Goal: Task Accomplishment & Management: Use online tool/utility

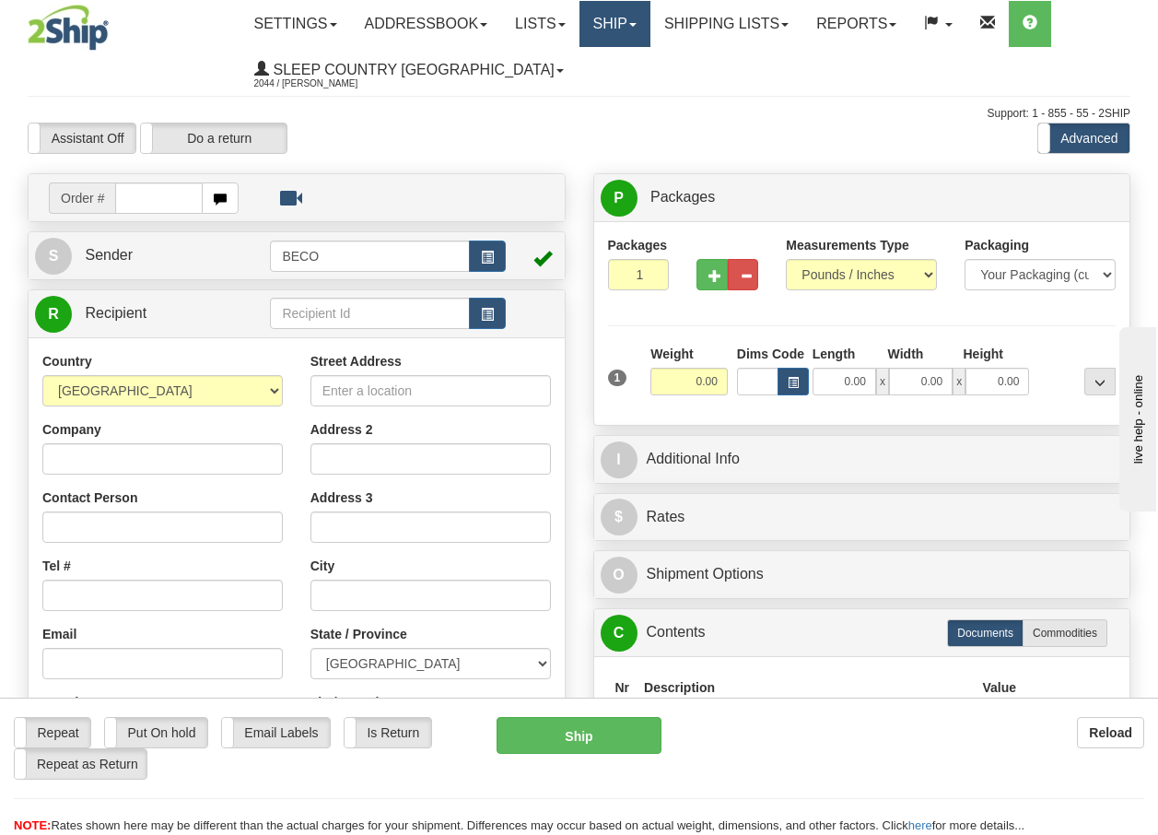
click at [625, 28] on link "Ship" at bounding box center [614, 24] width 71 height 46
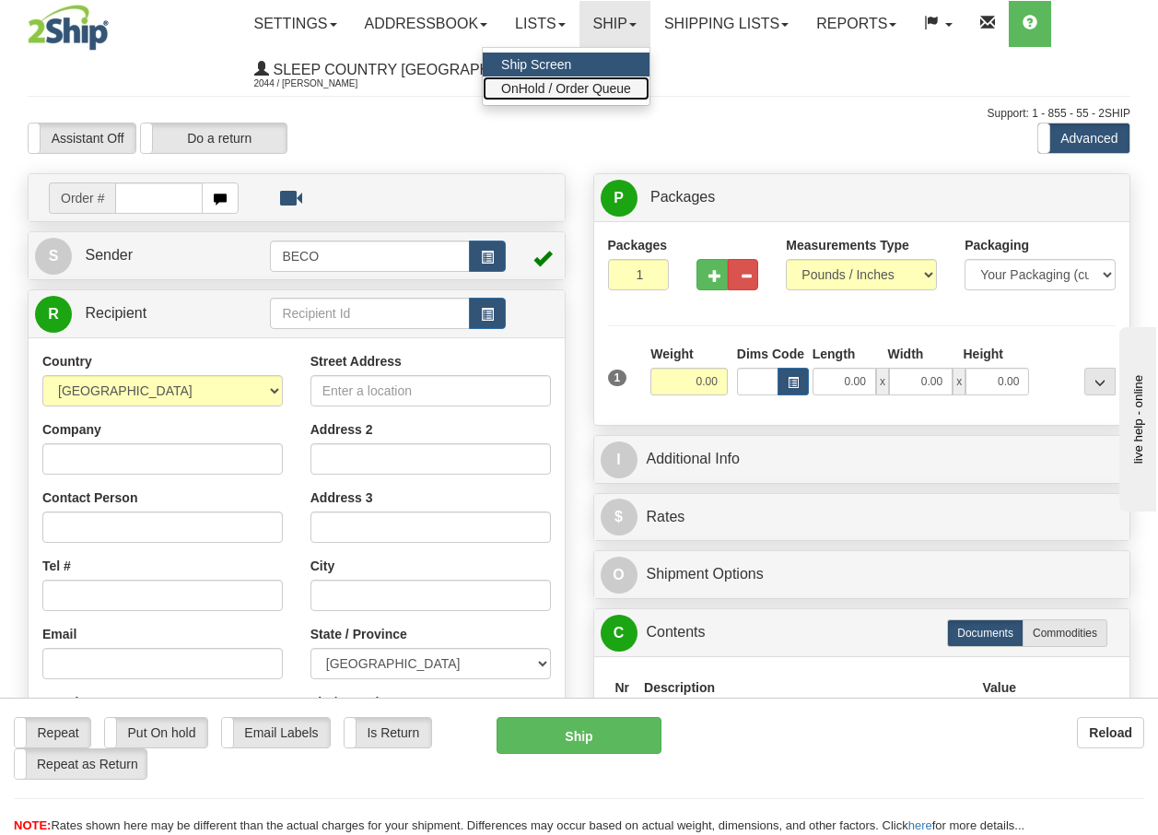
click at [595, 85] on span "OnHold / Order Queue" at bounding box center [566, 88] width 130 height 15
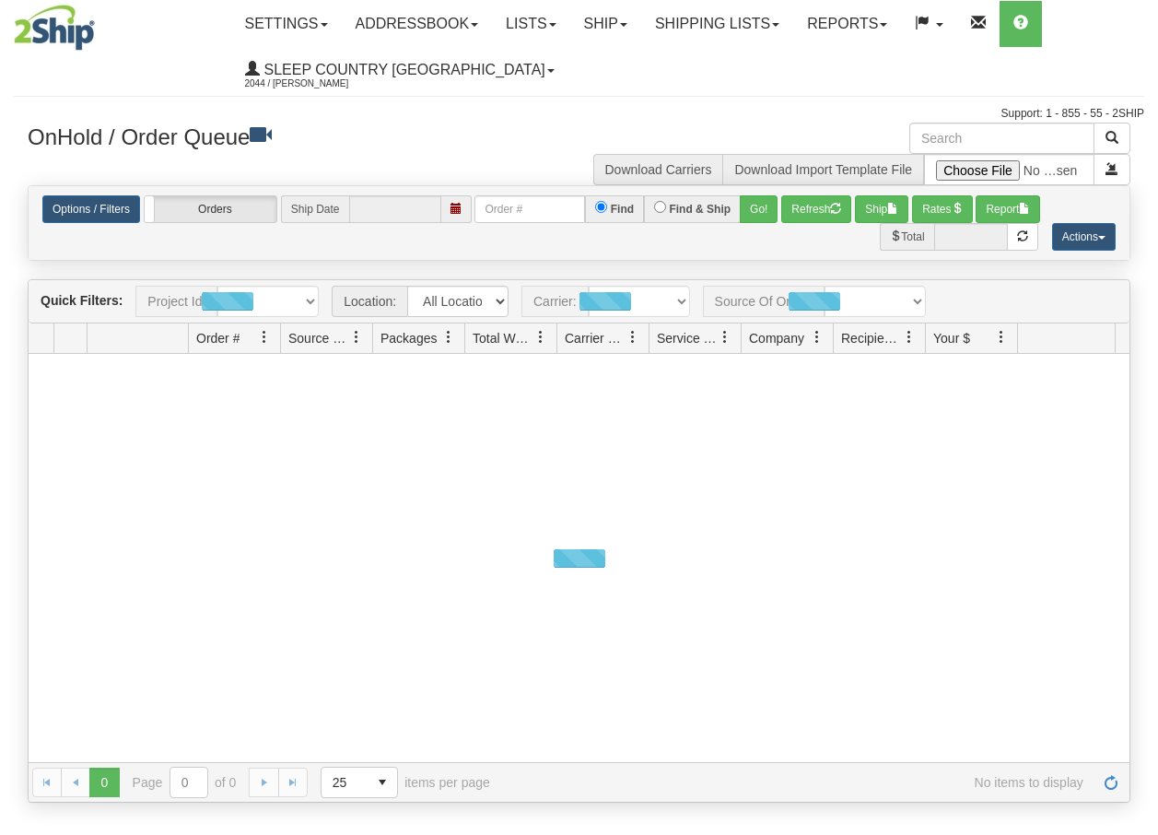
type input "[DATE]"
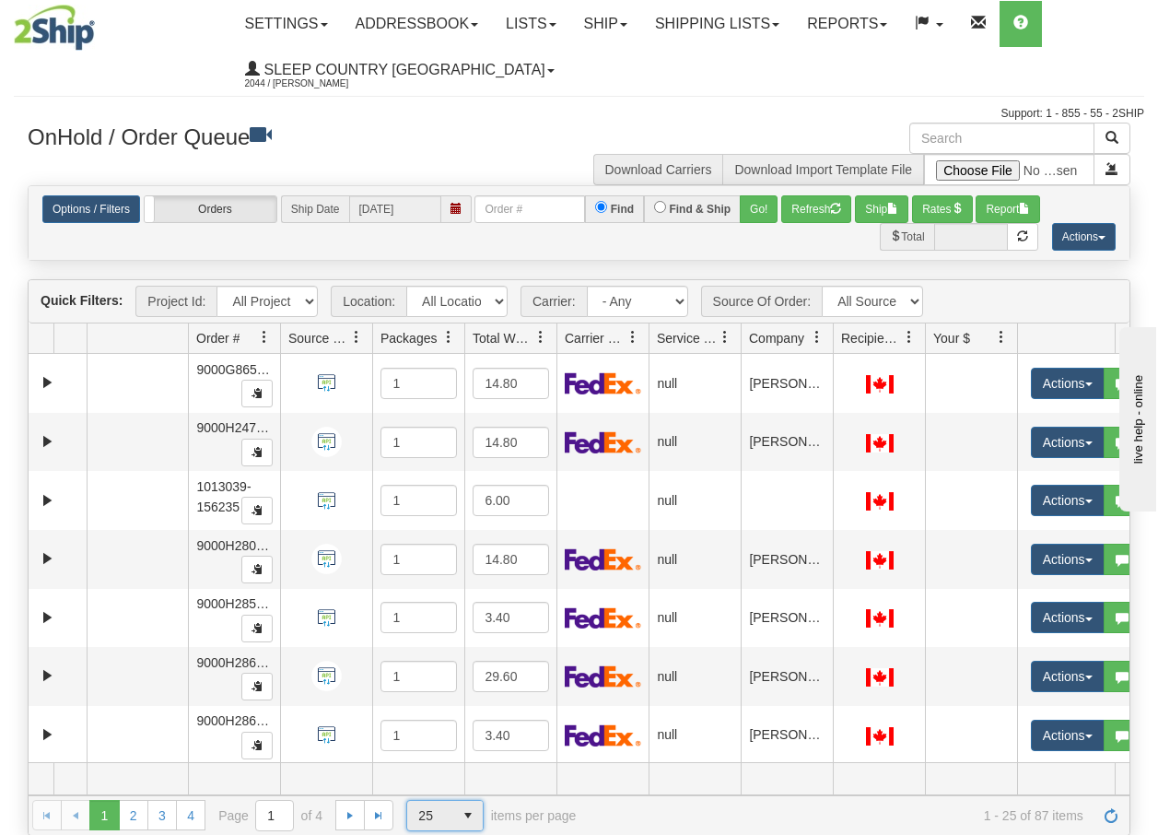
click at [464, 817] on span "select" at bounding box center [467, 814] width 29 height 29
click at [435, 792] on span "100" at bounding box center [425, 786] width 21 height 18
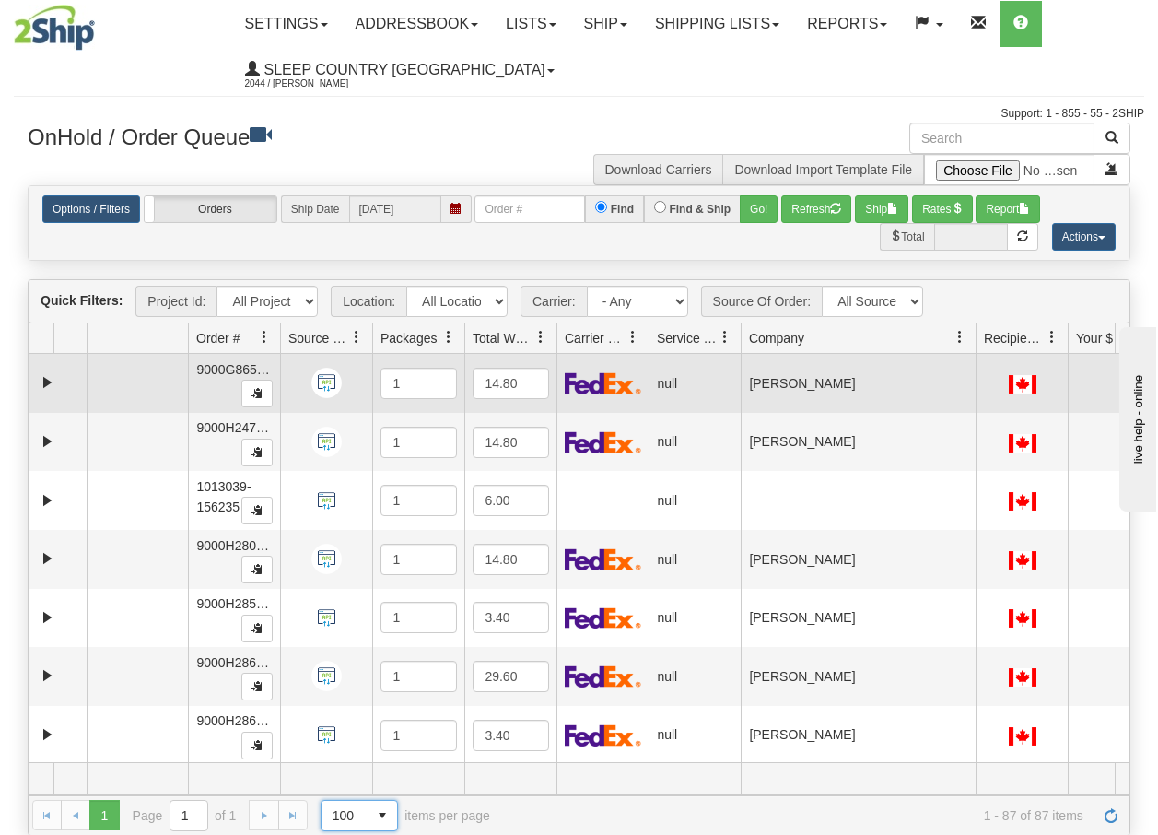
drag, startPoint x: 832, startPoint y: 346, endPoint x: 991, endPoint y: 364, distance: 160.3
click at [991, 364] on div "Quick Filters: Project Id: All Projects Location: All Locations BECO Carrier: -…" at bounding box center [579, 556] width 1103 height 555
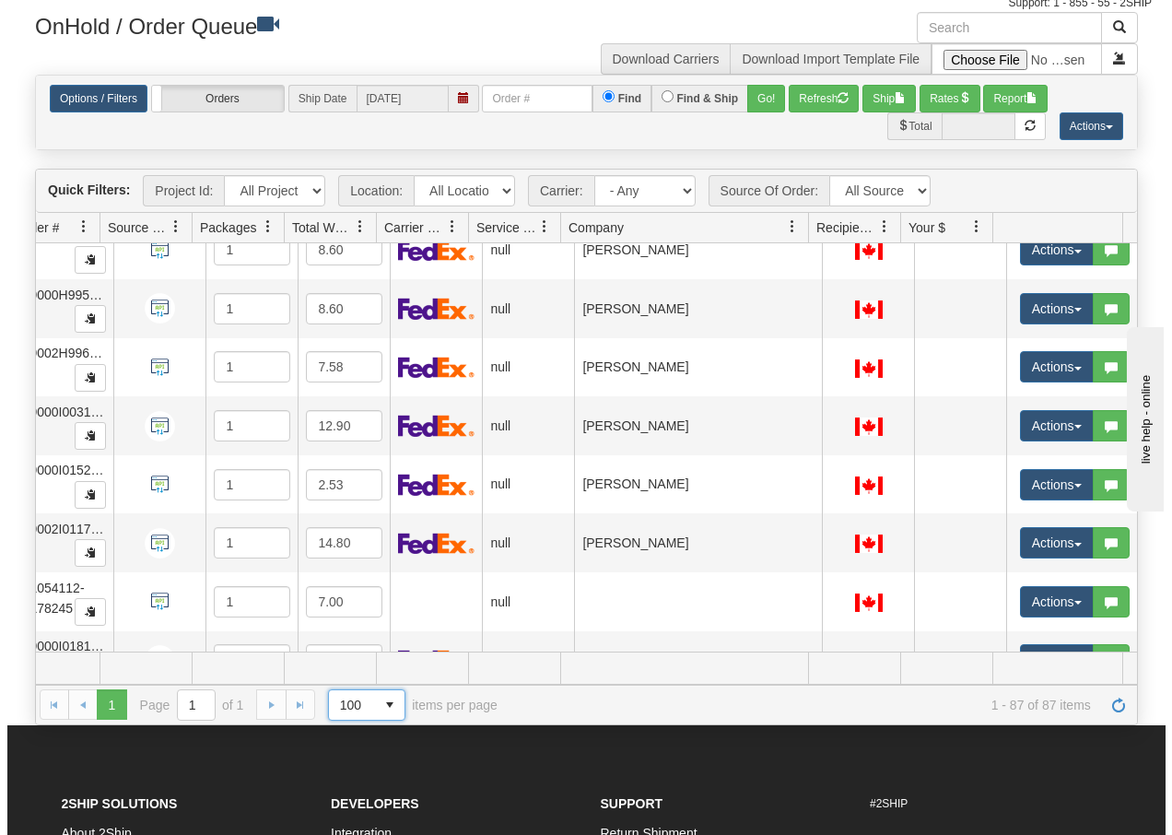
scroll to position [4702, 188]
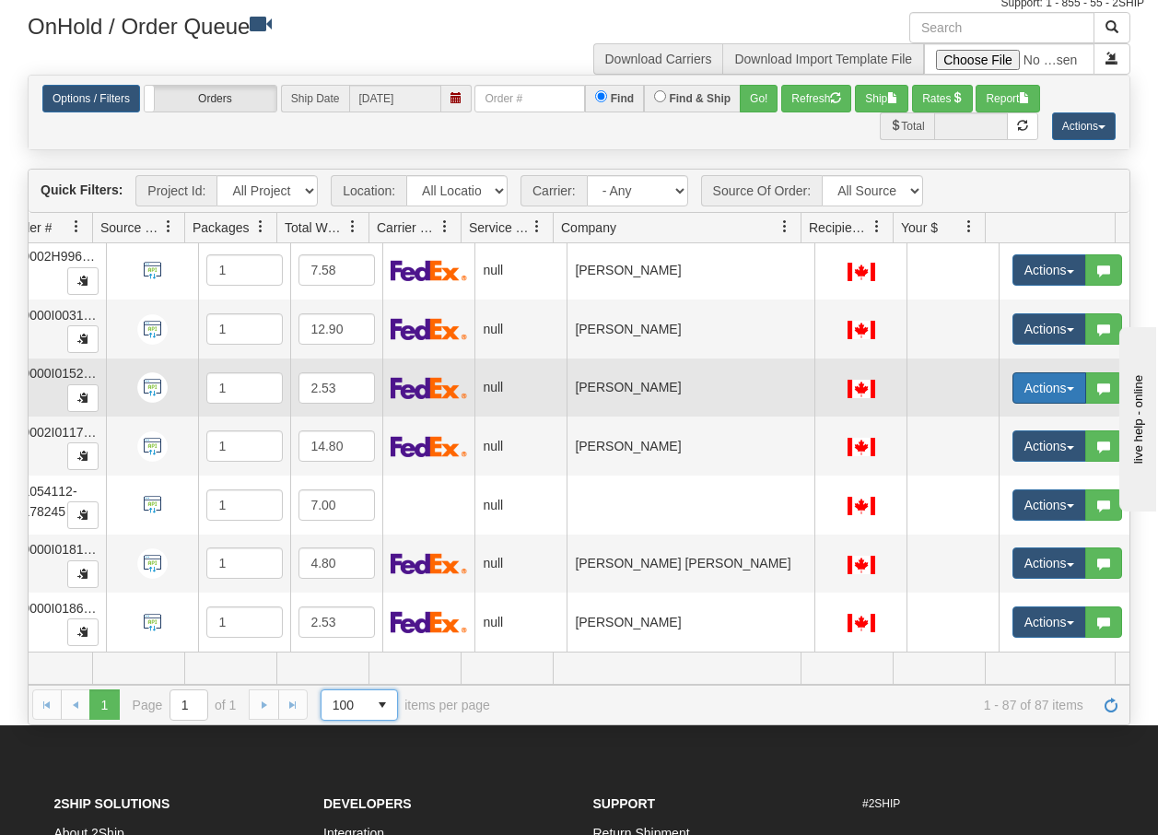
click at [1057, 377] on button "Actions" at bounding box center [1049, 387] width 74 height 31
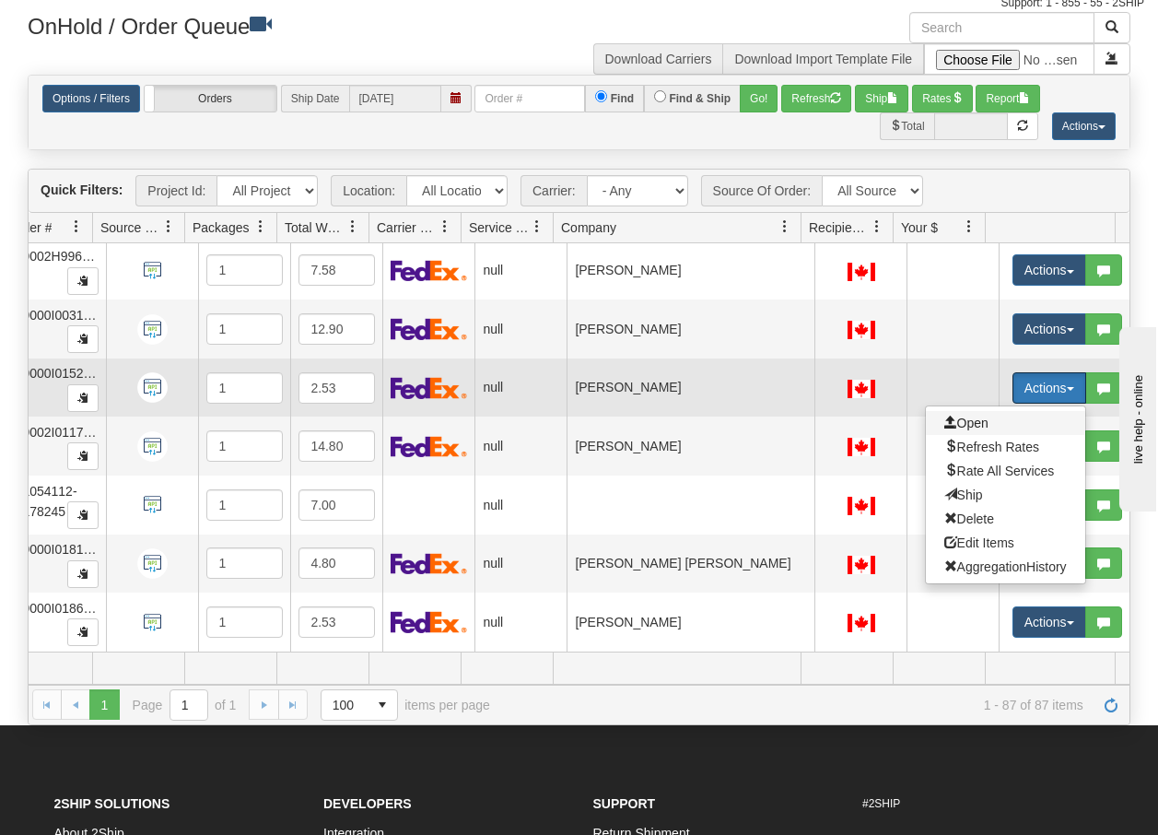
click at [960, 415] on span "Open" at bounding box center [966, 422] width 44 height 15
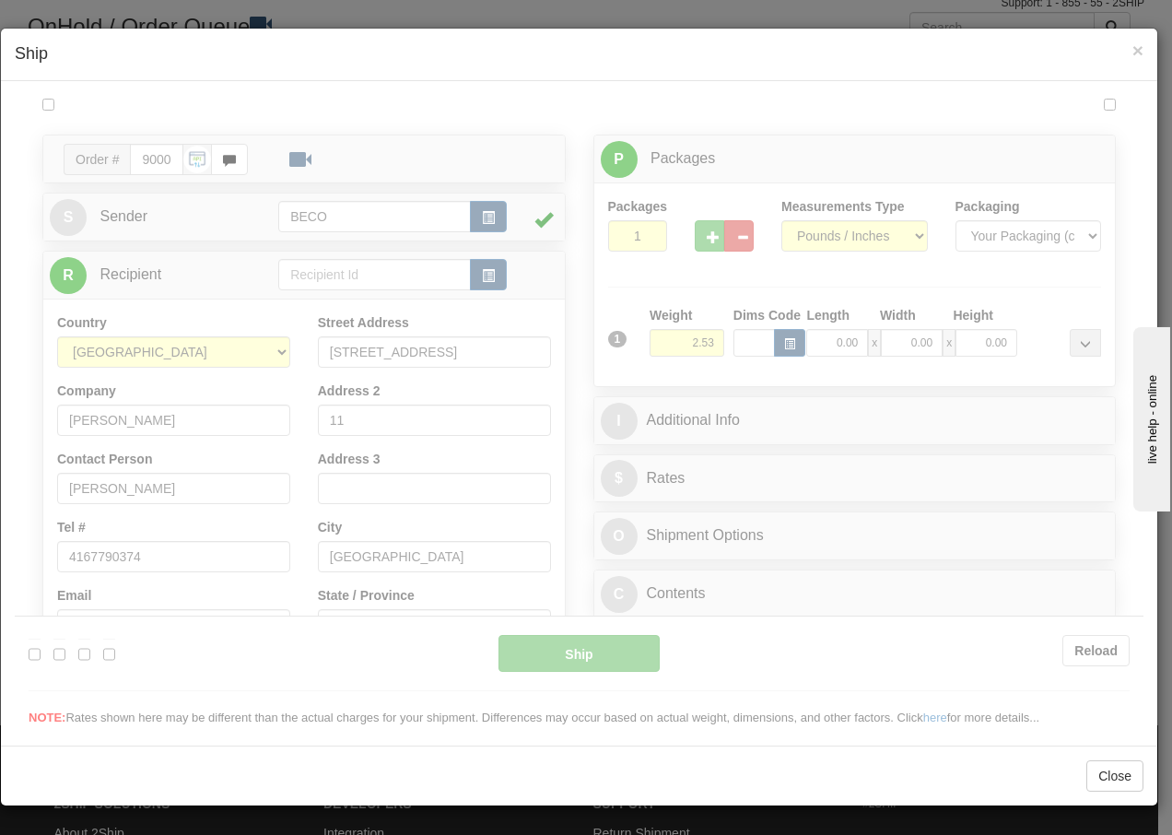
scroll to position [0, 0]
type input "13:19"
type input "16:00"
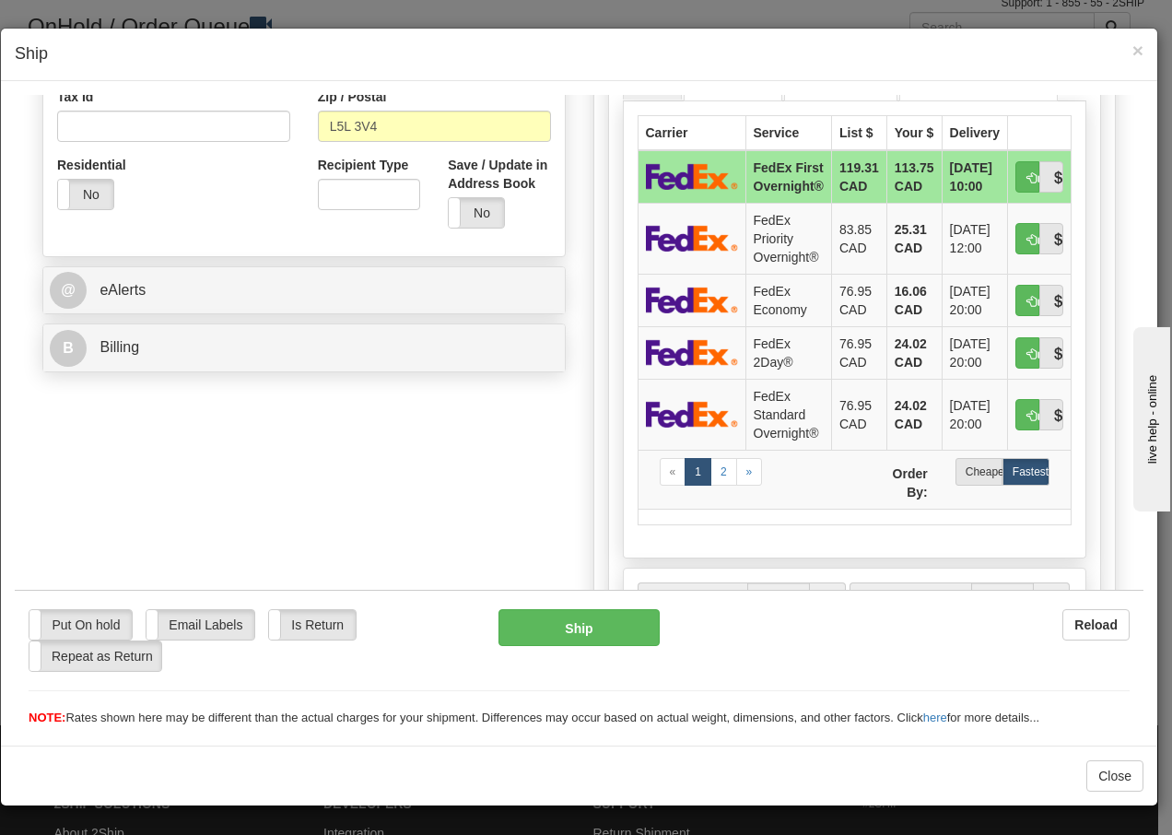
scroll to position [590, 0]
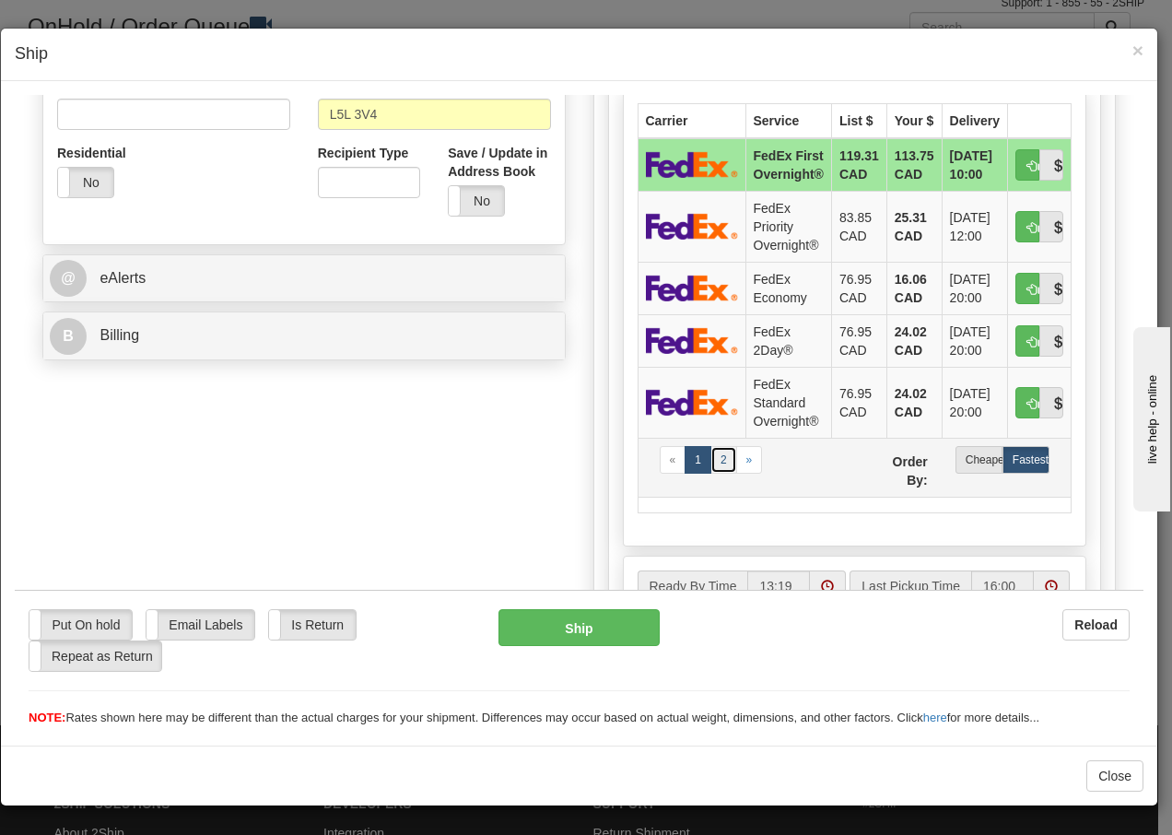
click at [720, 473] on link "2" at bounding box center [723, 459] width 27 height 28
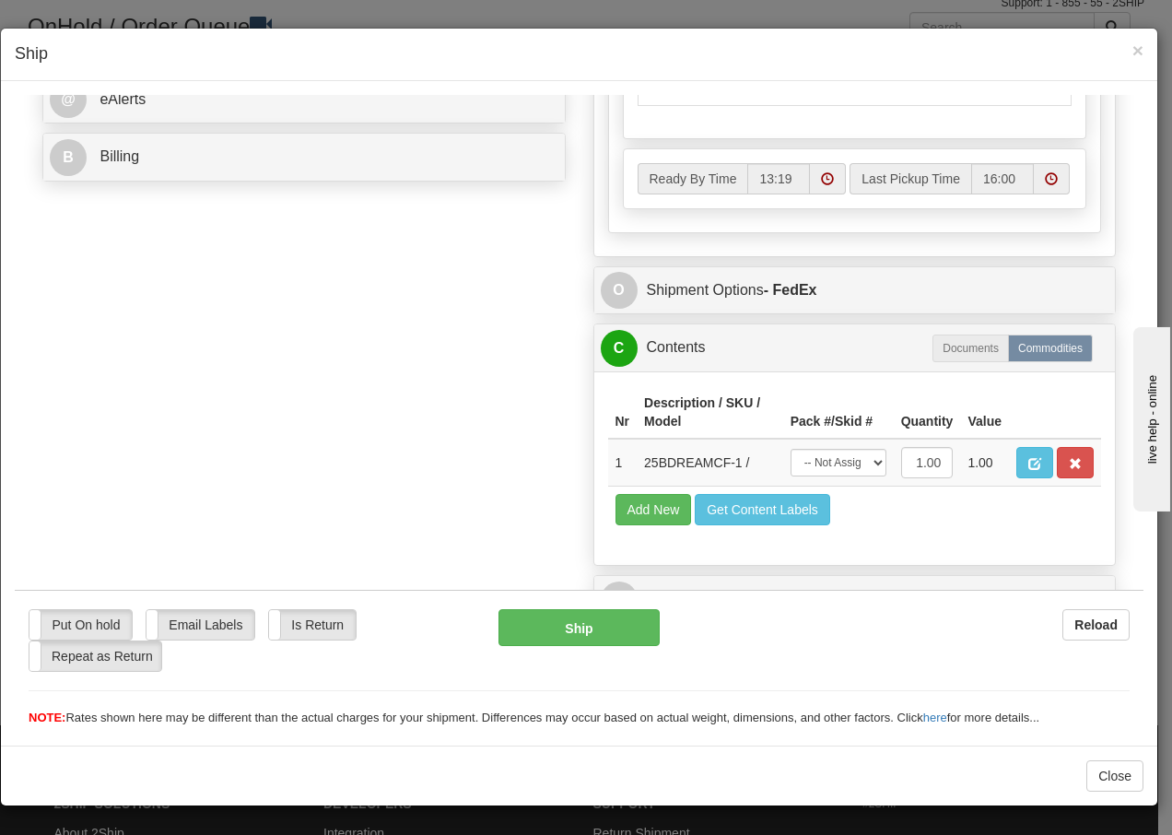
scroll to position [800, 0]
click at [857, 469] on select "-- Not Assigned -- Package 1" at bounding box center [838, 462] width 96 height 28
select select "0"
click at [790, 448] on select "-- Not Assigned -- Package 1" at bounding box center [838, 462] width 96 height 28
click at [552, 636] on button "Ship" at bounding box center [578, 626] width 160 height 37
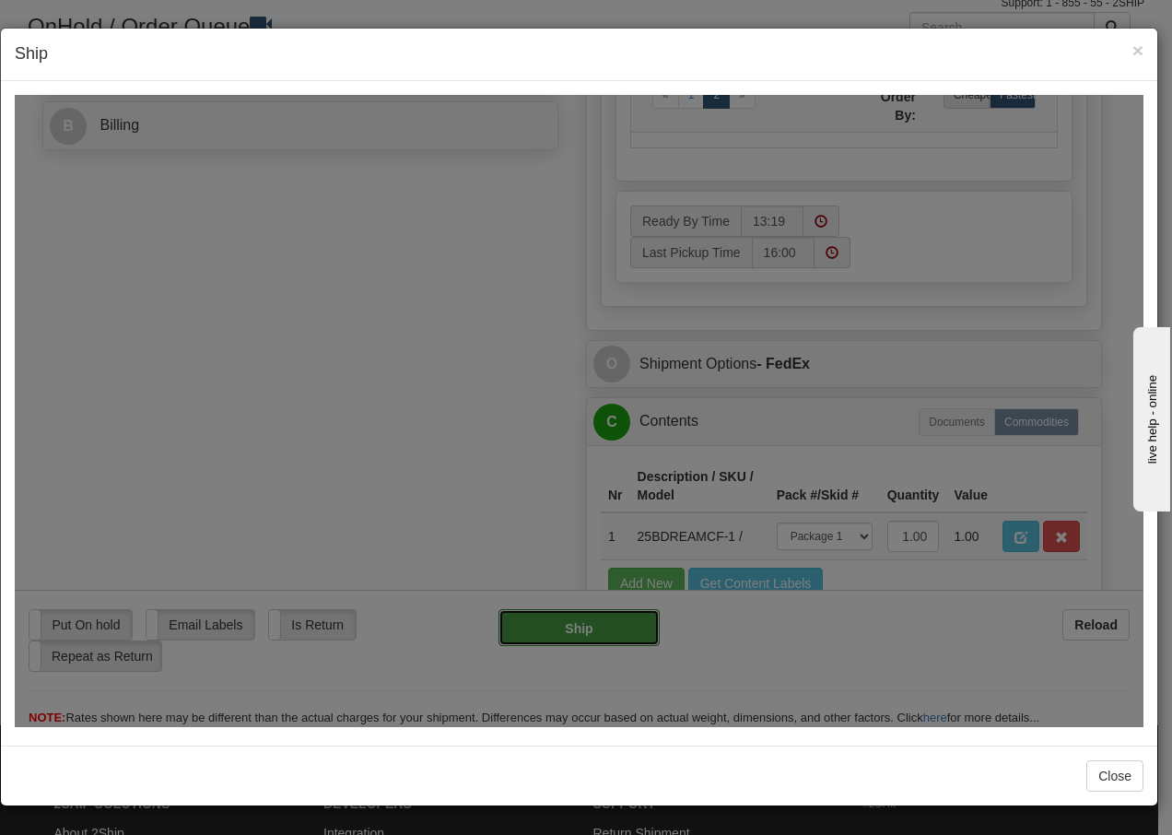
type input "92"
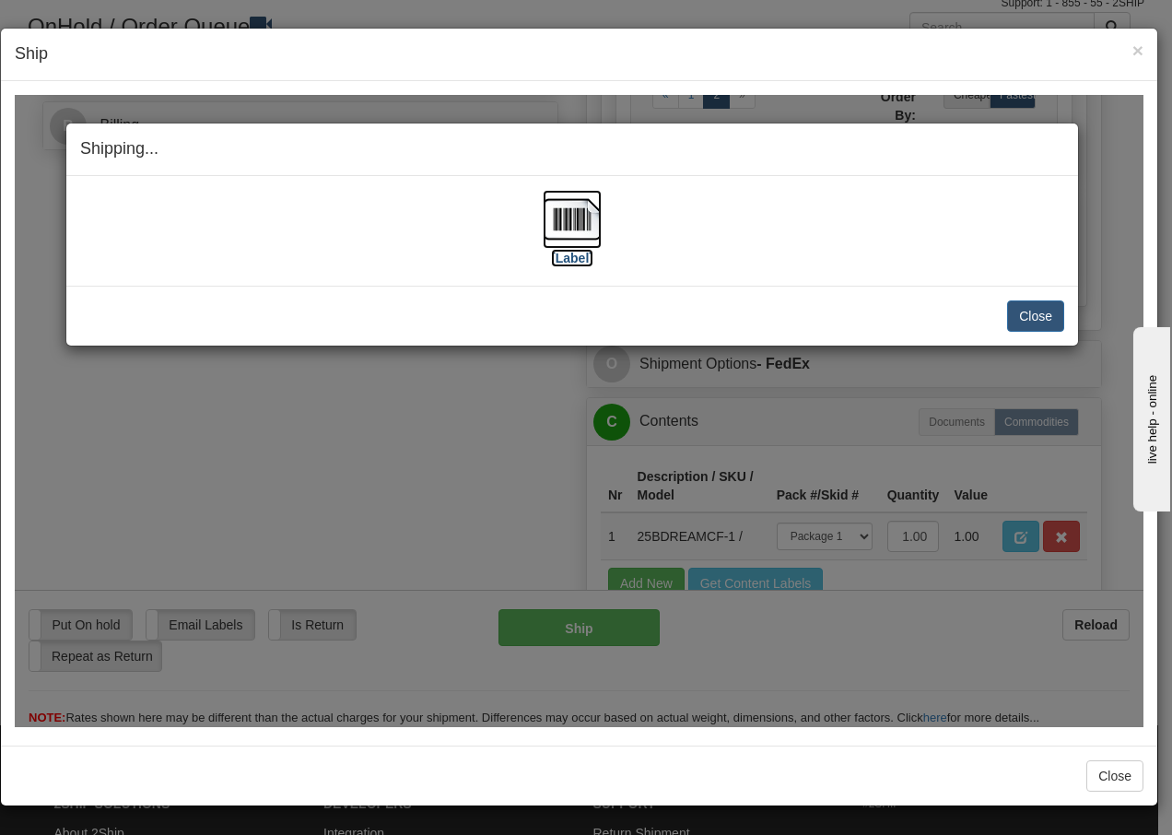
click at [569, 215] on img at bounding box center [572, 218] width 59 height 59
click at [1033, 307] on button "Close" at bounding box center [1035, 314] width 57 height 31
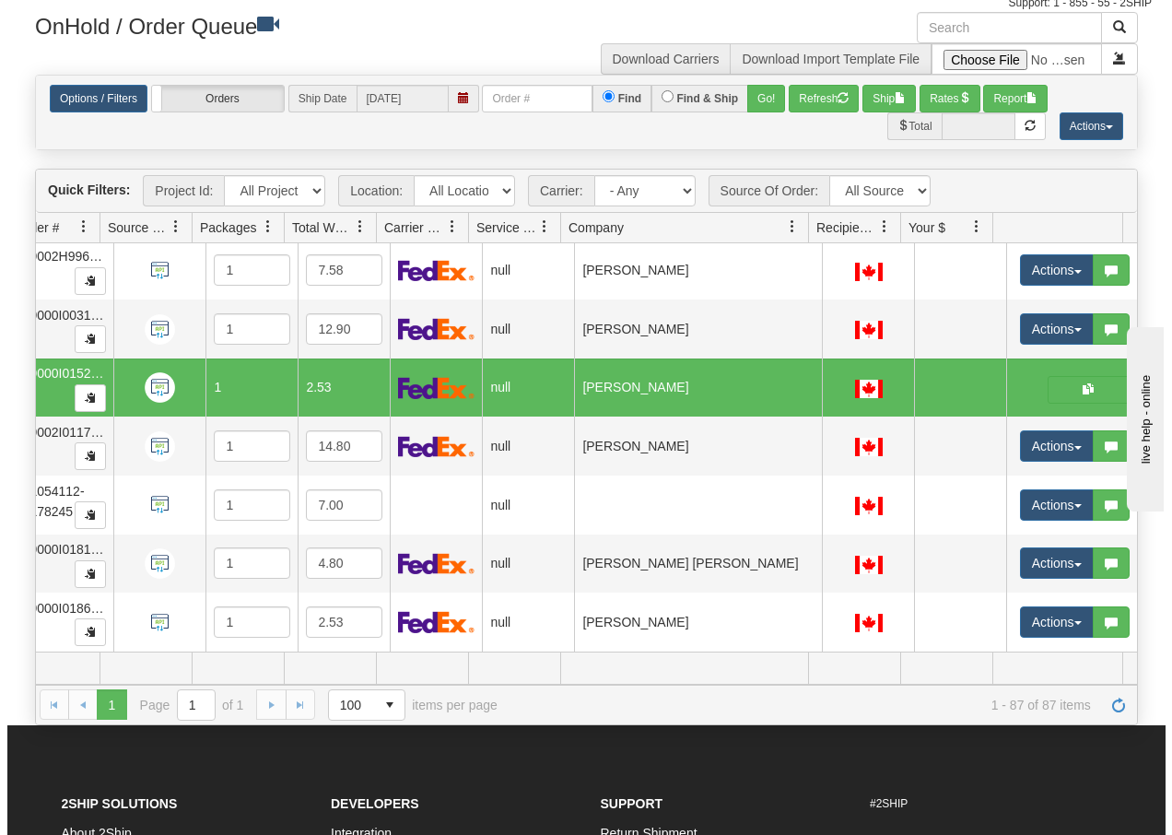
scroll to position [0, 175]
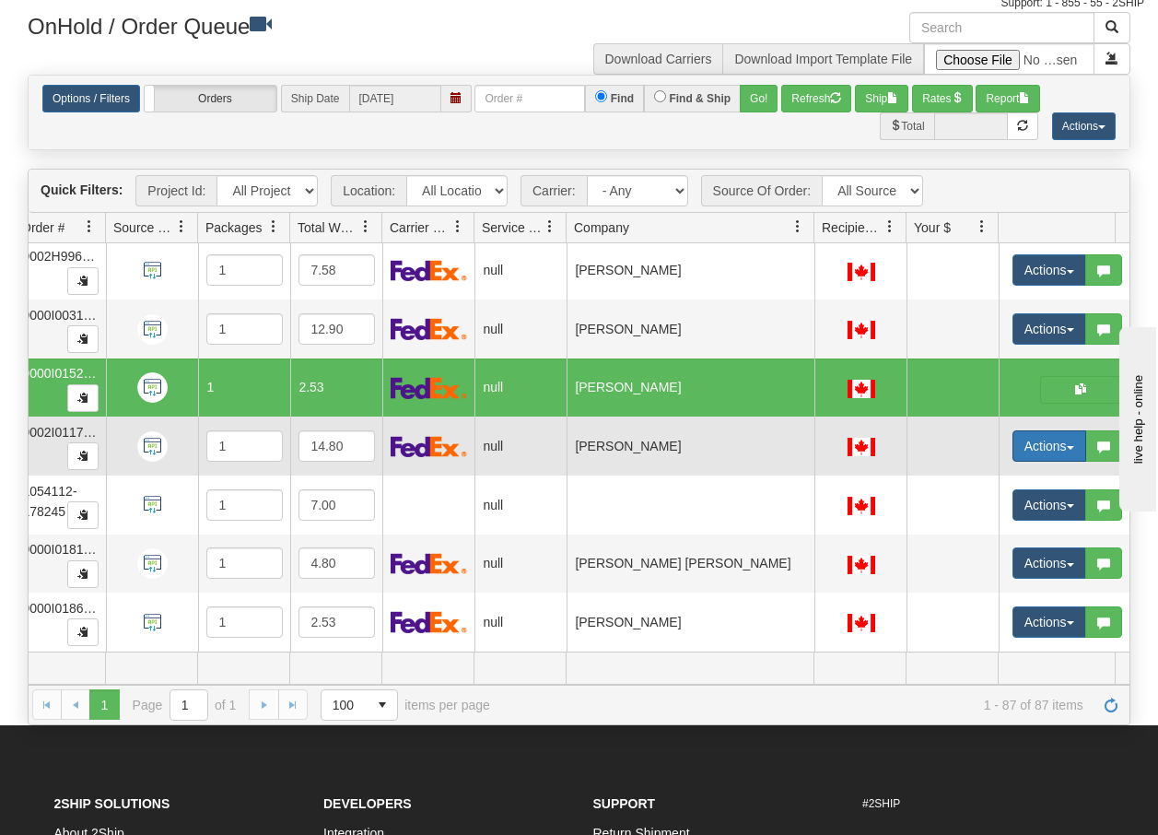
click at [1067, 446] on span "button" at bounding box center [1070, 448] width 7 height 4
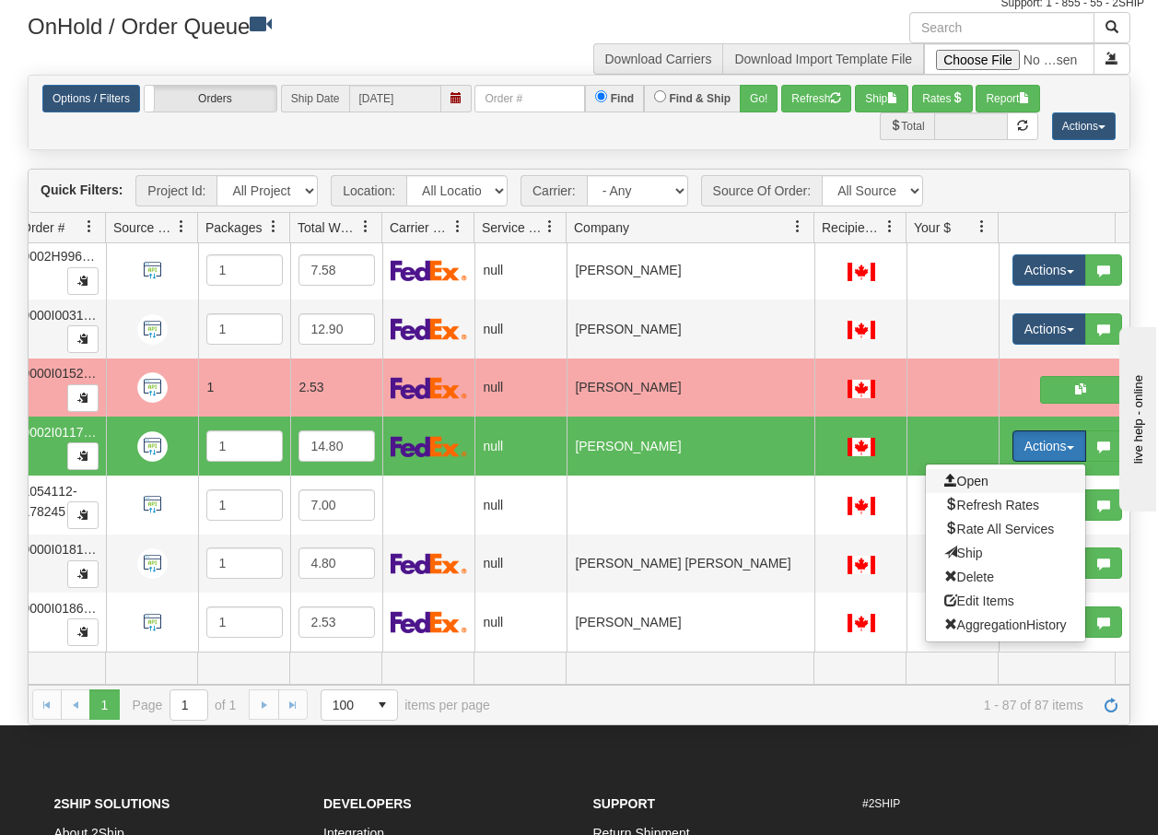
click at [963, 473] on span "Open" at bounding box center [966, 480] width 44 height 15
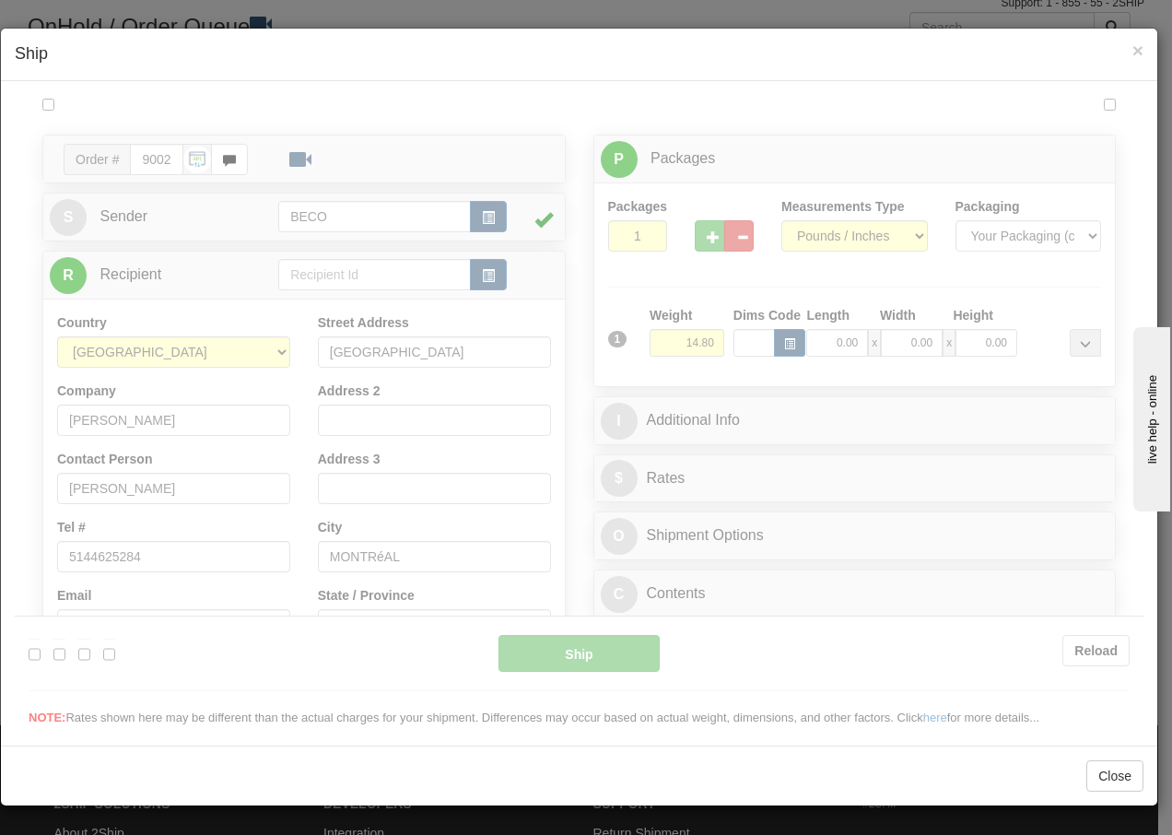
scroll to position [0, 0]
type input "13:19"
type input "16:00"
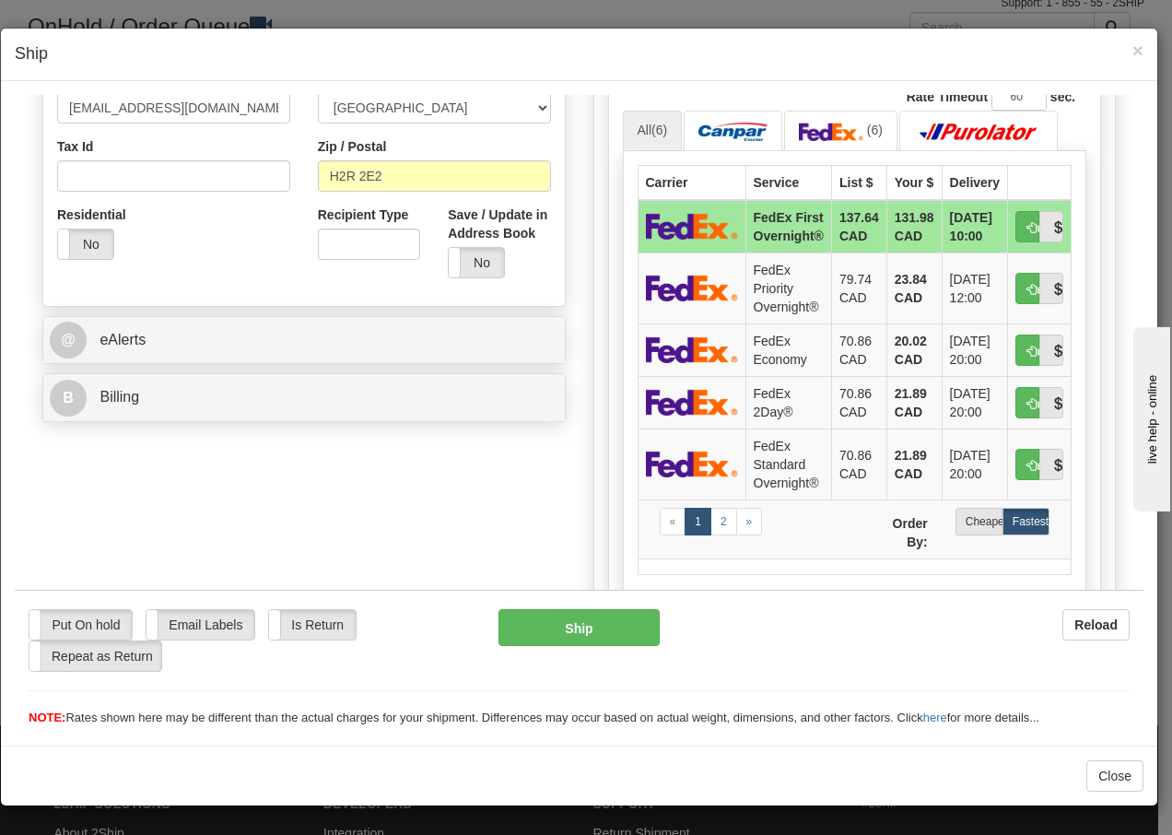
scroll to position [565, 0]
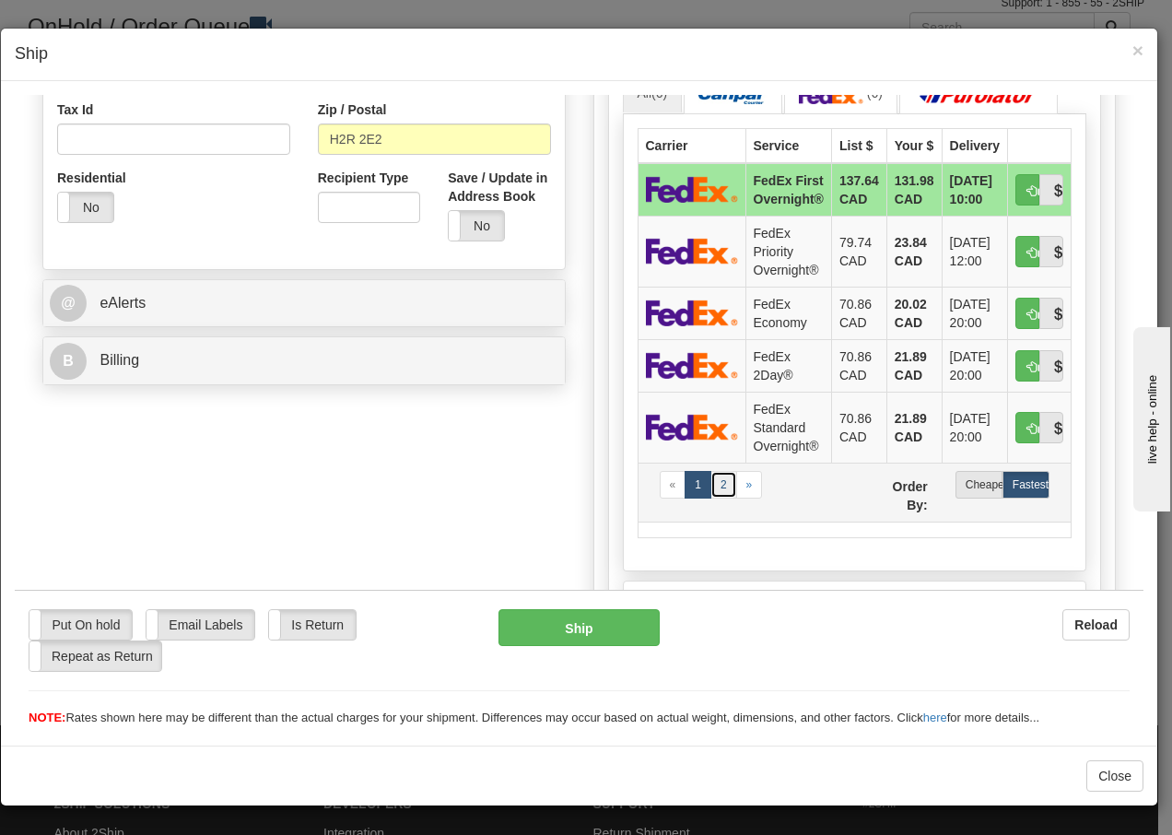
click at [715, 483] on link "2" at bounding box center [723, 484] width 27 height 28
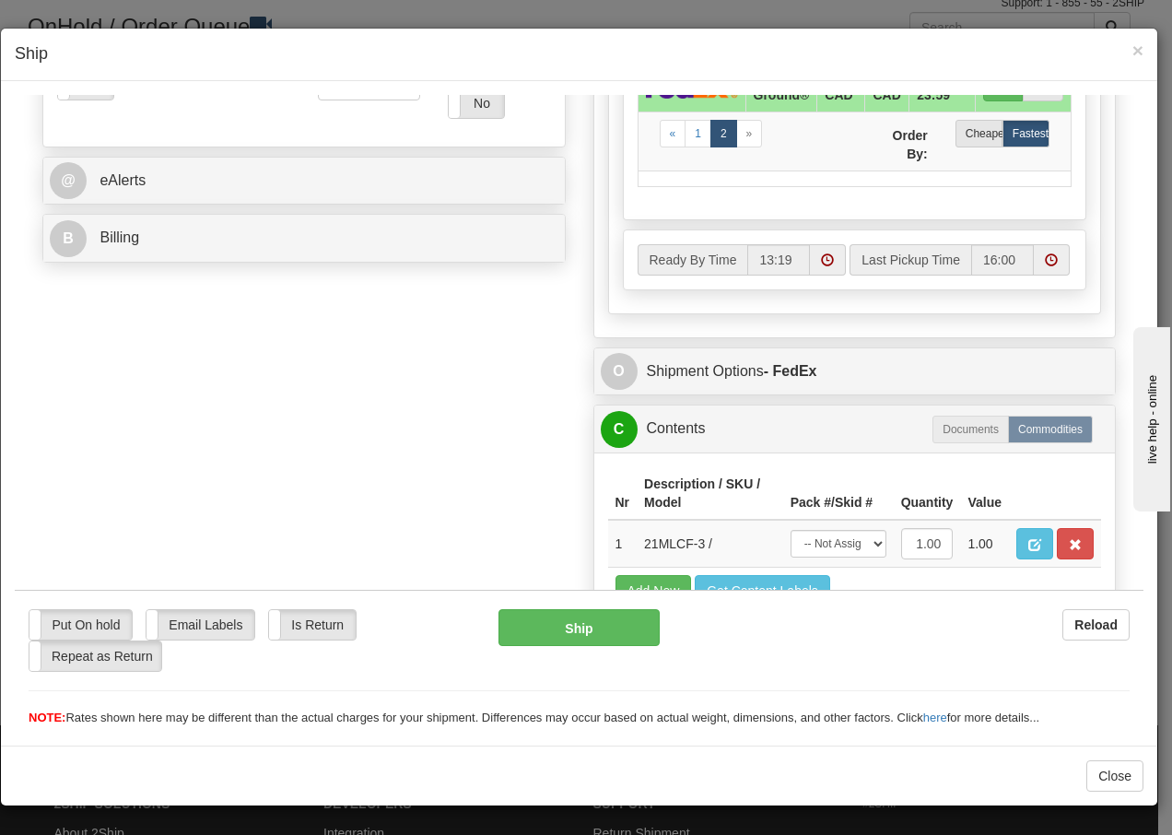
scroll to position [800, 0]
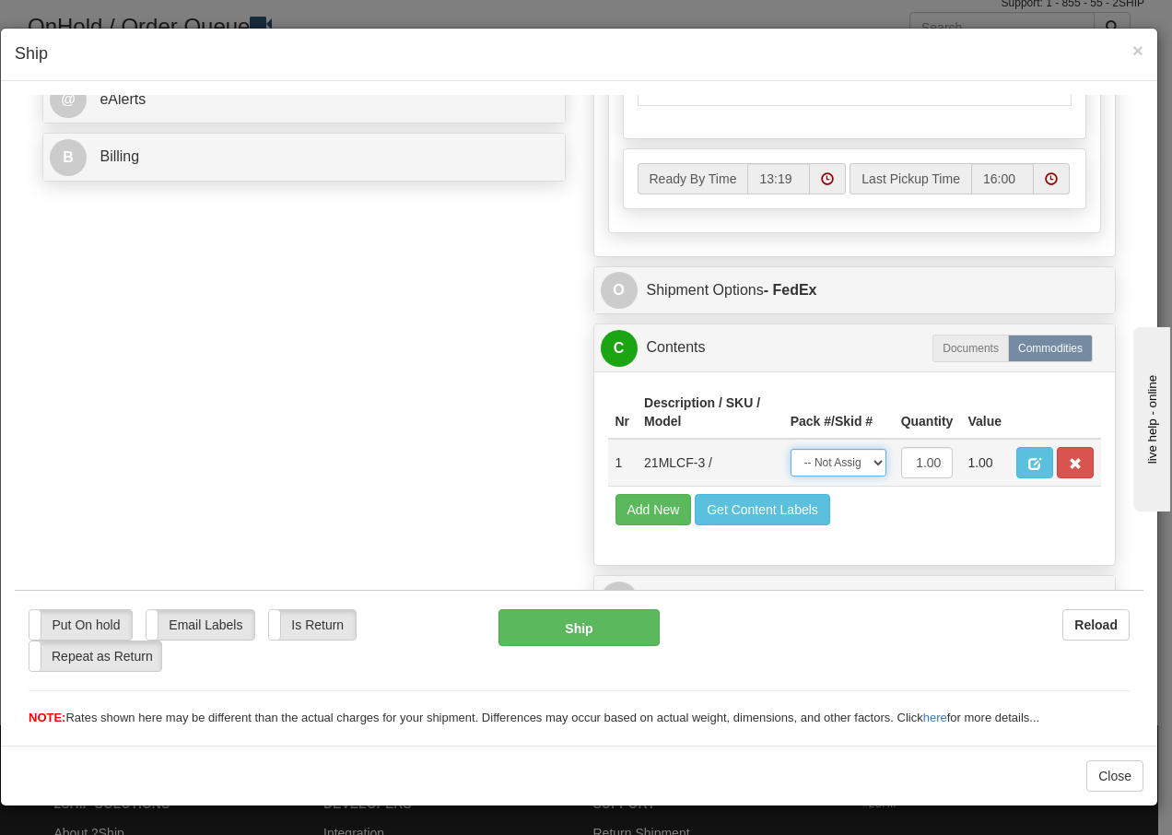
click at [865, 462] on select "-- Not Assigned -- Package 1" at bounding box center [838, 462] width 96 height 28
select select "0"
click at [790, 448] on select "-- Not Assigned -- Package 1" at bounding box center [838, 462] width 96 height 28
click at [543, 628] on button "Ship" at bounding box center [578, 626] width 160 height 37
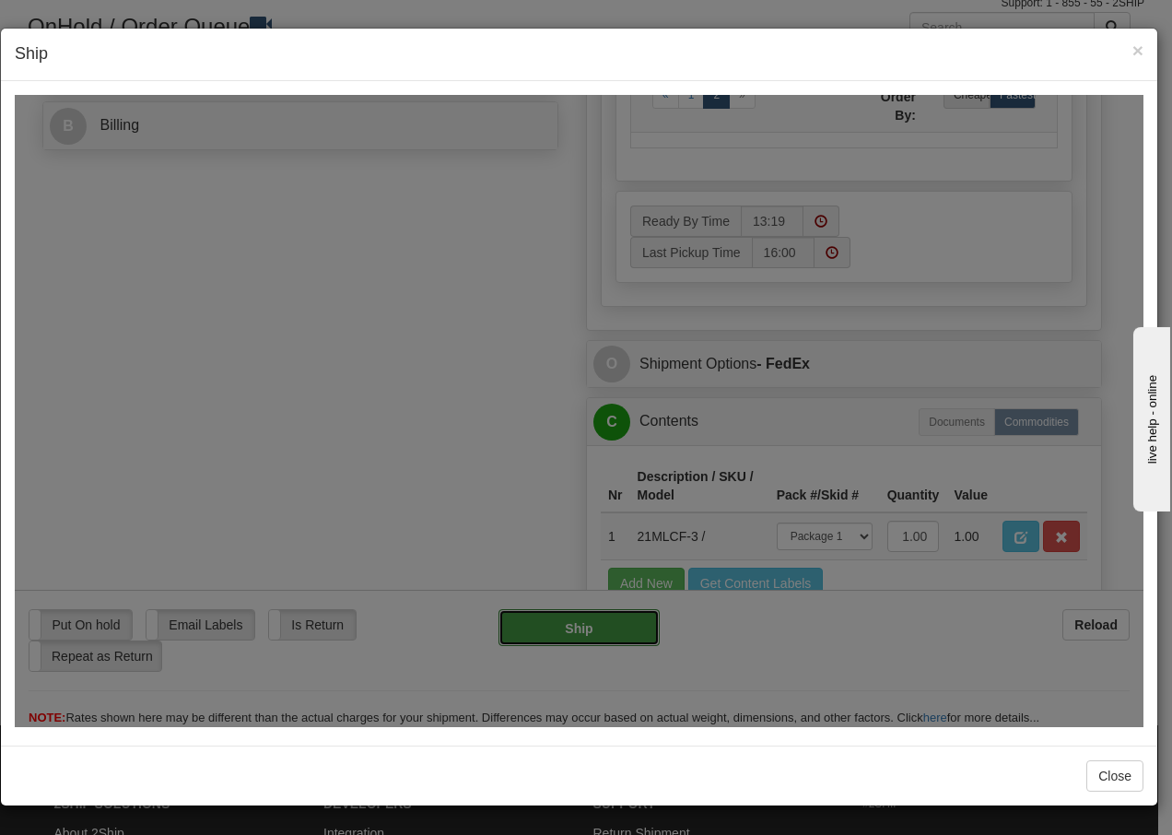
type input "92"
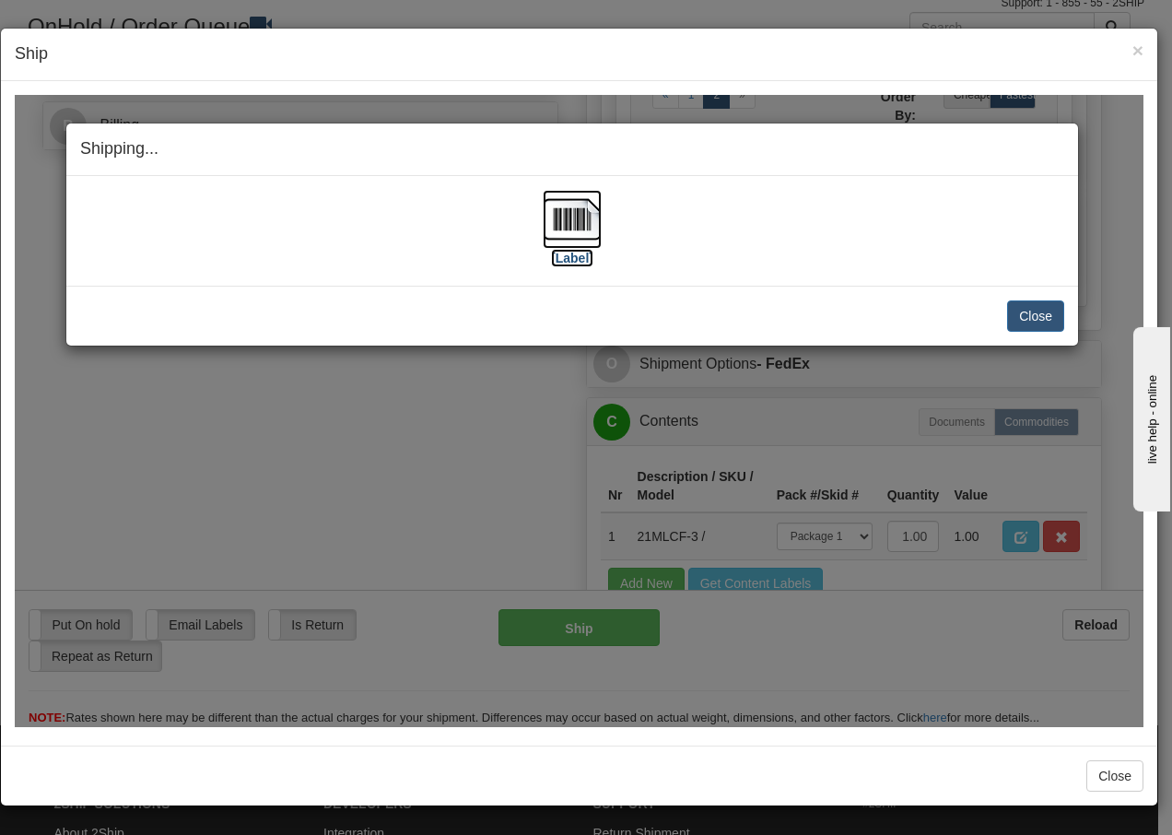
click at [577, 224] on img at bounding box center [572, 218] width 59 height 59
click at [1041, 321] on button "Close" at bounding box center [1035, 314] width 57 height 31
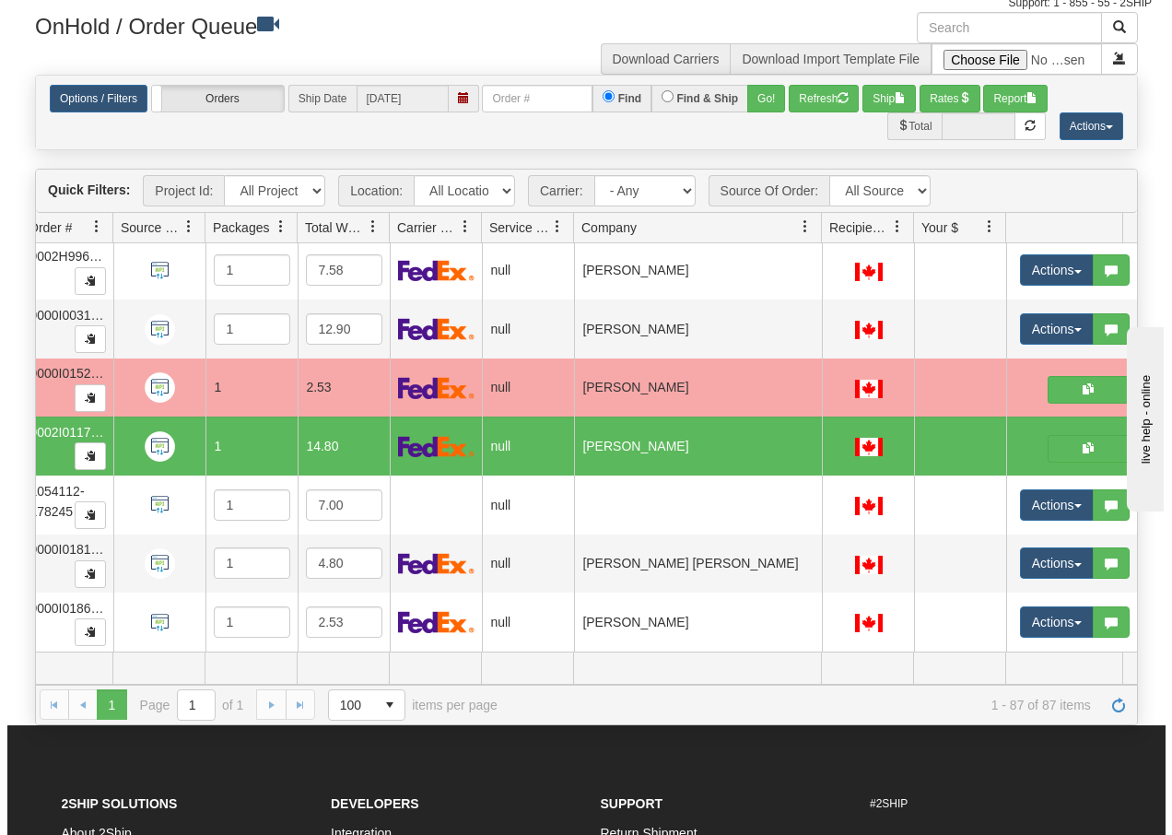
scroll to position [0, 174]
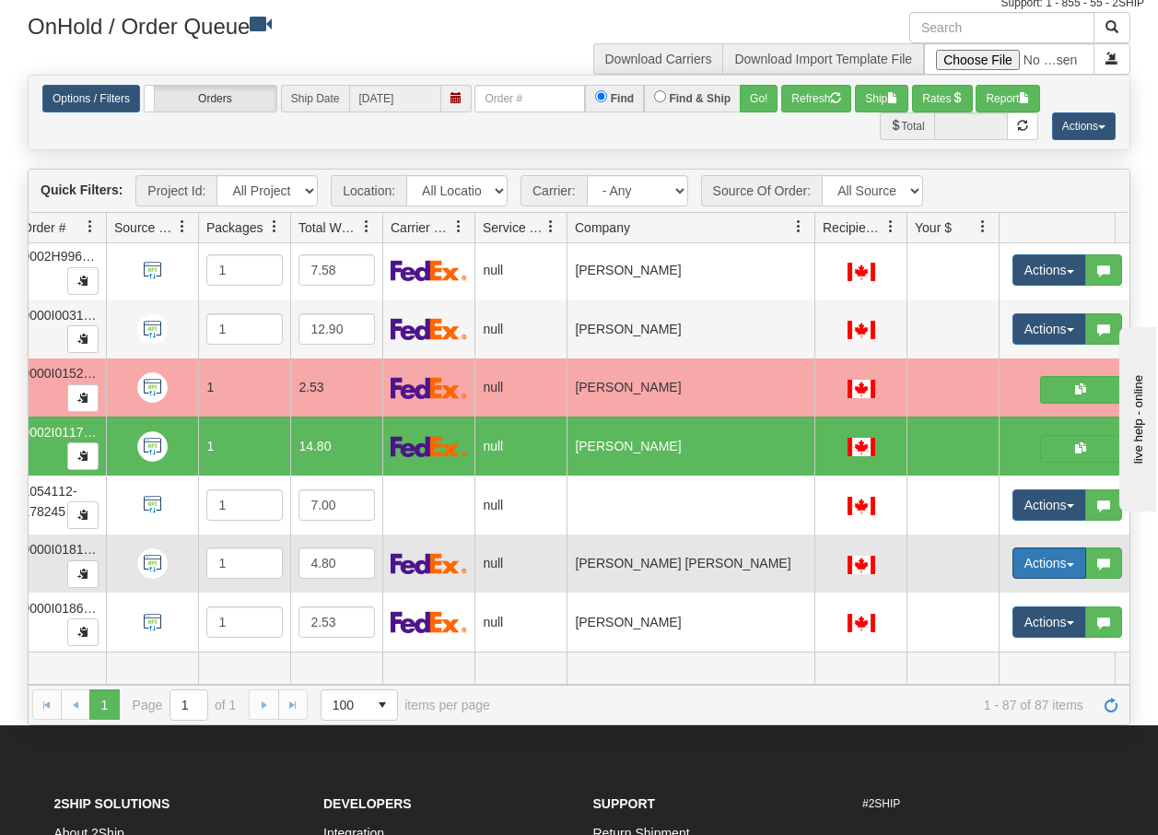
click at [1069, 563] on span "button" at bounding box center [1070, 565] width 7 height 4
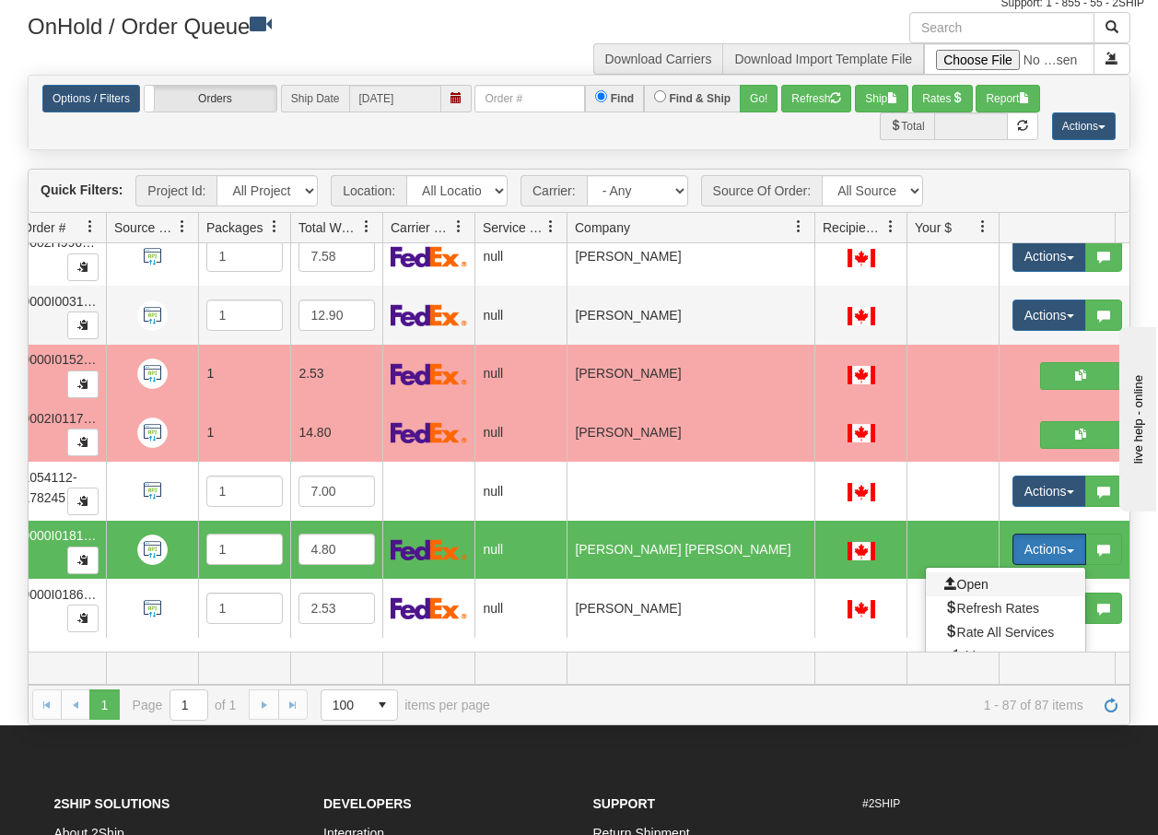
click at [970, 580] on span "Open" at bounding box center [966, 584] width 44 height 15
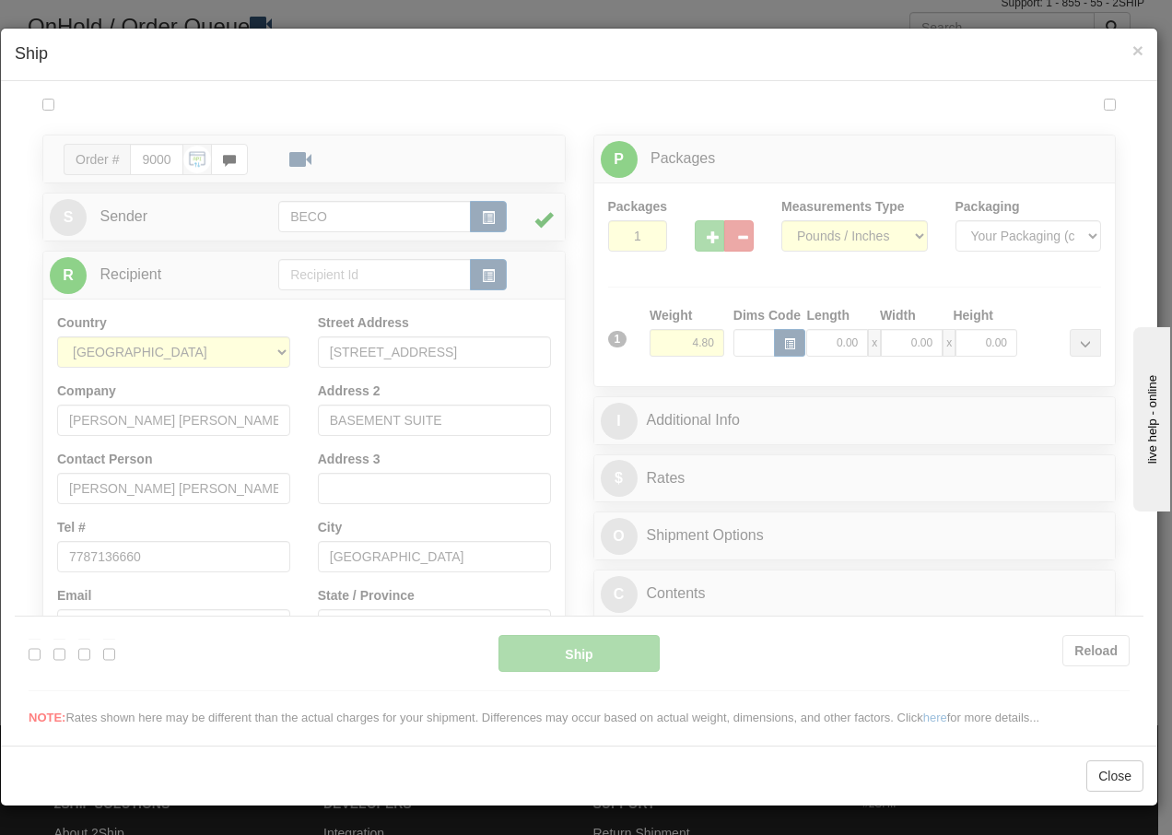
scroll to position [0, 0]
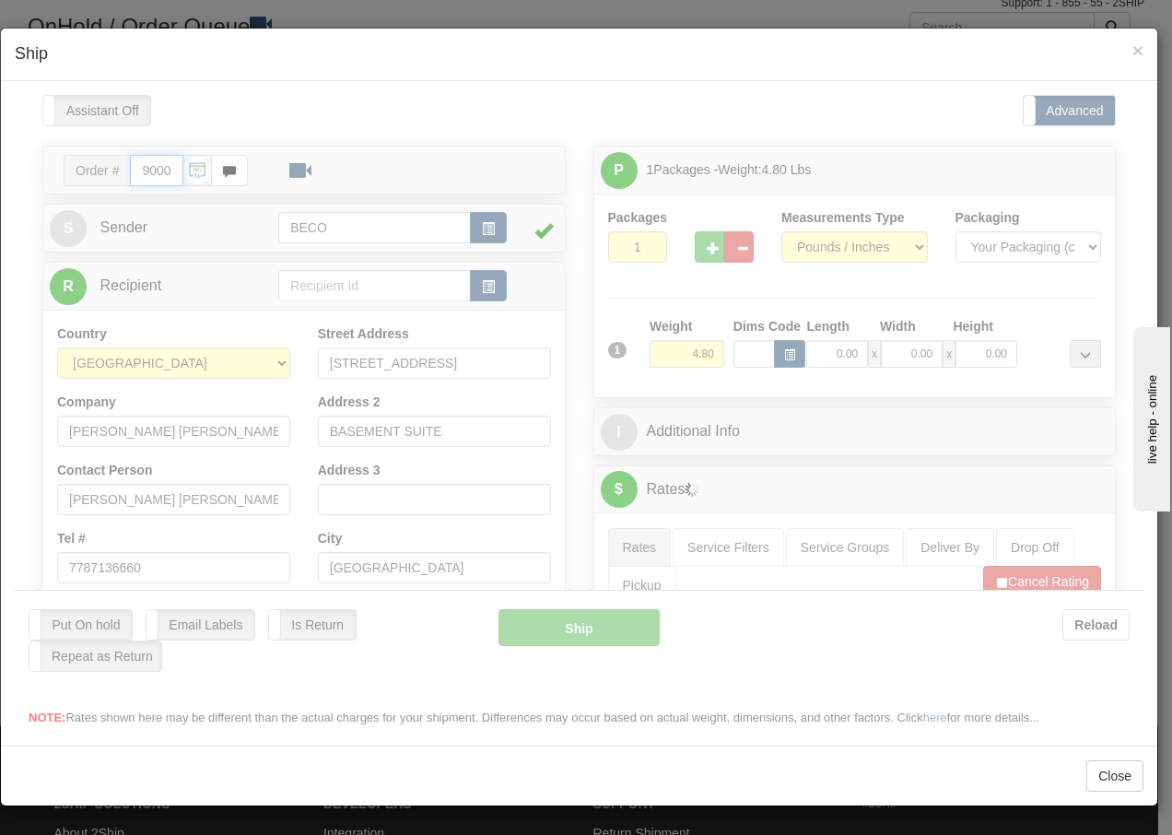
type input "13:20"
type input "16:00"
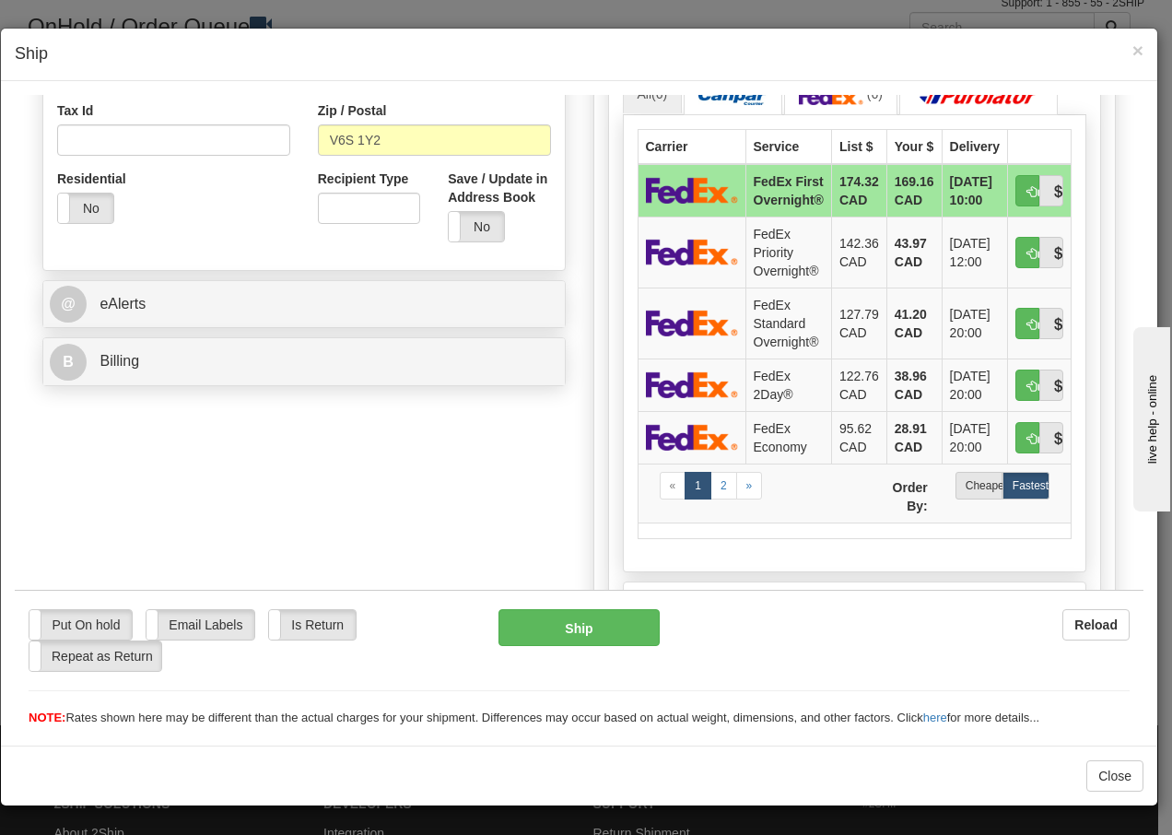
scroll to position [577, 0]
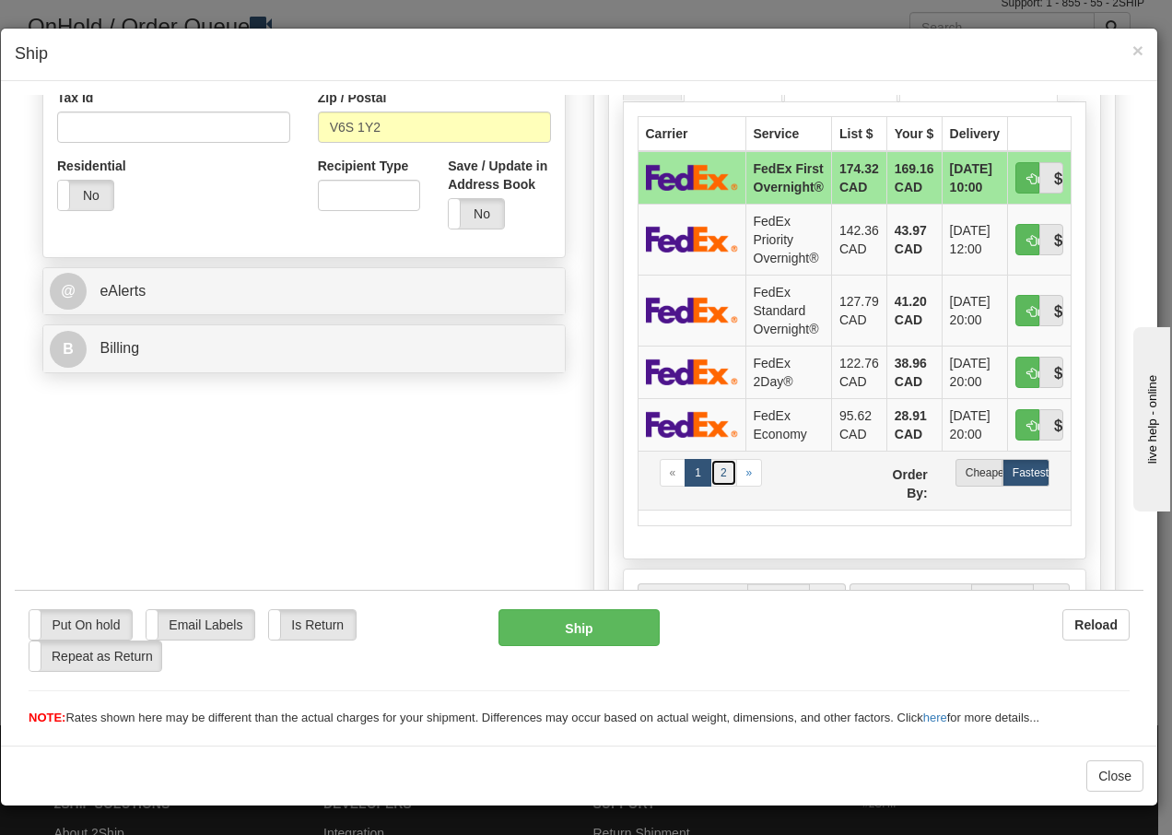
click at [718, 473] on link "2" at bounding box center [723, 472] width 27 height 28
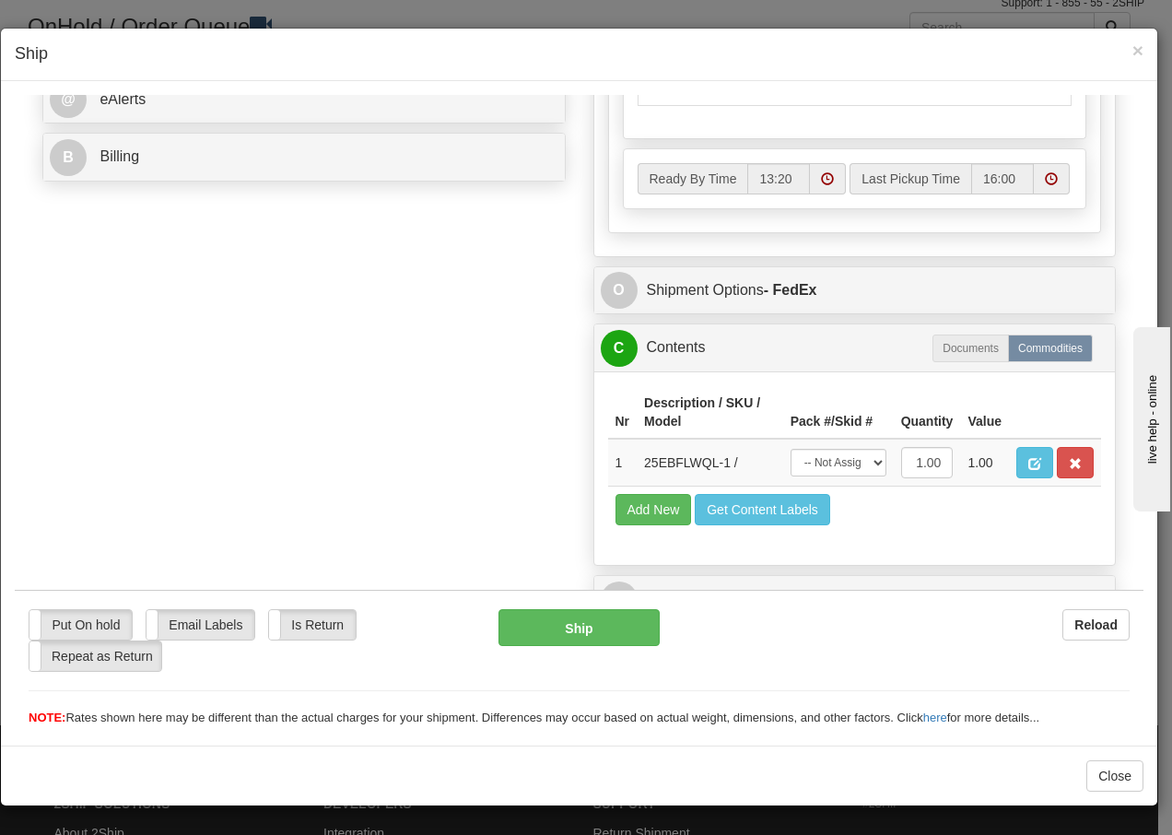
scroll to position [800, 0]
click at [861, 463] on select "-- Not Assigned -- Package 1" at bounding box center [838, 462] width 96 height 28
select select "0"
click at [790, 448] on select "-- Not Assigned -- Package 1" at bounding box center [838, 462] width 96 height 28
click at [582, 619] on button "Ship" at bounding box center [578, 626] width 160 height 37
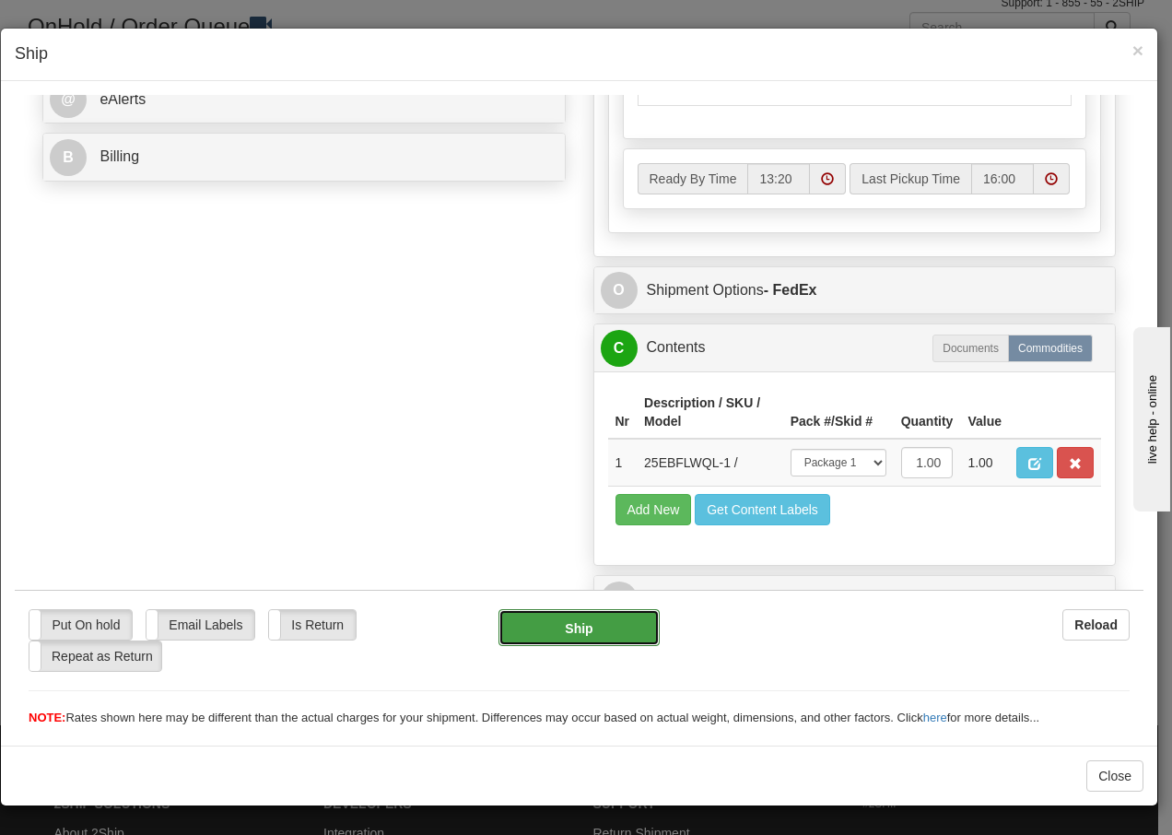
type input "92"
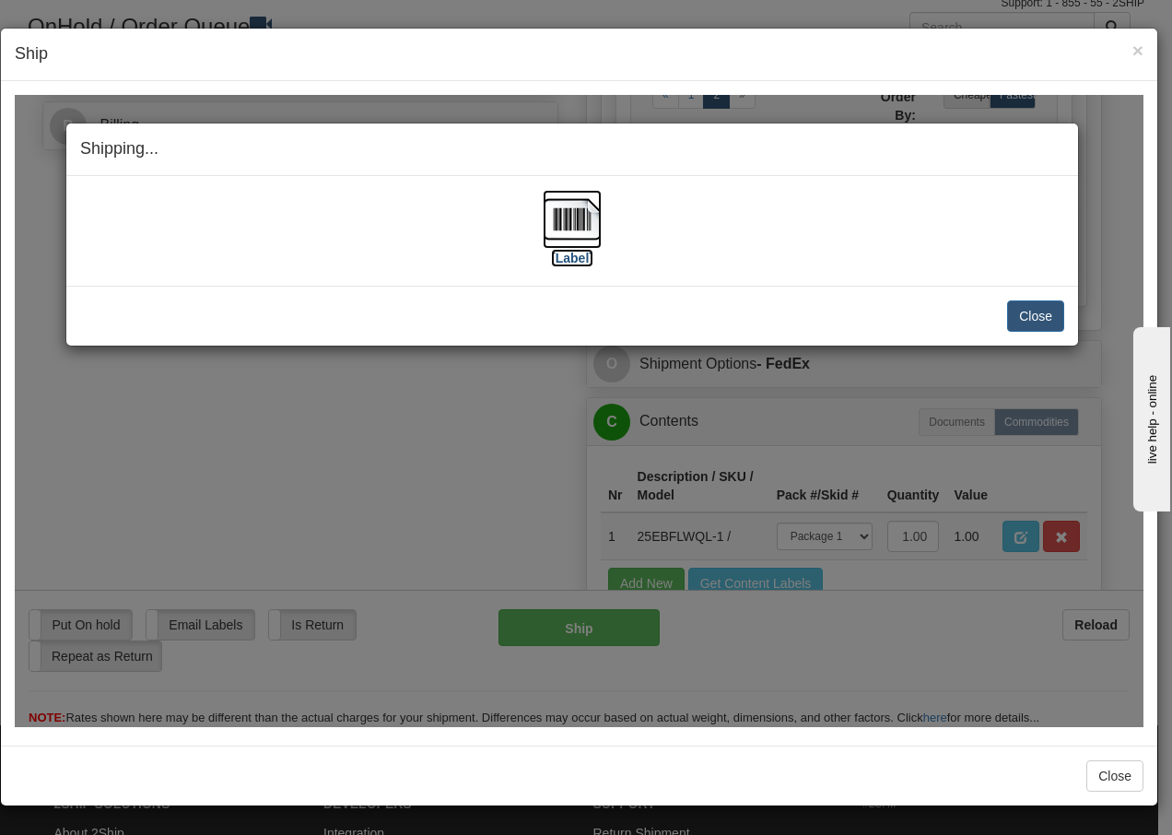
click at [567, 223] on img at bounding box center [572, 218] width 59 height 59
click at [1044, 315] on button "Close" at bounding box center [1035, 314] width 57 height 31
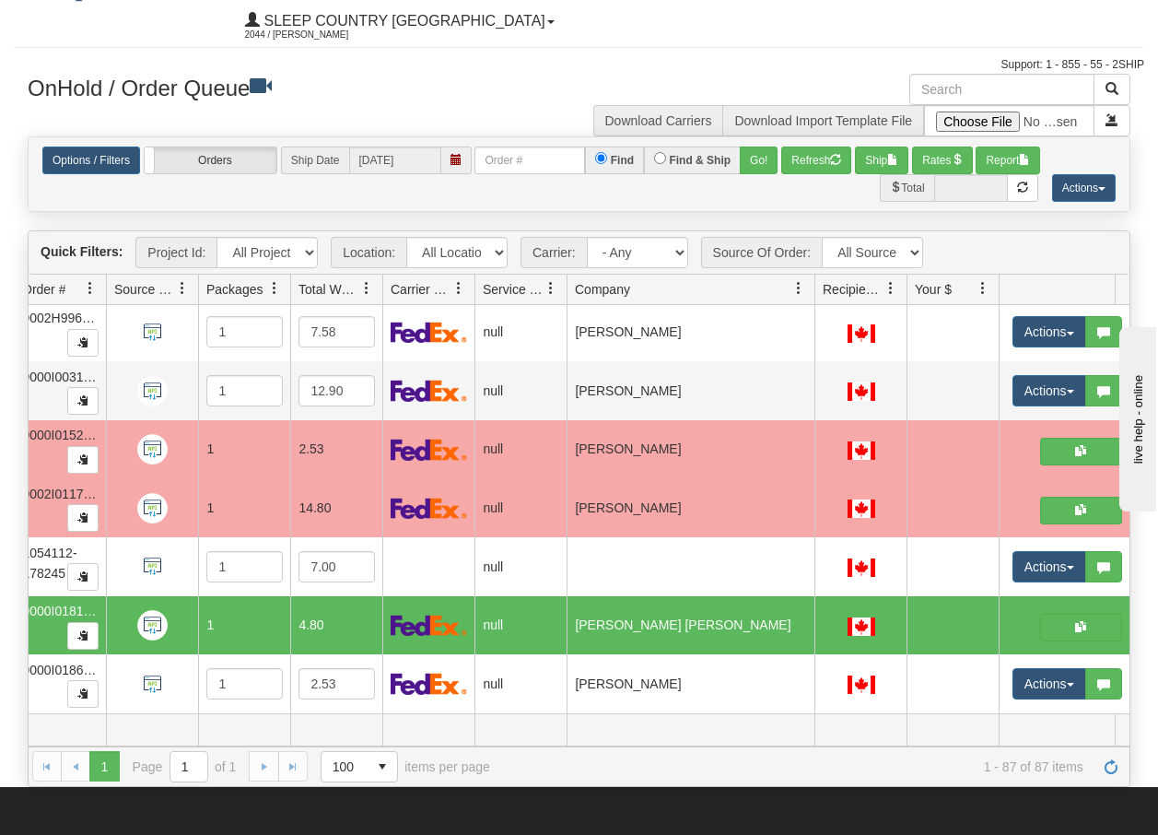
scroll to position [0, 0]
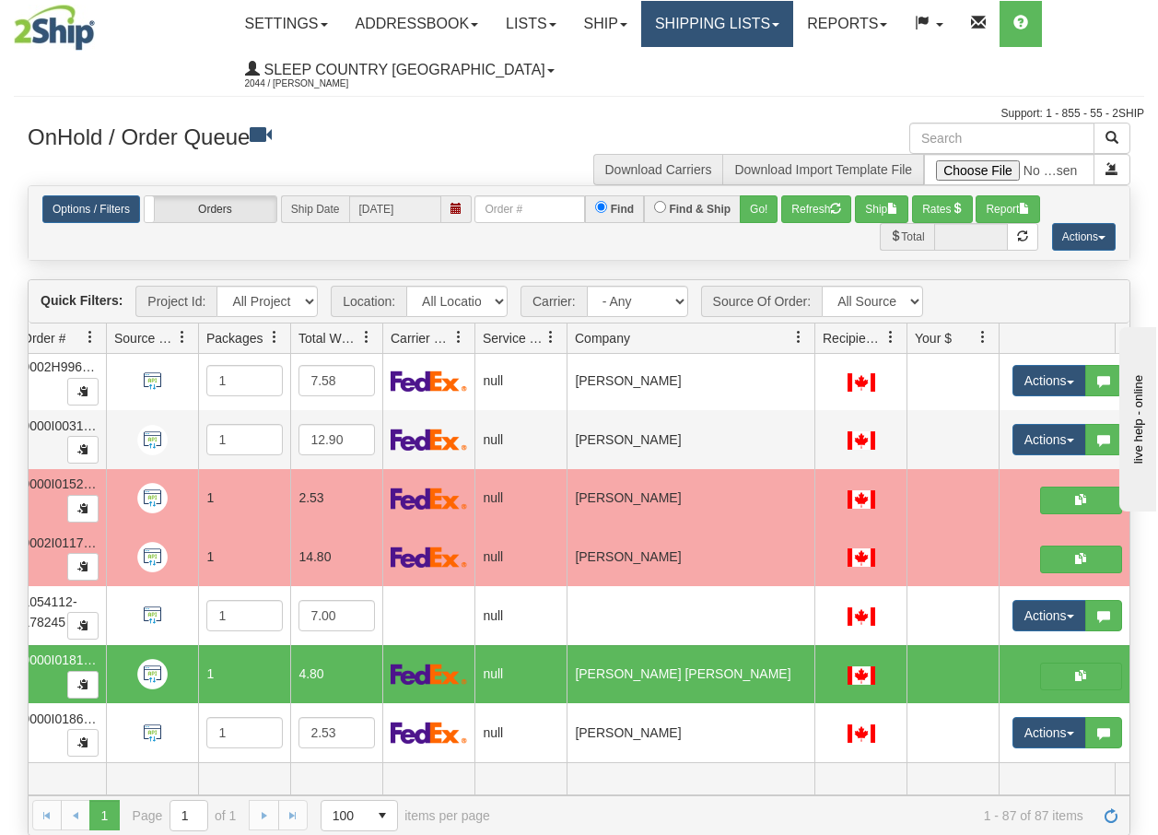
click at [775, 37] on link "Shipping lists" at bounding box center [717, 24] width 152 height 46
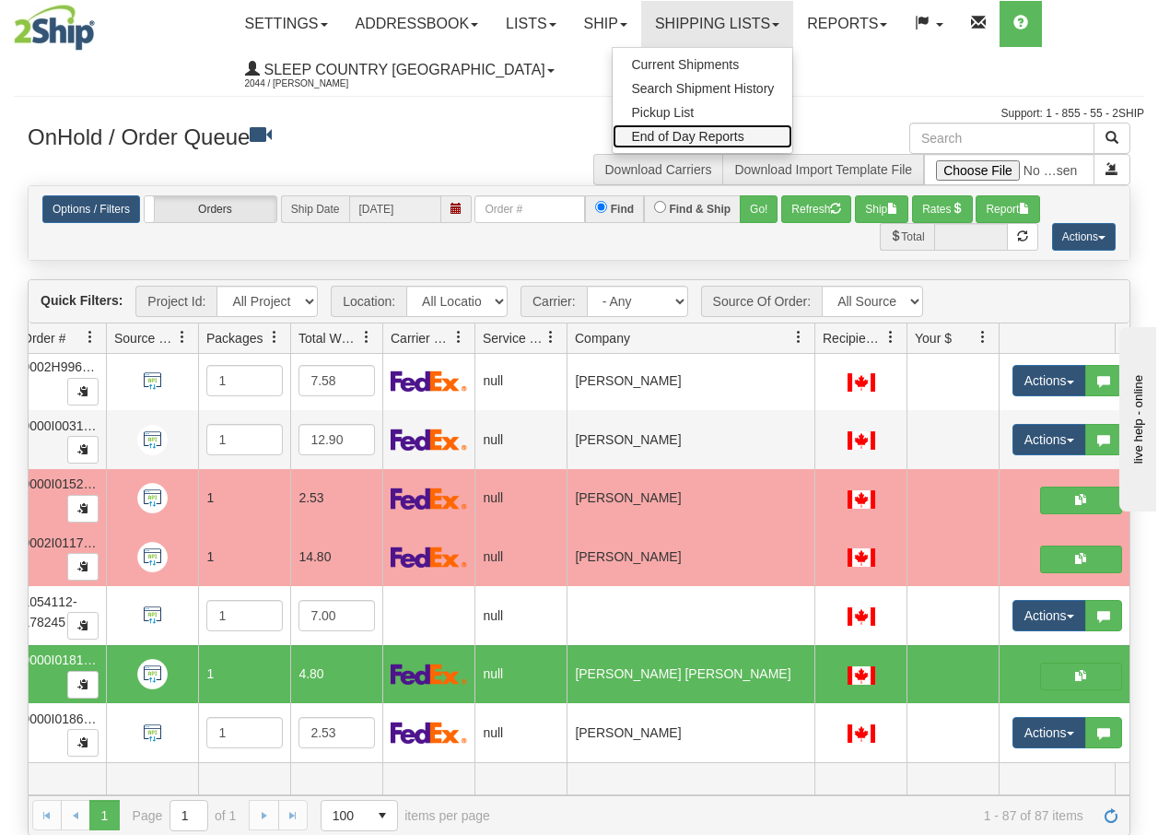
click at [707, 134] on span "End of Day Reports" at bounding box center [687, 136] width 112 height 15
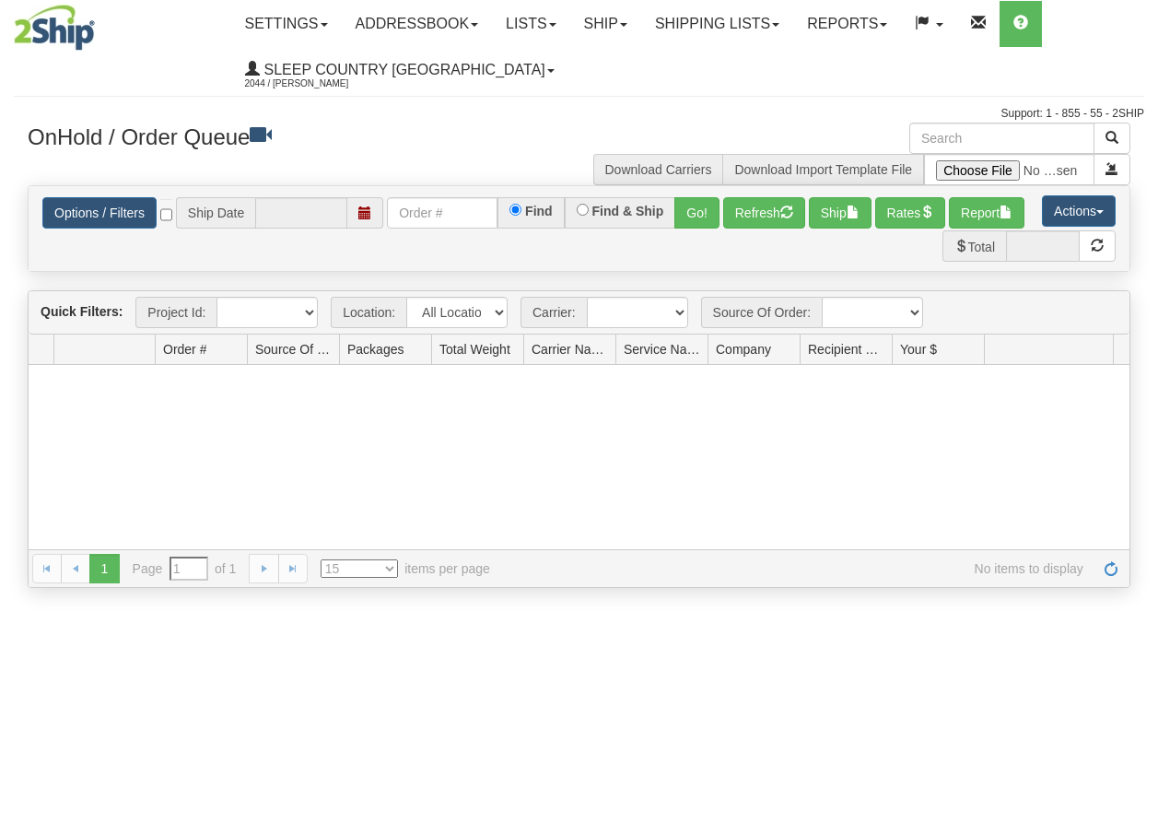
type input "[DATE]"
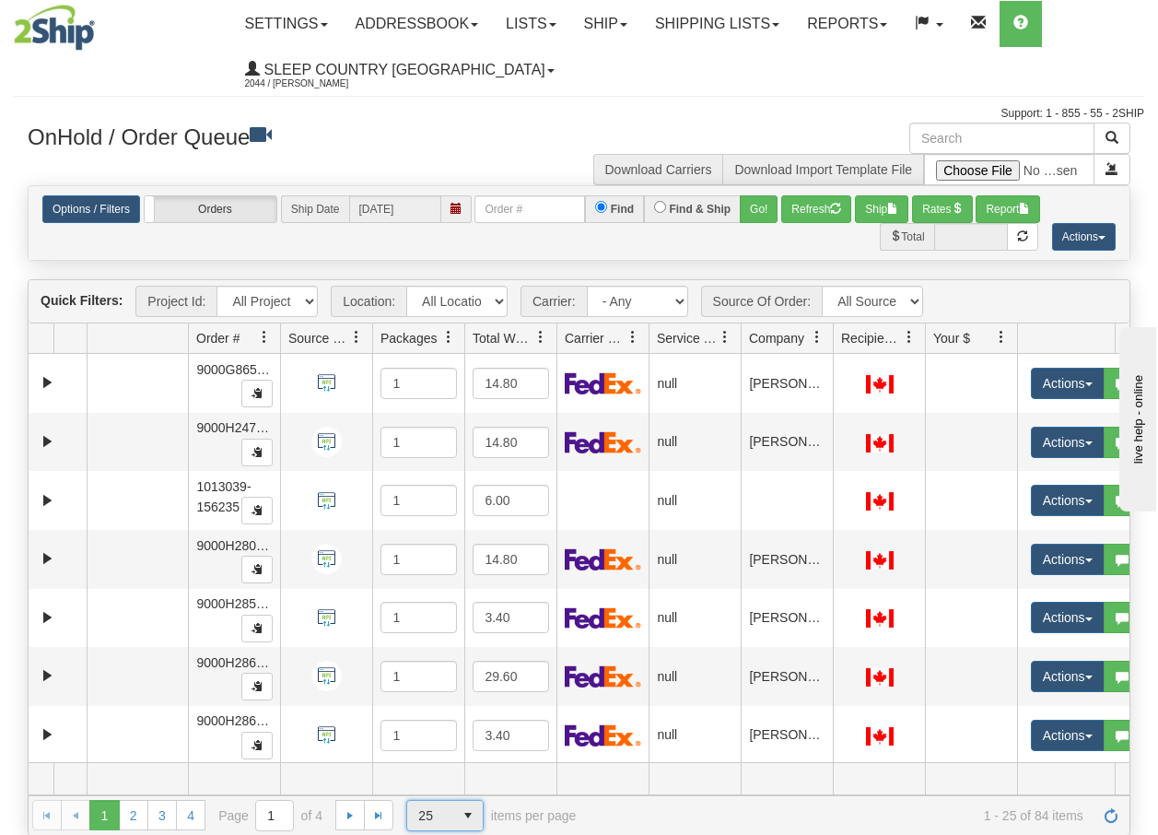
click at [461, 816] on span "select" at bounding box center [467, 814] width 29 height 29
click at [442, 773] on li "100" at bounding box center [445, 786] width 76 height 26
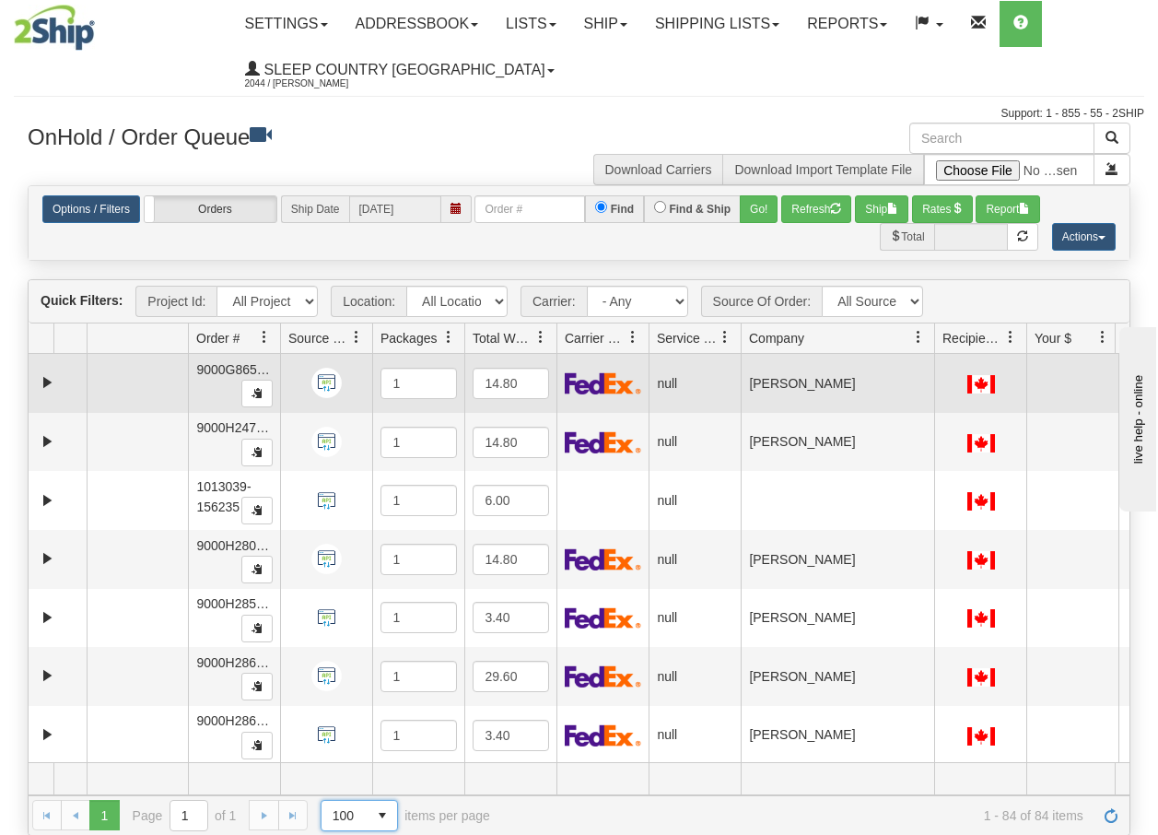
drag, startPoint x: 831, startPoint y: 347, endPoint x: 948, endPoint y: 361, distance: 117.8
click at [948, 361] on div "Quick Filters: Project Id: All Projects Location: All Locations BECO Carrier: -…" at bounding box center [579, 556] width 1103 height 555
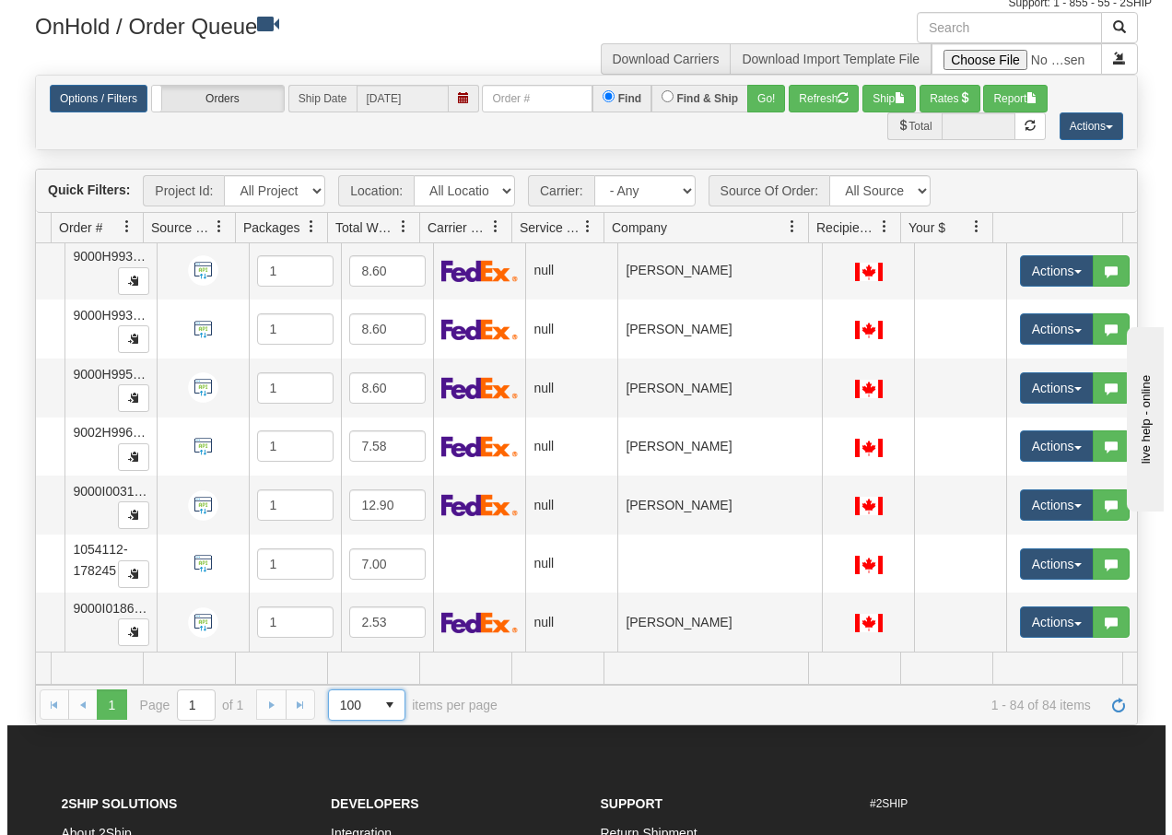
scroll to position [4526, 145]
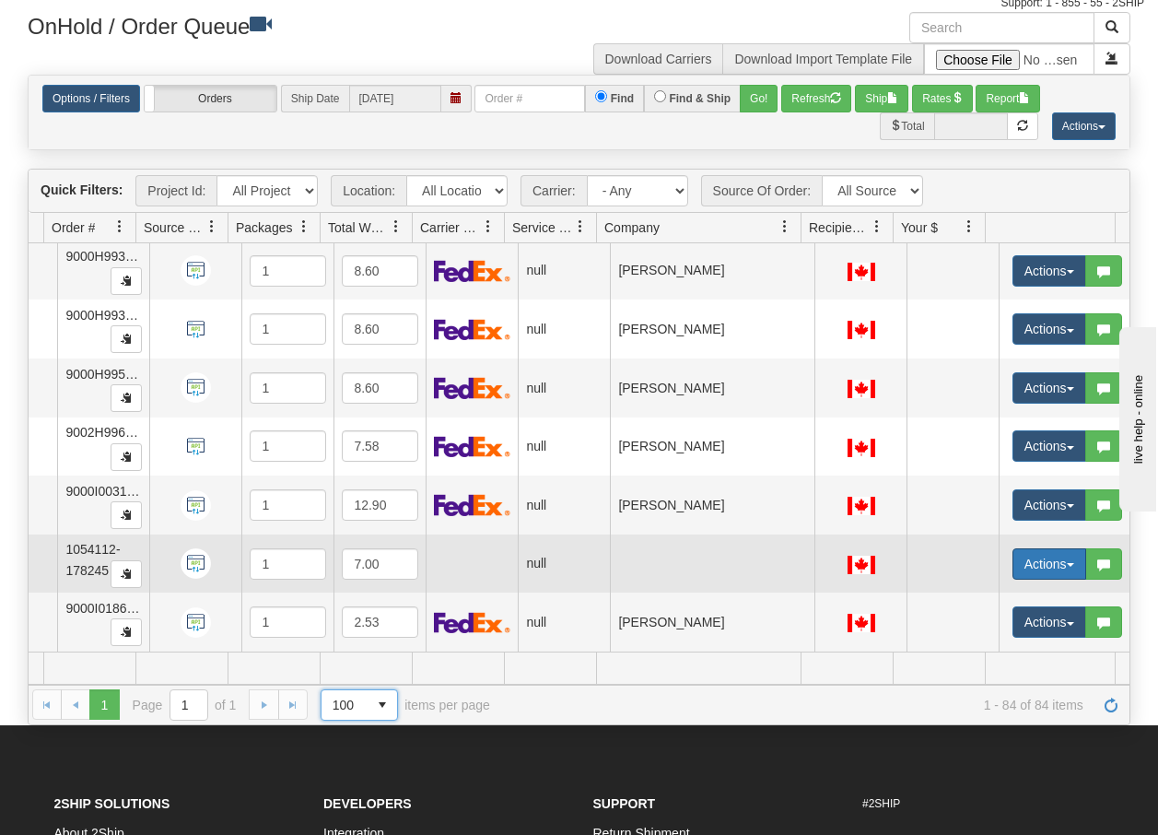
click at [1055, 554] on button "Actions" at bounding box center [1049, 563] width 74 height 31
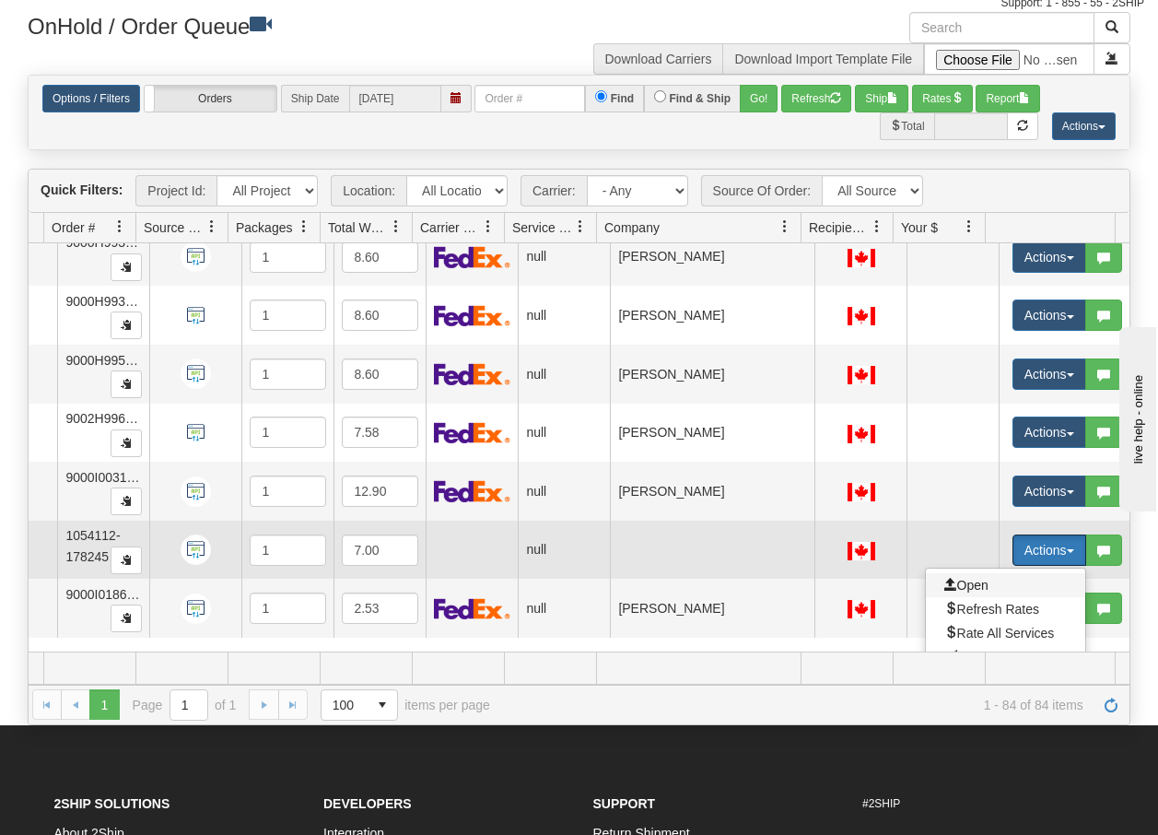
click at [953, 584] on span "Open" at bounding box center [966, 585] width 44 height 15
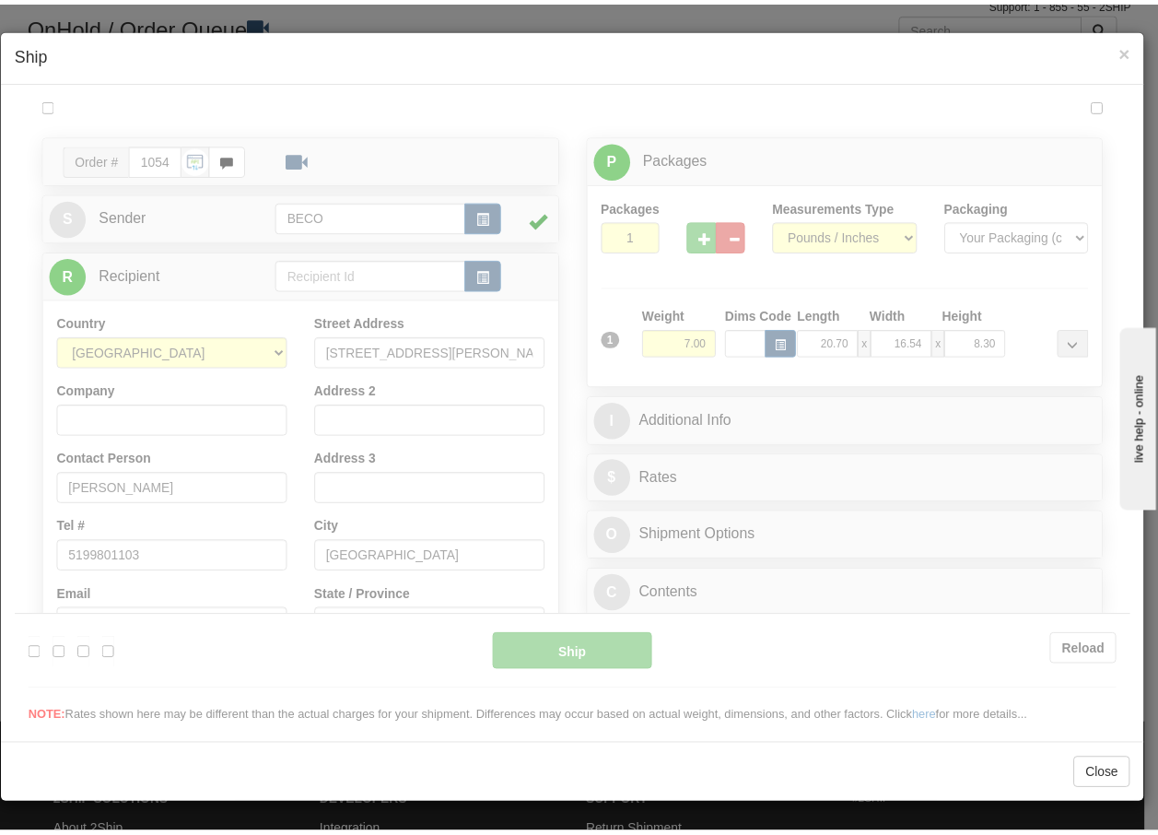
scroll to position [0, 0]
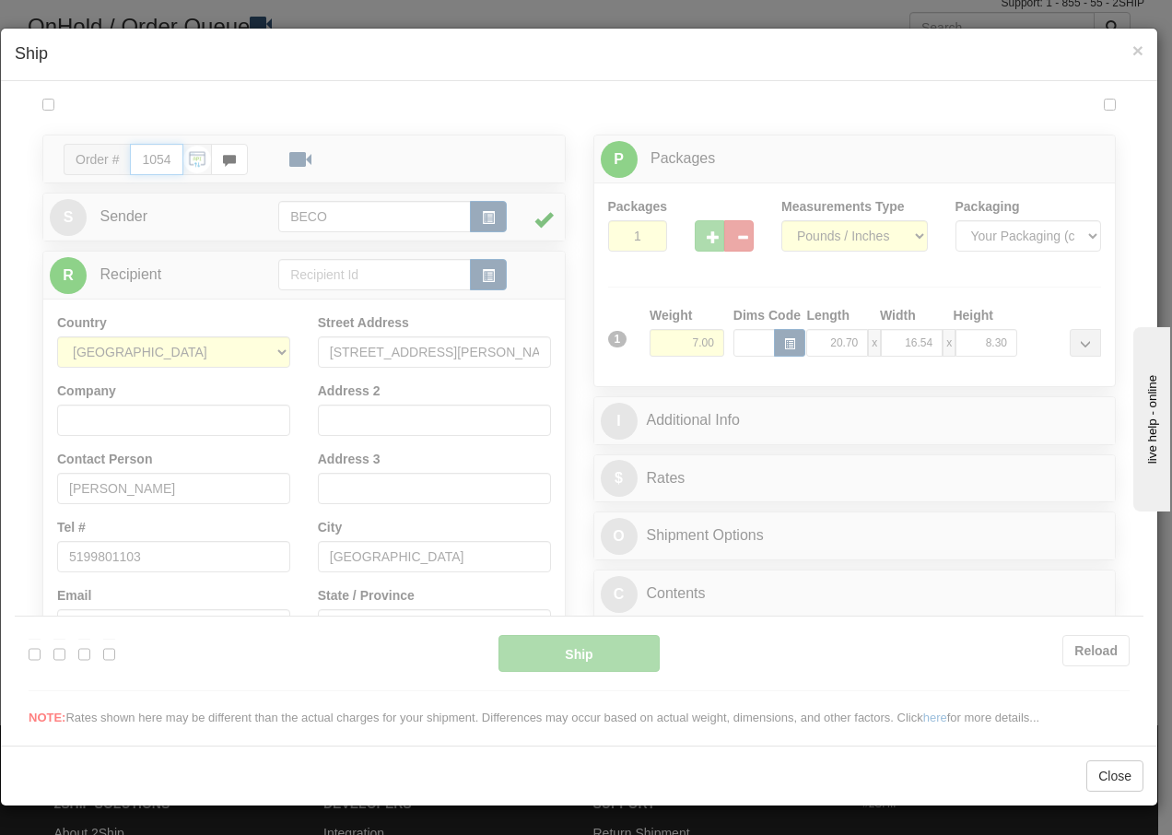
type input "13:23"
type input "16:00"
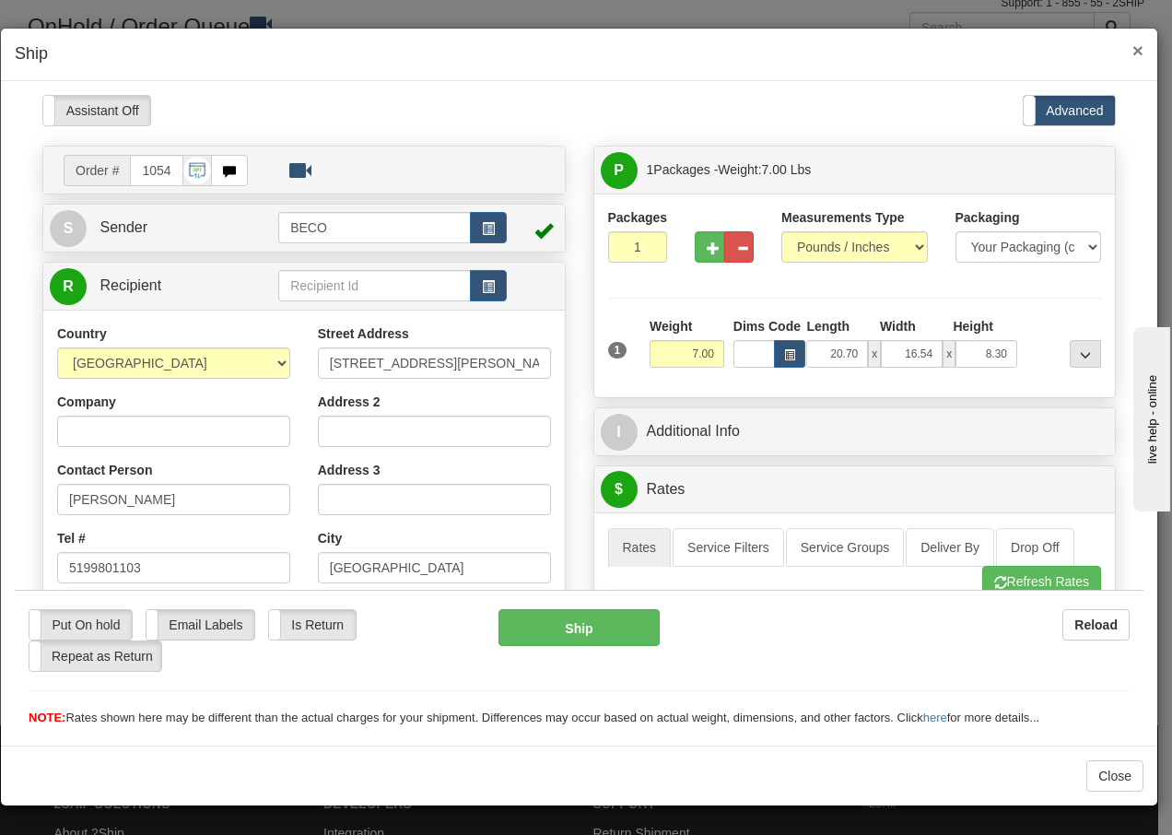
click at [1137, 48] on span "×" at bounding box center [1137, 50] width 11 height 21
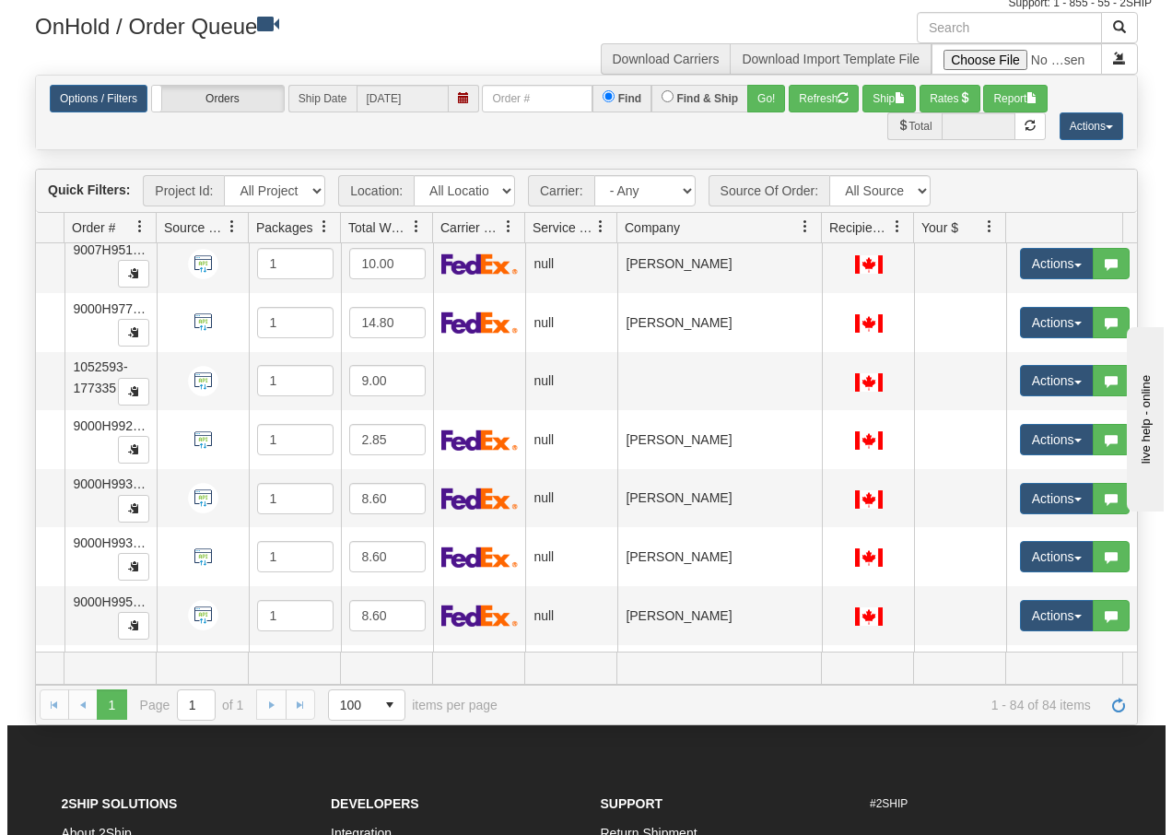
scroll to position [4268, 132]
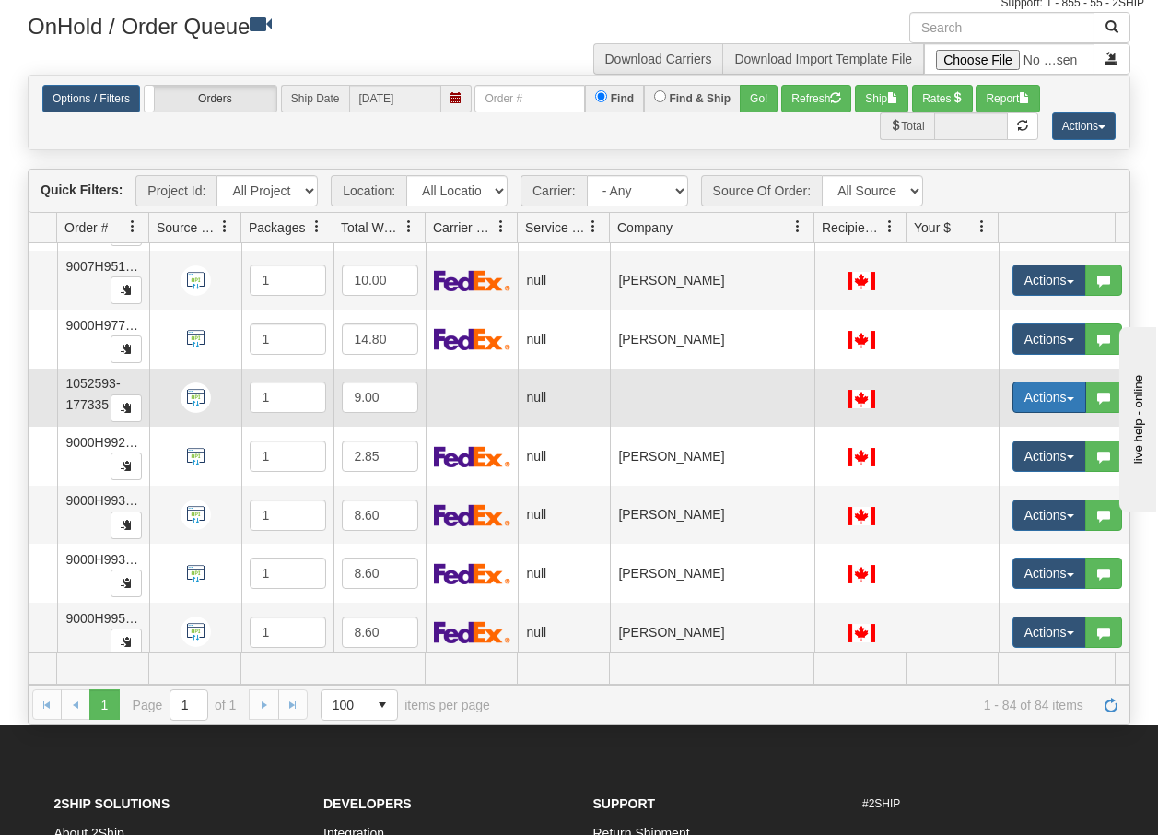
click at [1068, 404] on button "Actions" at bounding box center [1049, 396] width 74 height 31
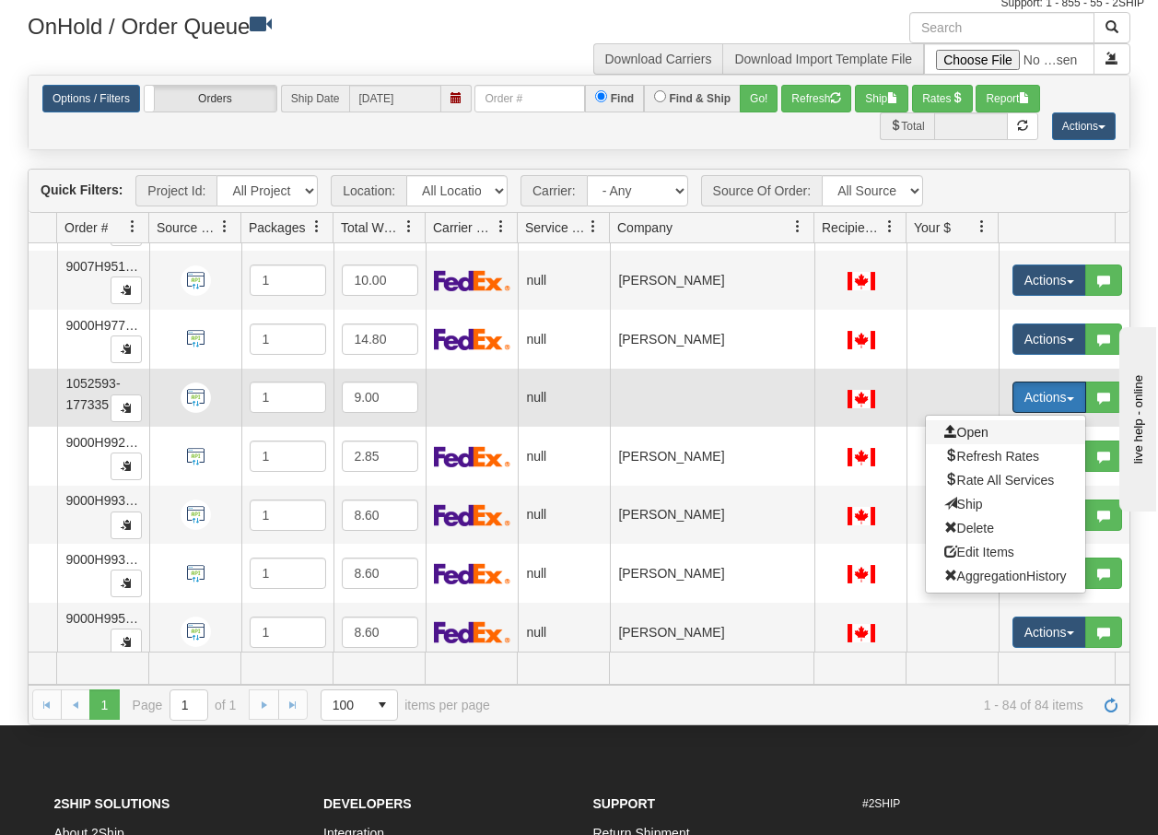
click at [984, 434] on span "Open" at bounding box center [966, 432] width 44 height 15
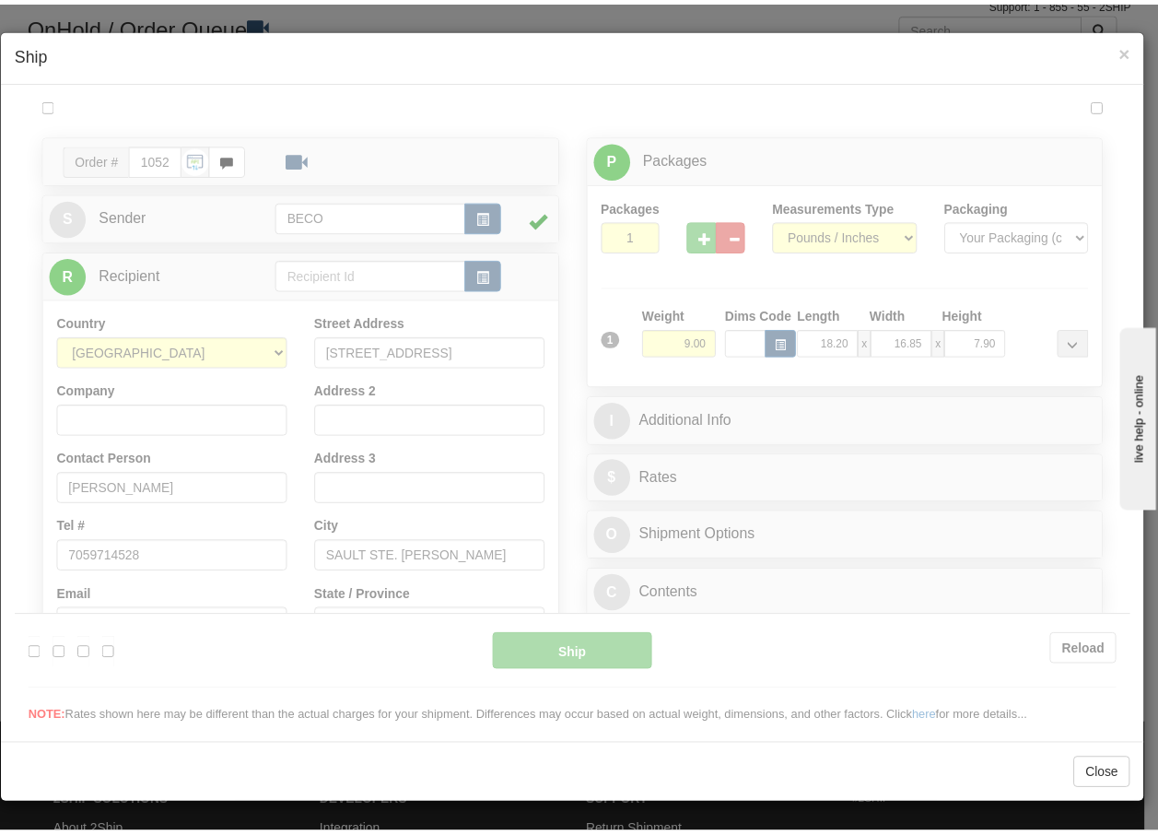
scroll to position [0, 0]
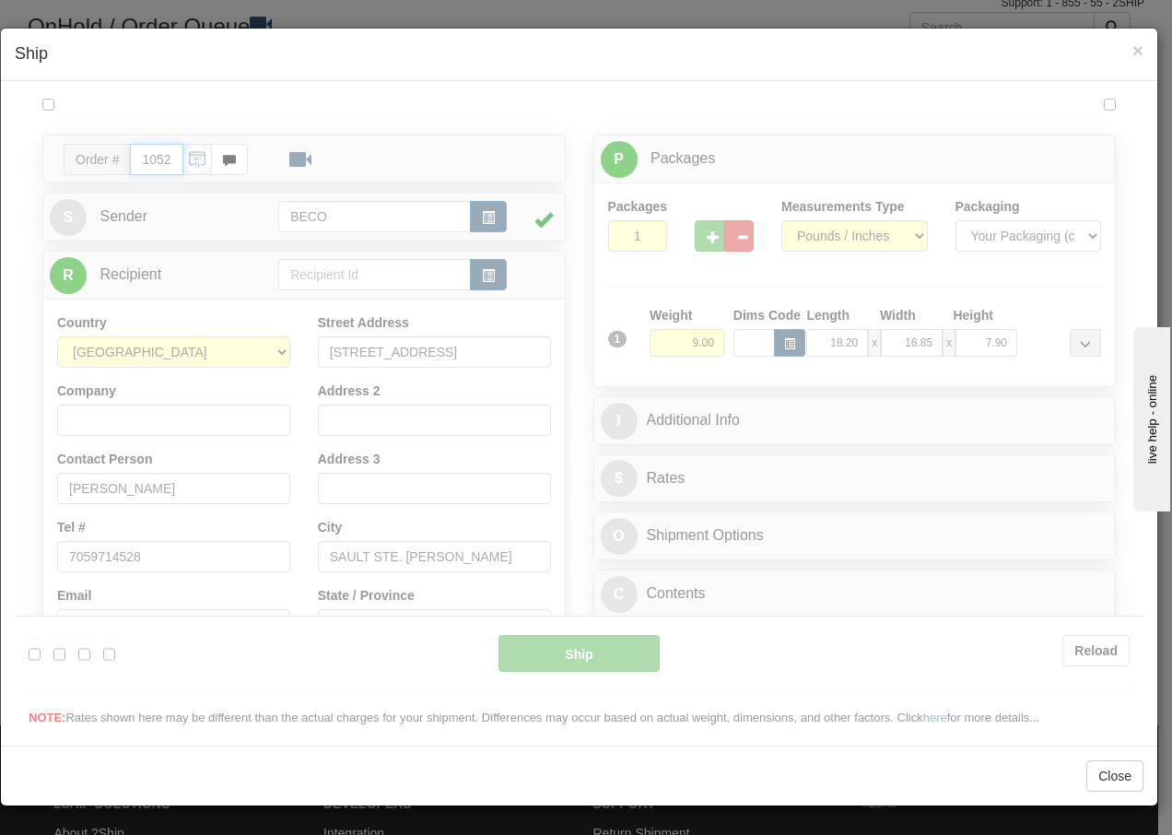
type input "13:24"
type input "16:00"
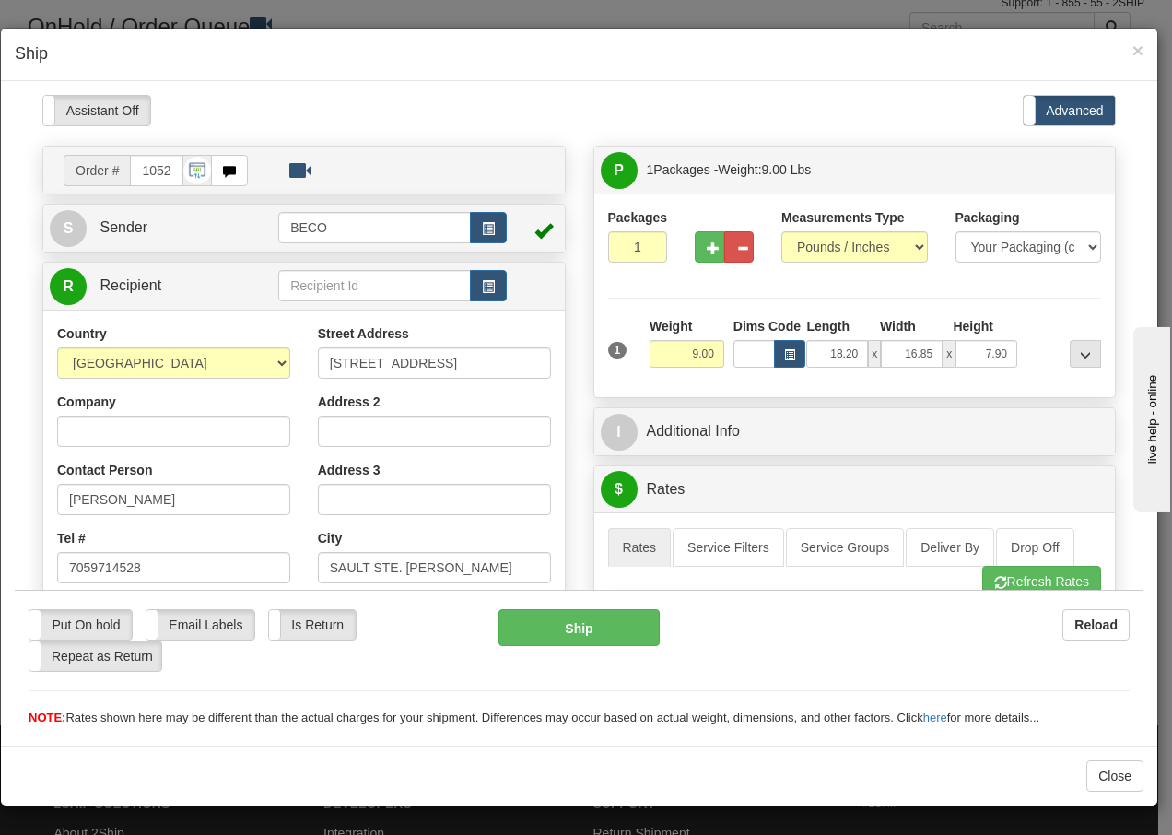
click at [1143, 50] on div "× Ship" at bounding box center [579, 55] width 1156 height 53
click at [1139, 52] on span "×" at bounding box center [1137, 50] width 11 height 21
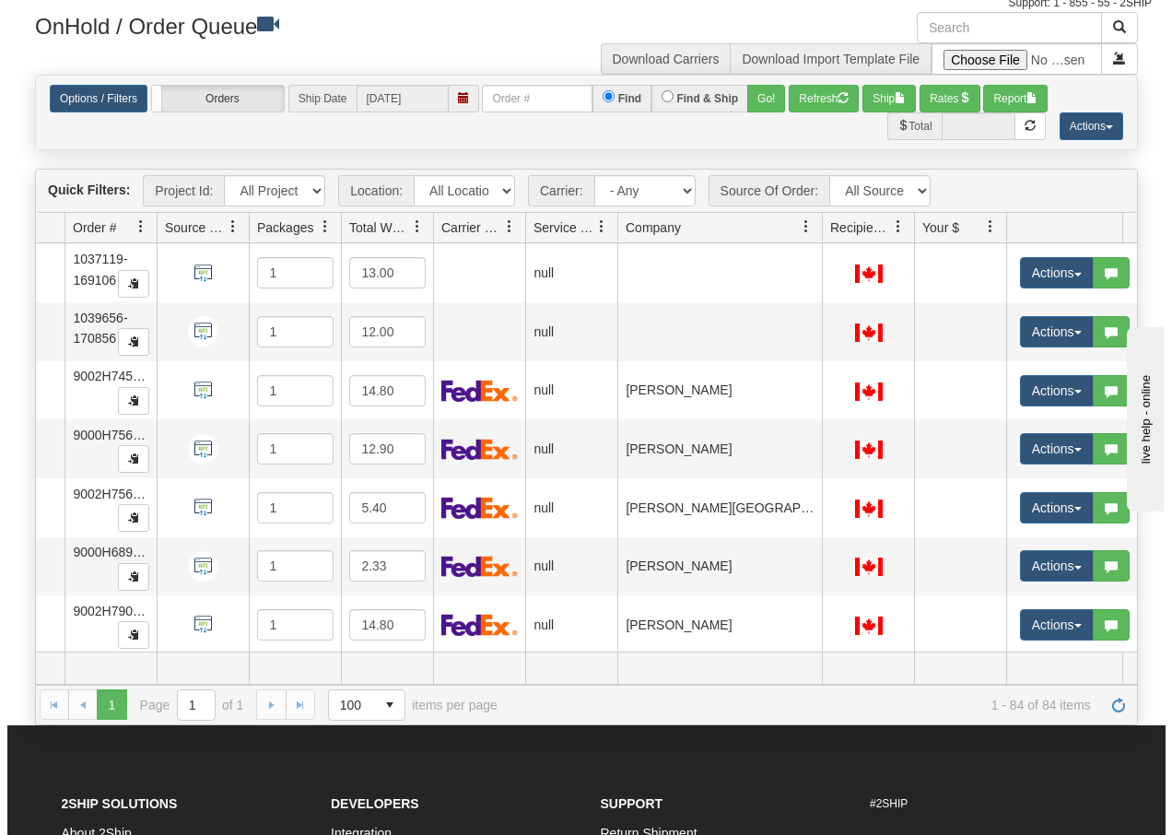
scroll to position [3323, 131]
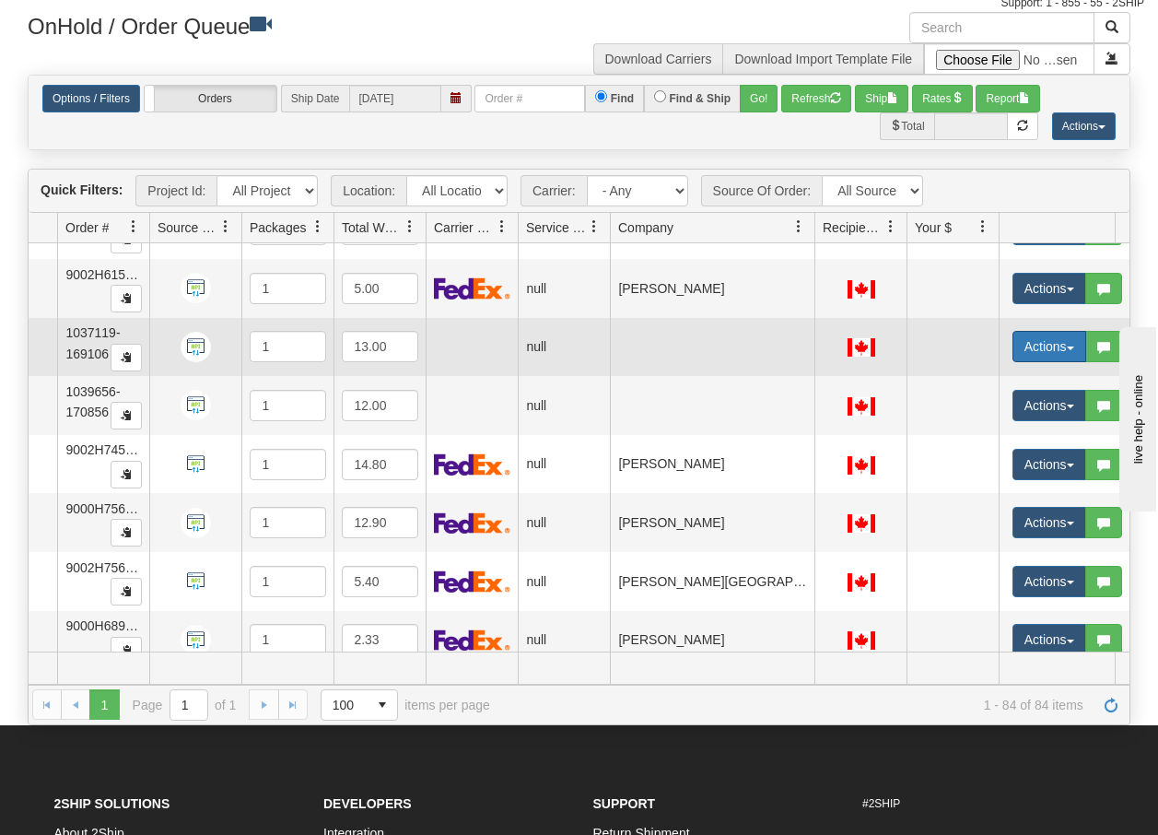
click at [1070, 343] on button "Actions" at bounding box center [1049, 346] width 74 height 31
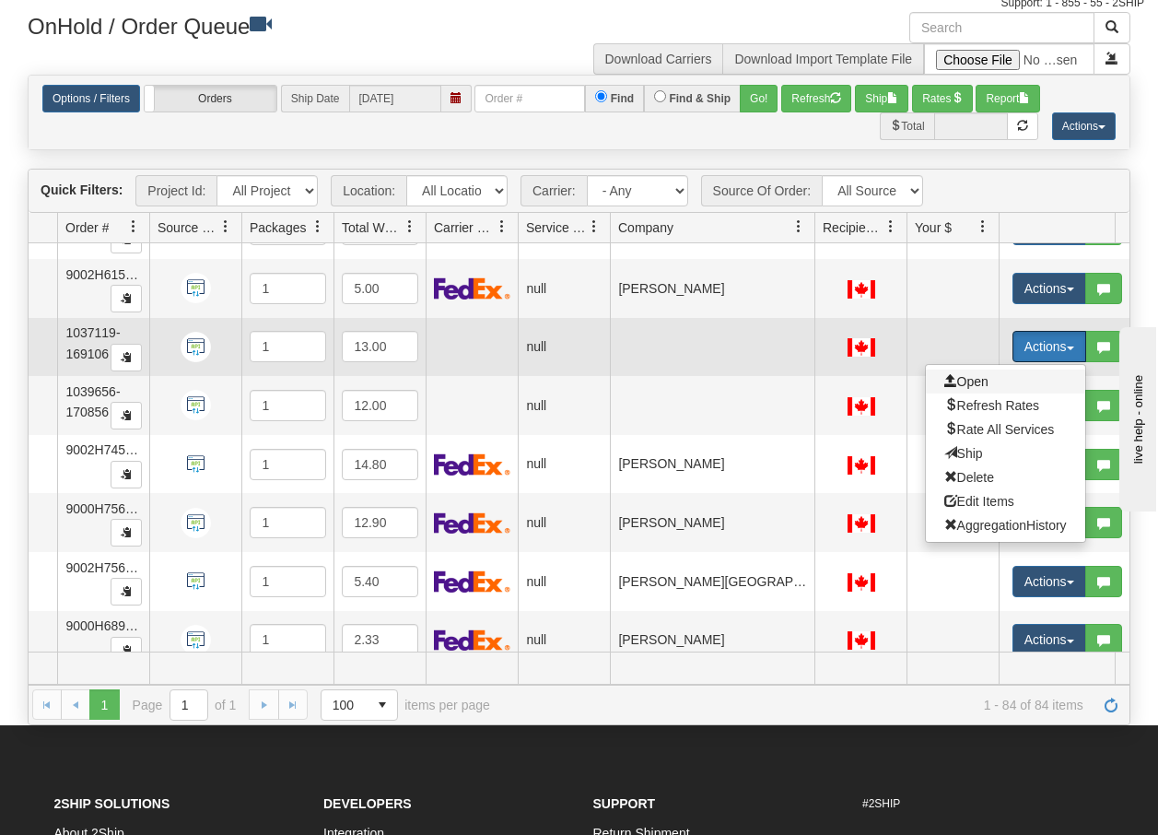
click at [982, 378] on span "Open" at bounding box center [966, 381] width 44 height 15
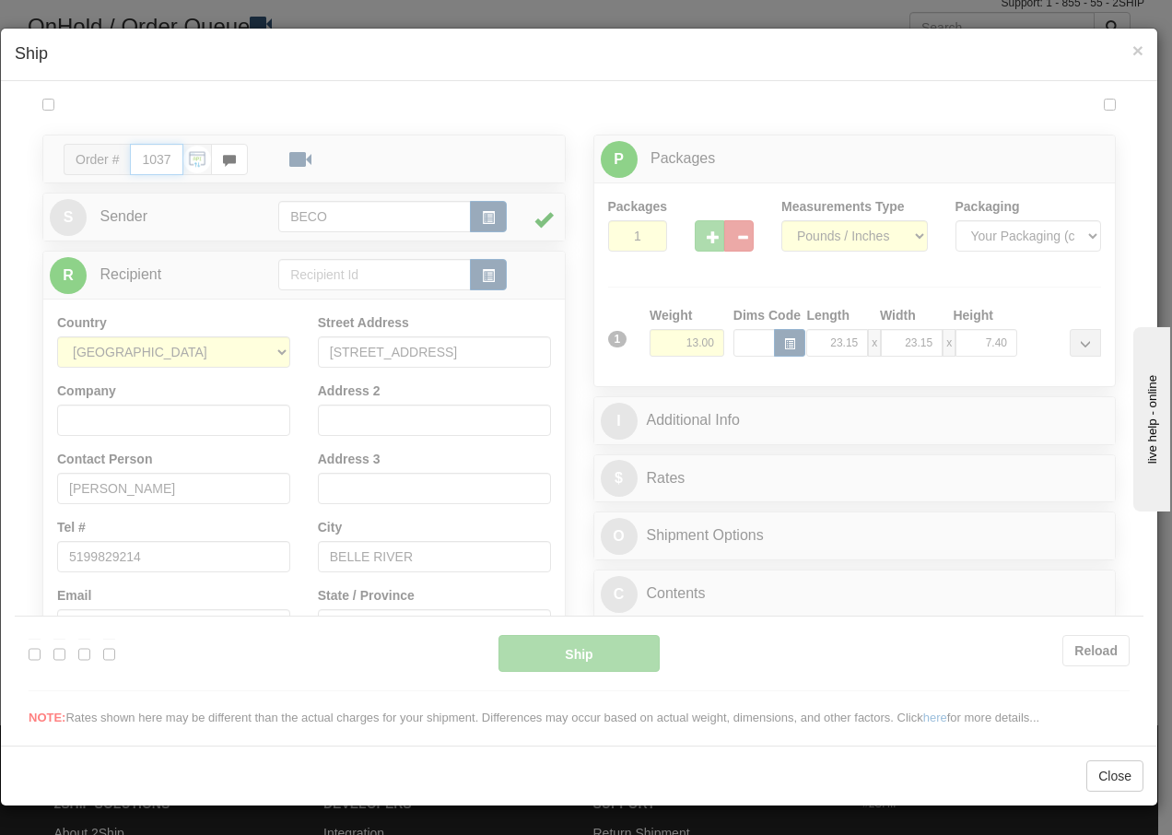
type input "13:24"
type input "16:00"
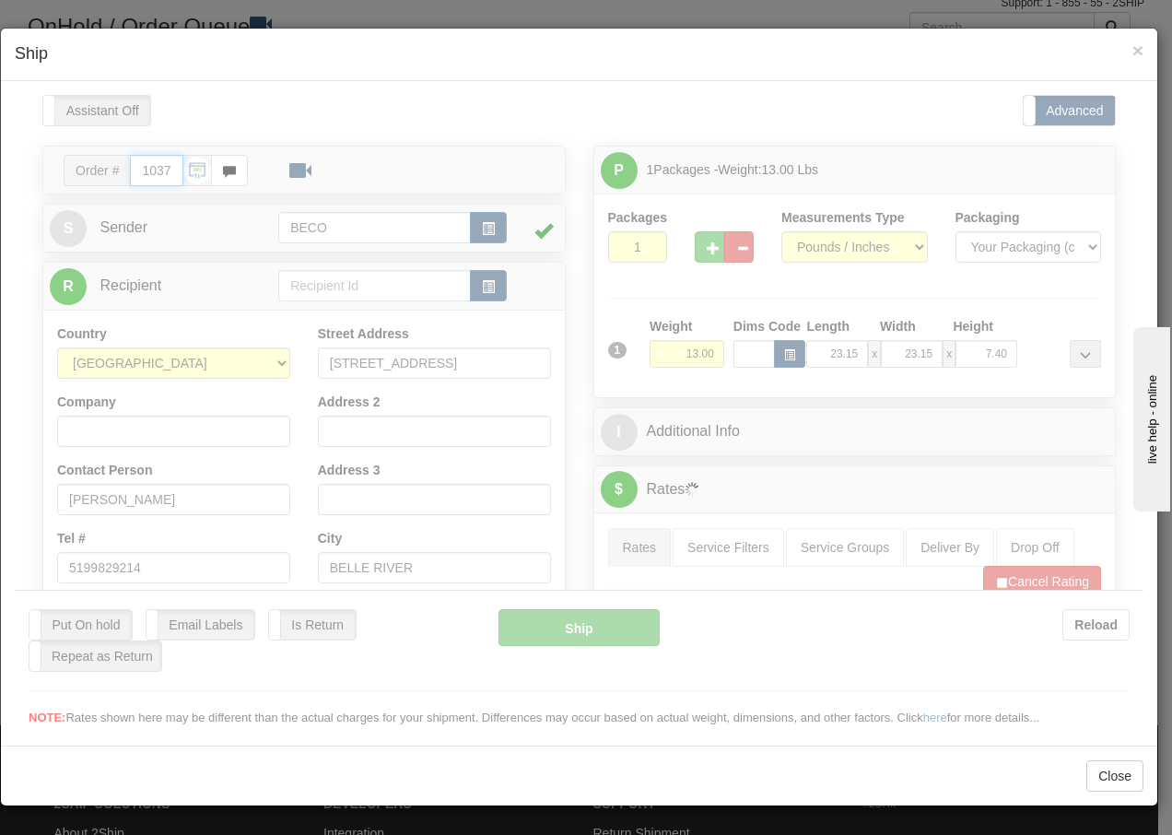
scroll to position [0, 0]
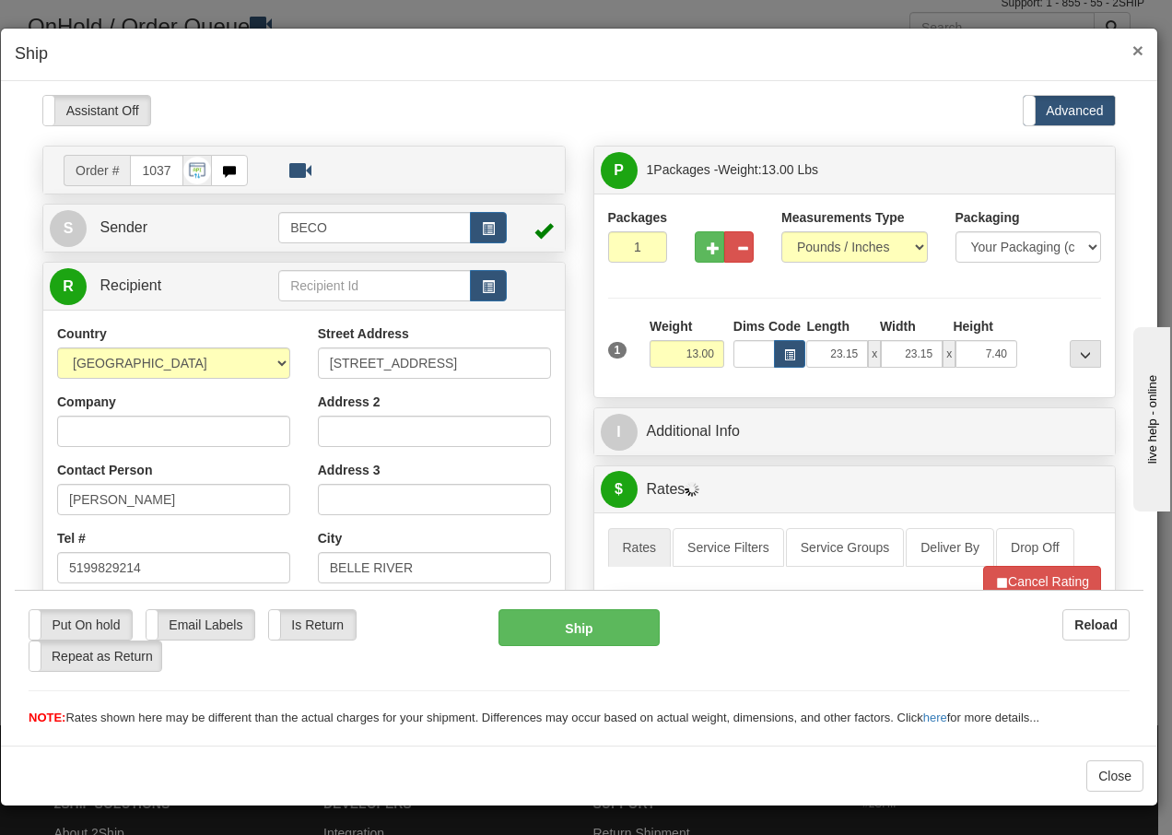
click at [1134, 49] on span "×" at bounding box center [1137, 50] width 11 height 21
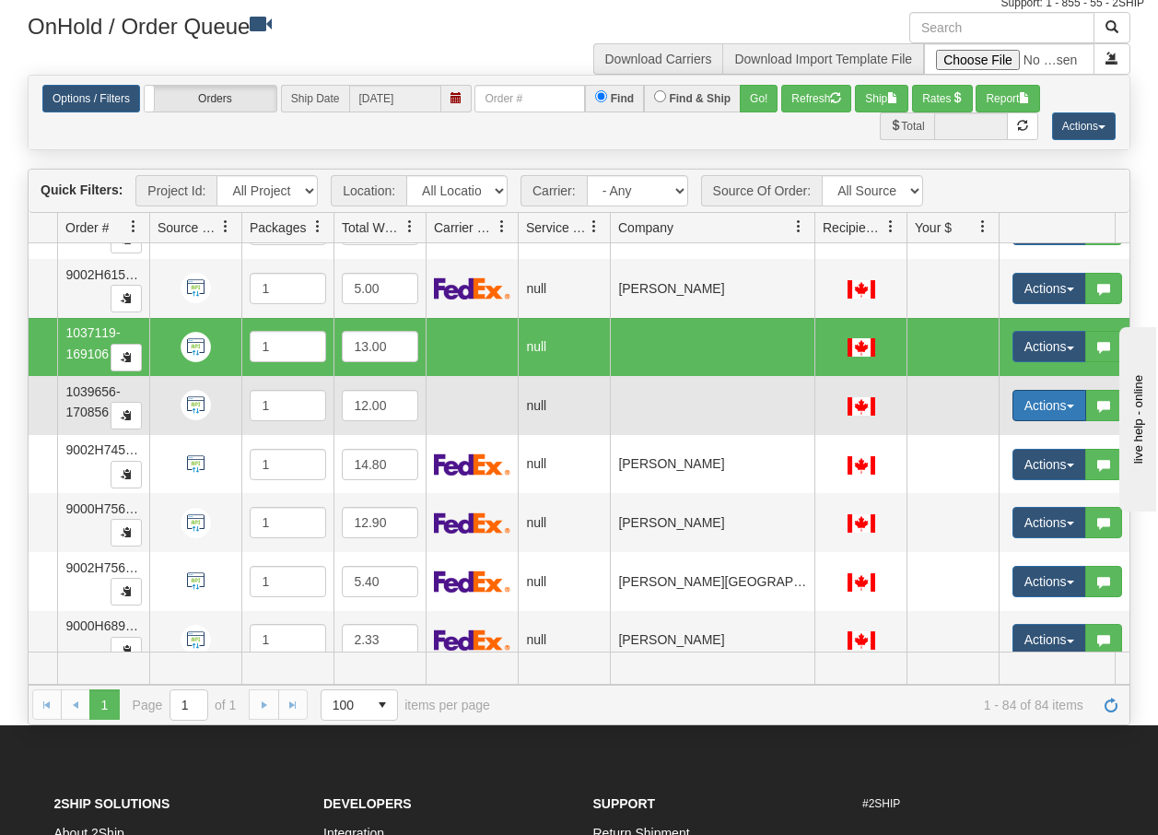
click at [1071, 406] on span "button" at bounding box center [1070, 406] width 7 height 4
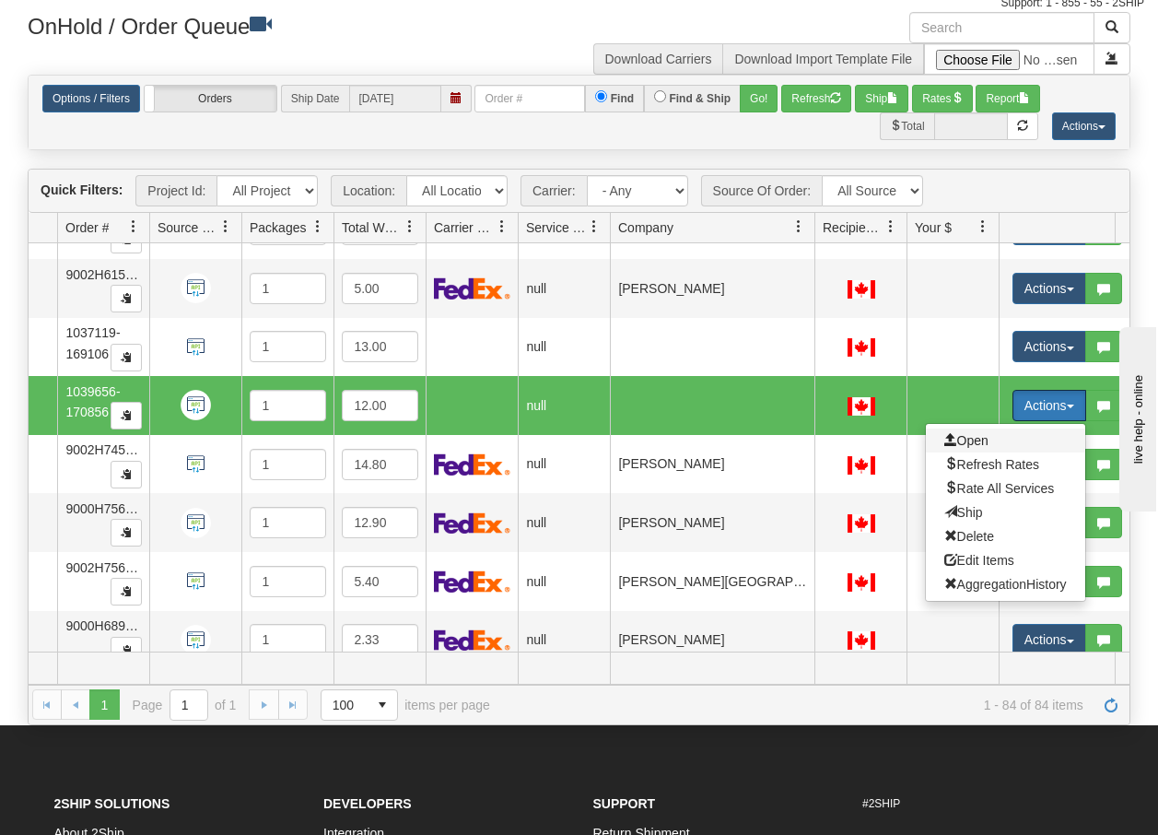
click at [987, 437] on span "Open" at bounding box center [966, 440] width 44 height 15
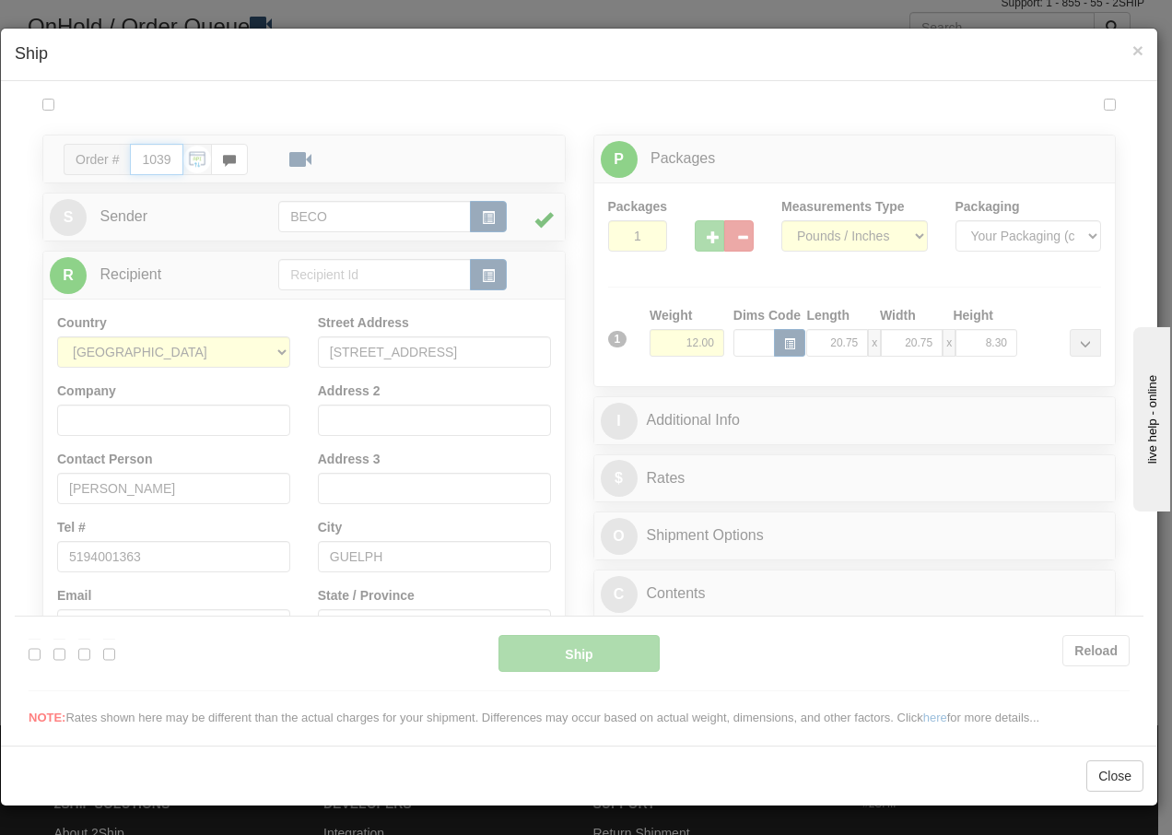
type input "13:24"
type input "16:00"
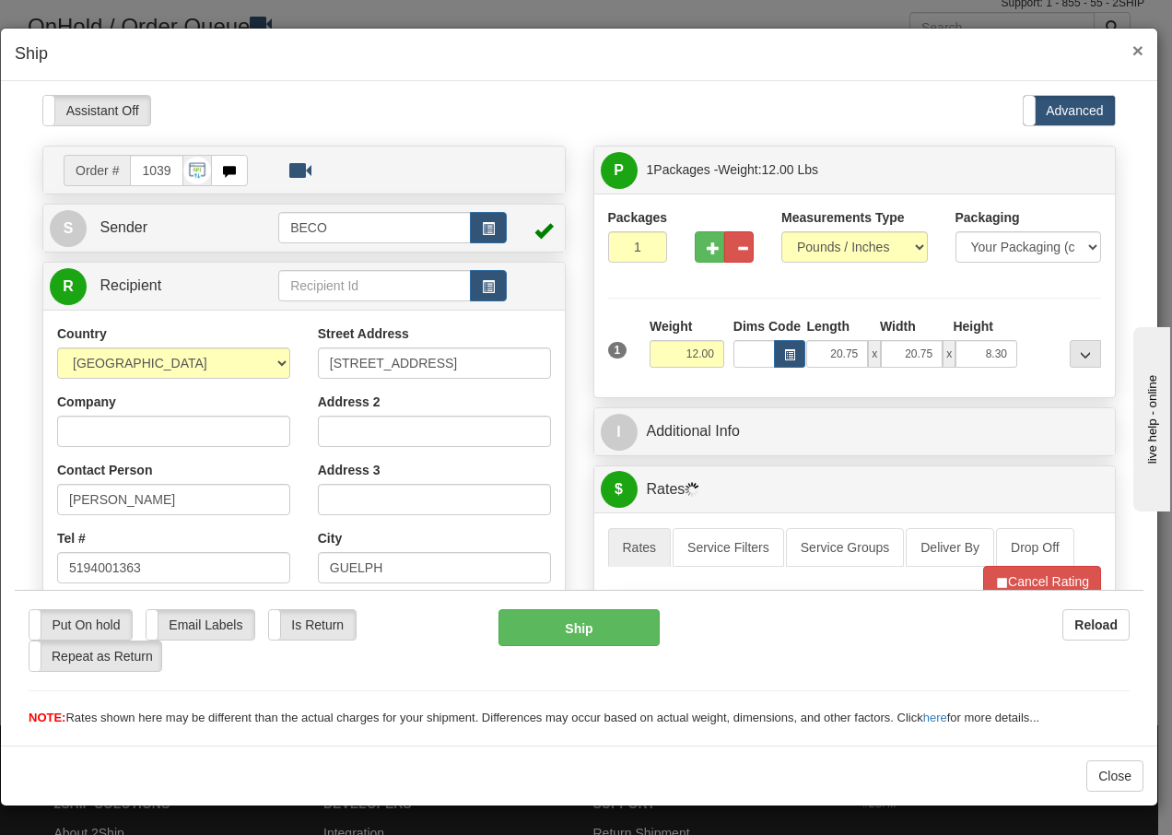
click at [1134, 49] on span "×" at bounding box center [1137, 50] width 11 height 21
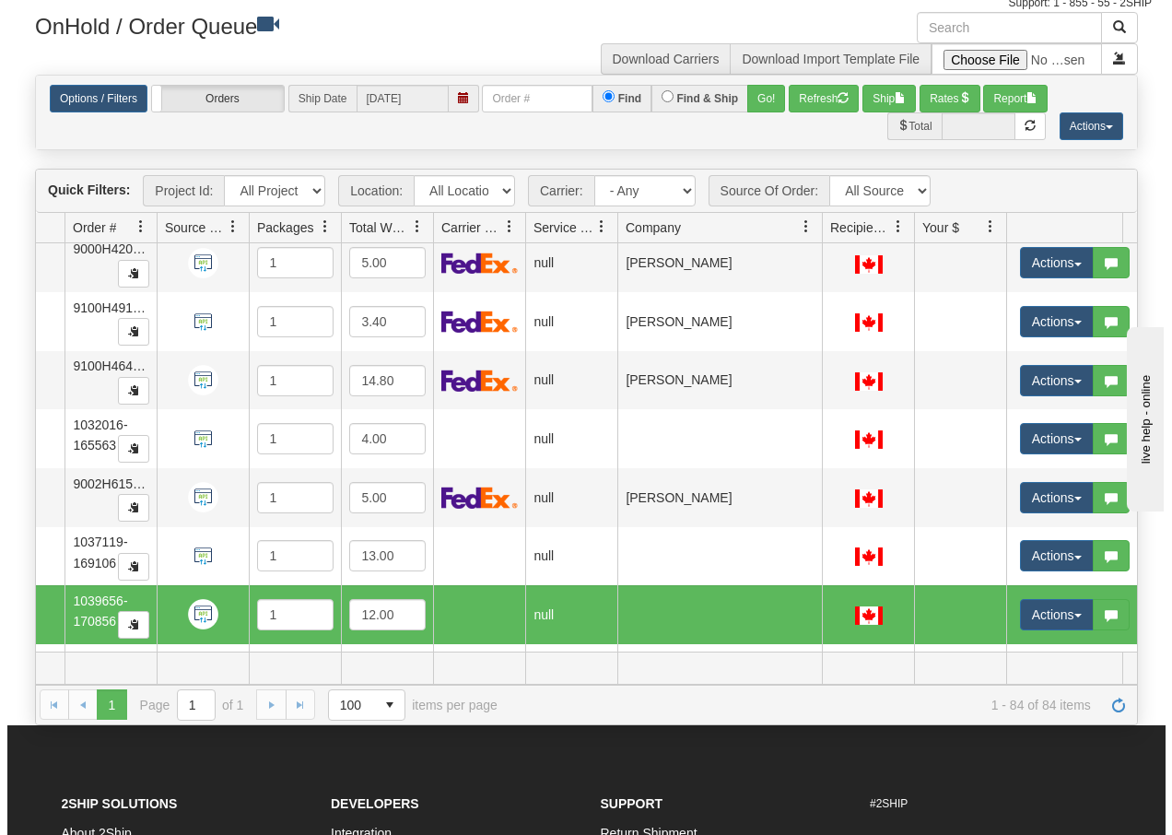
scroll to position [2979, 131]
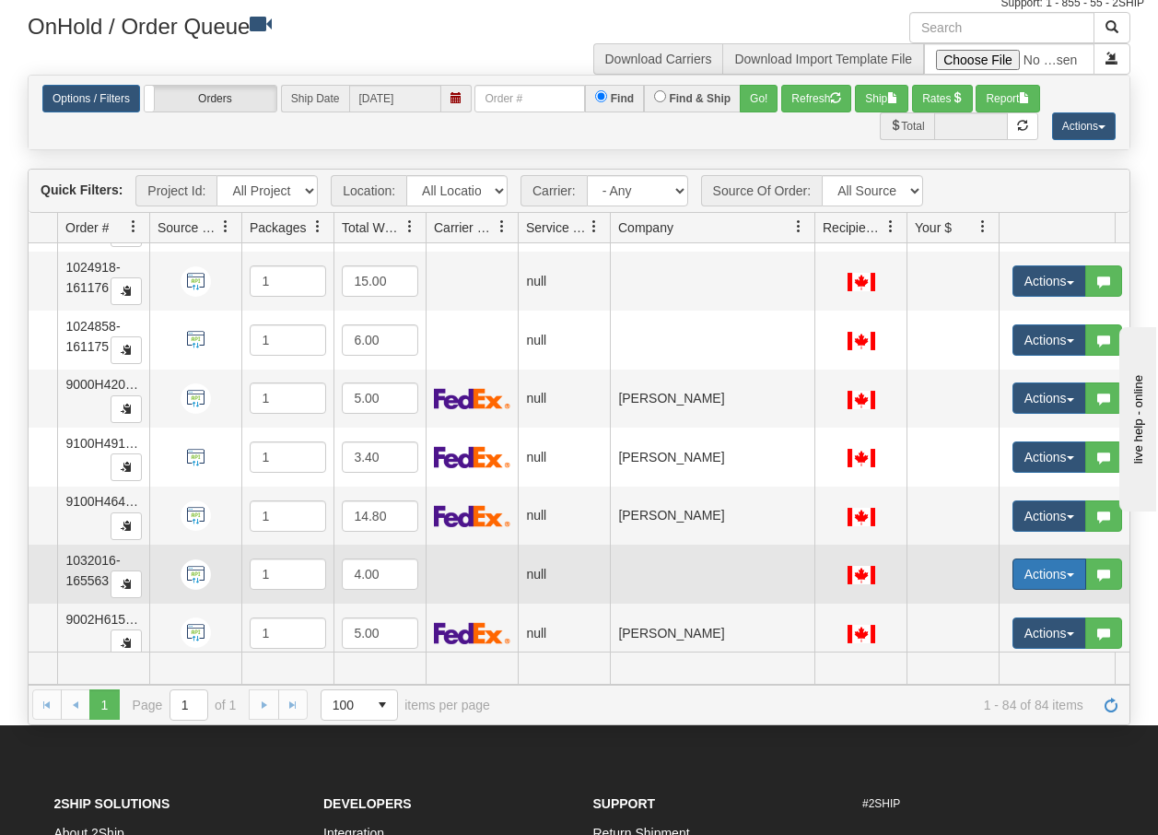
click at [1071, 580] on button "Actions" at bounding box center [1049, 573] width 74 height 31
click at [966, 611] on span "Open" at bounding box center [966, 608] width 44 height 15
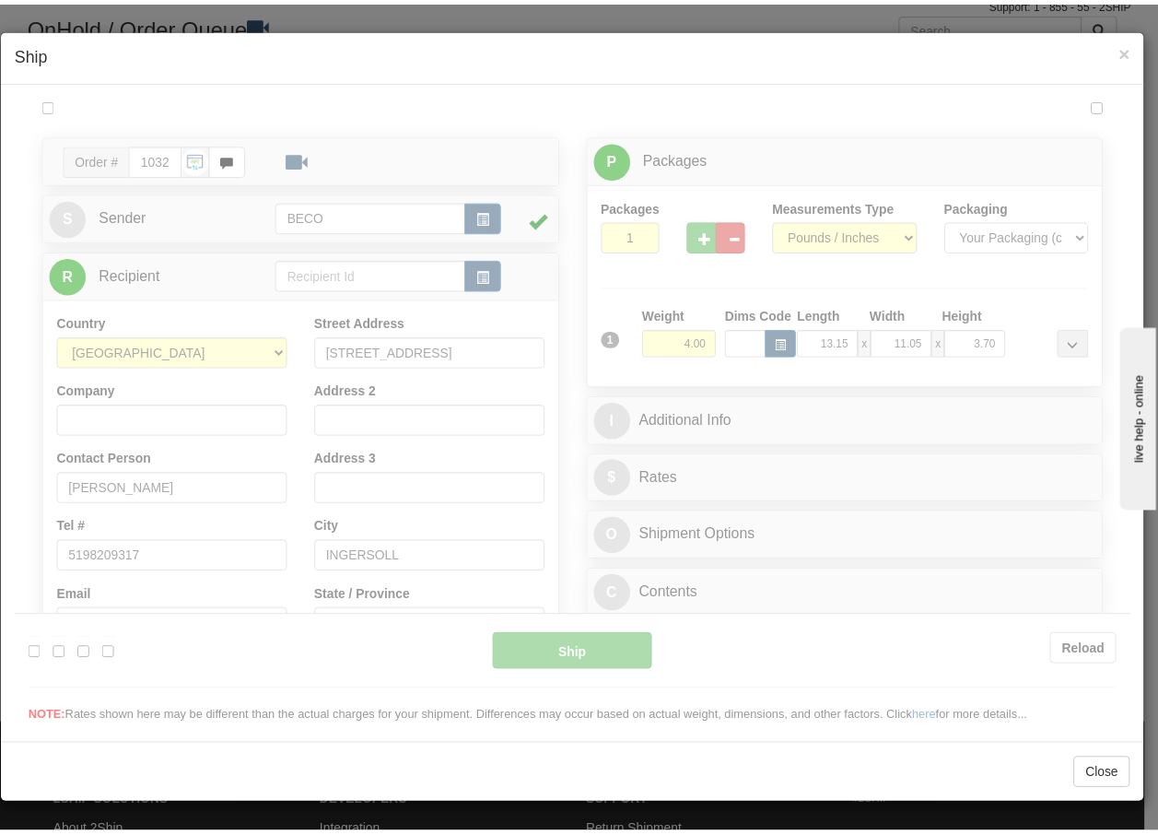
scroll to position [0, 0]
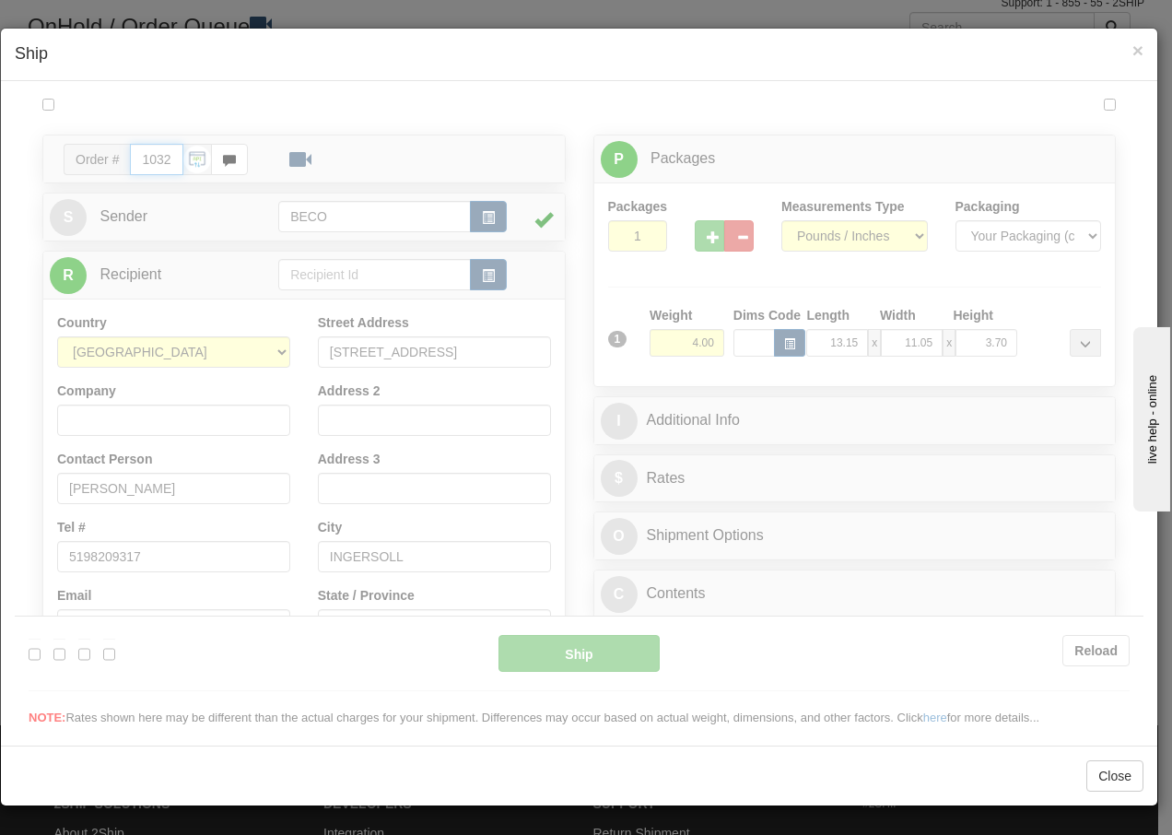
type input "13:24"
type input "16:00"
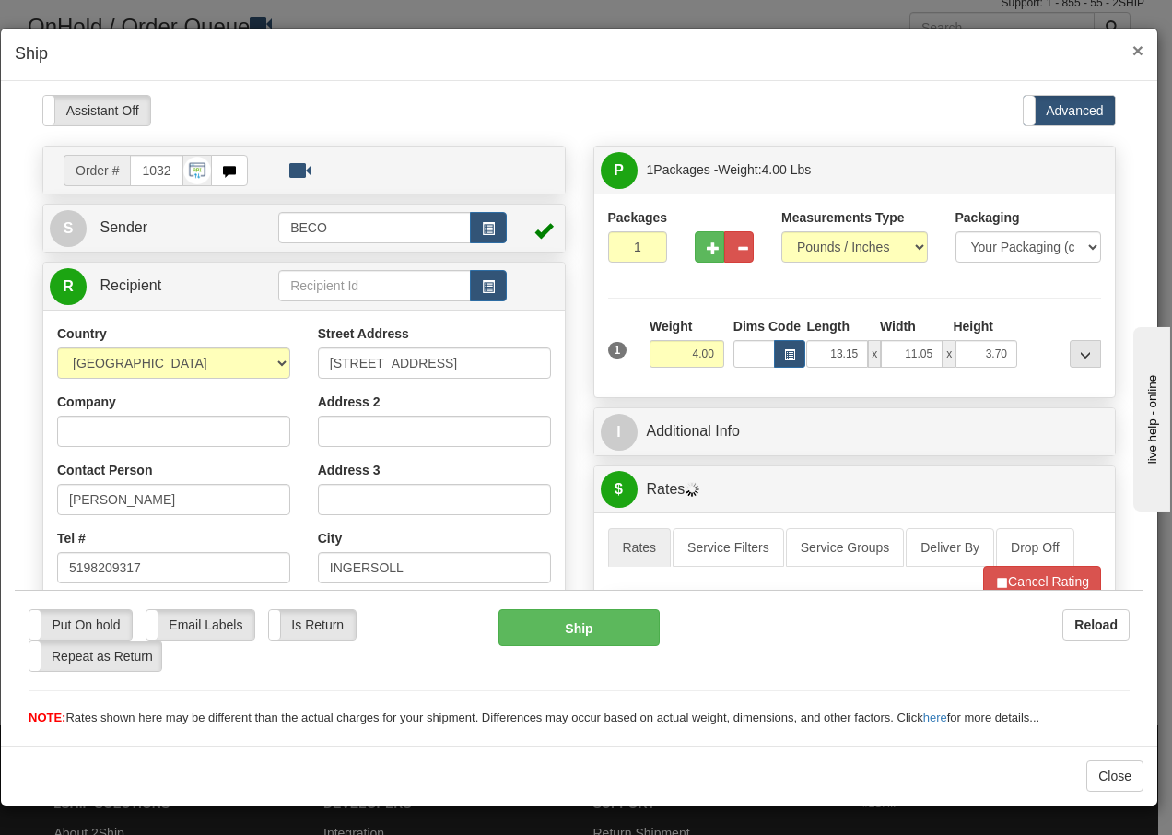
click at [1139, 47] on span "×" at bounding box center [1137, 50] width 11 height 21
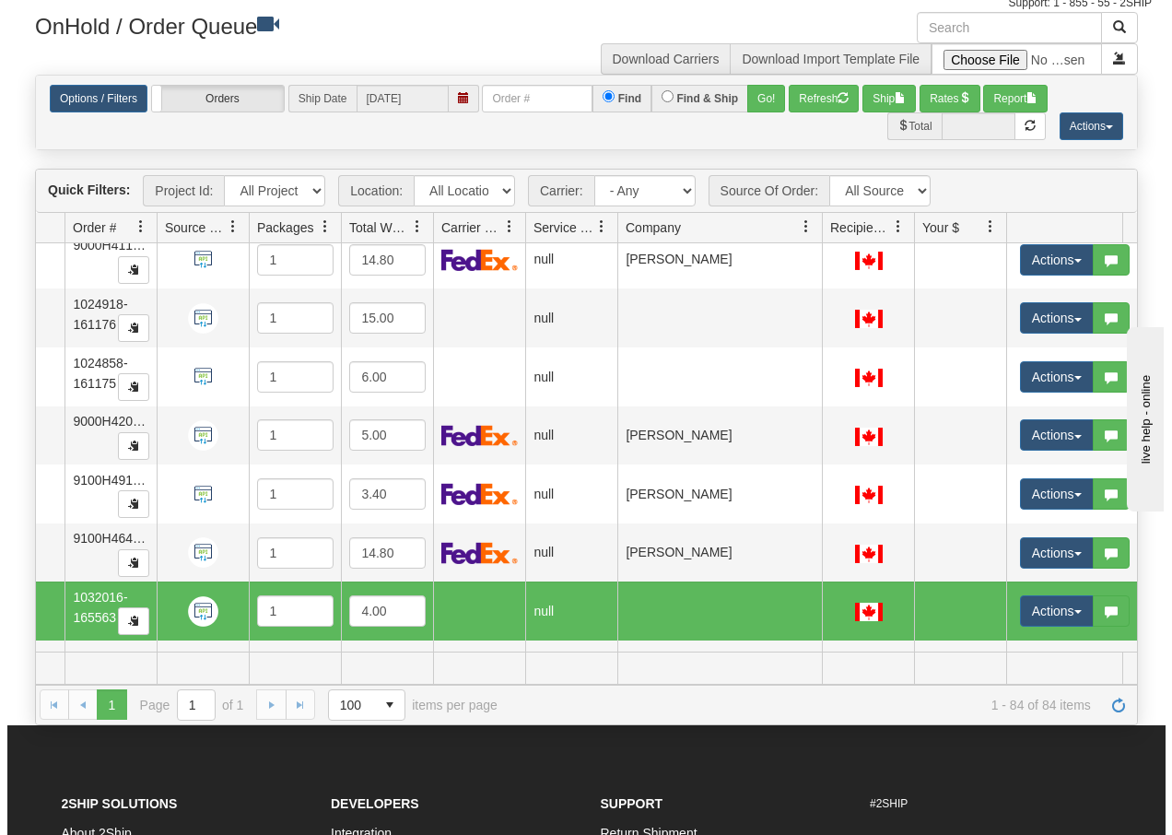
scroll to position [2905, 131]
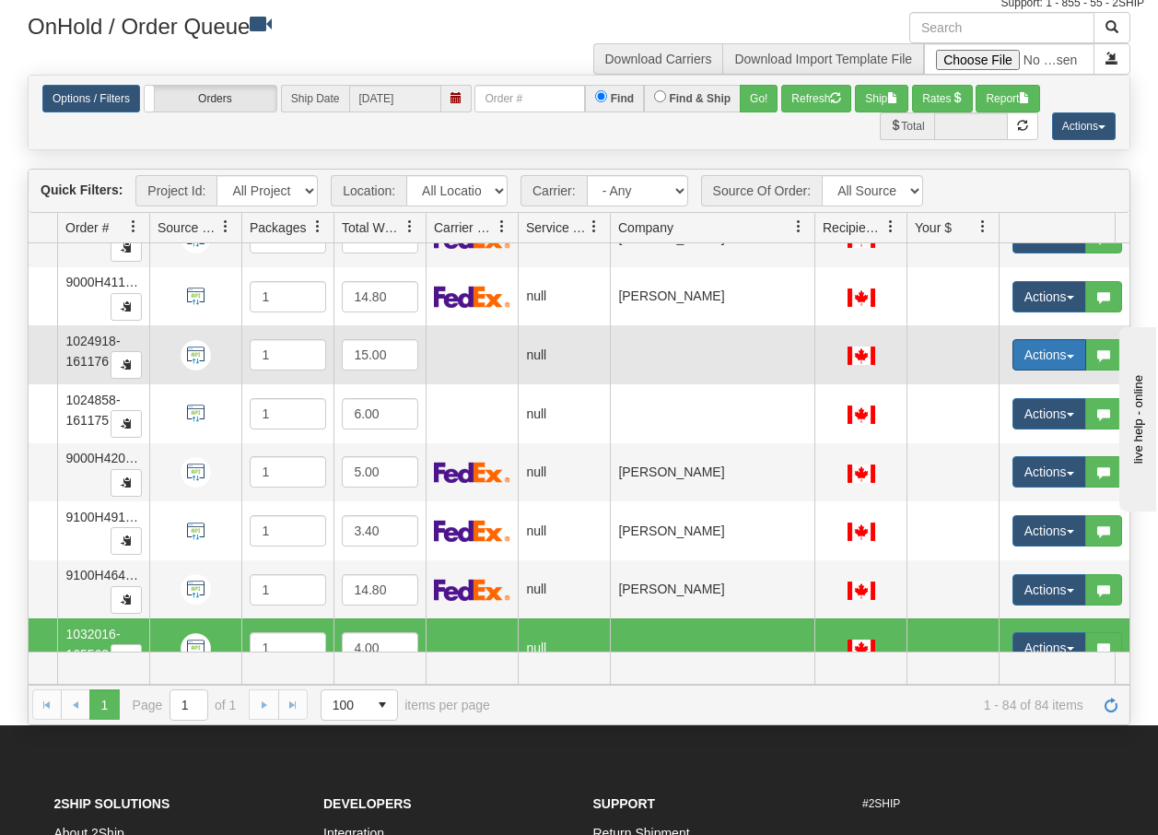
click at [1070, 358] on button "Actions" at bounding box center [1049, 354] width 74 height 31
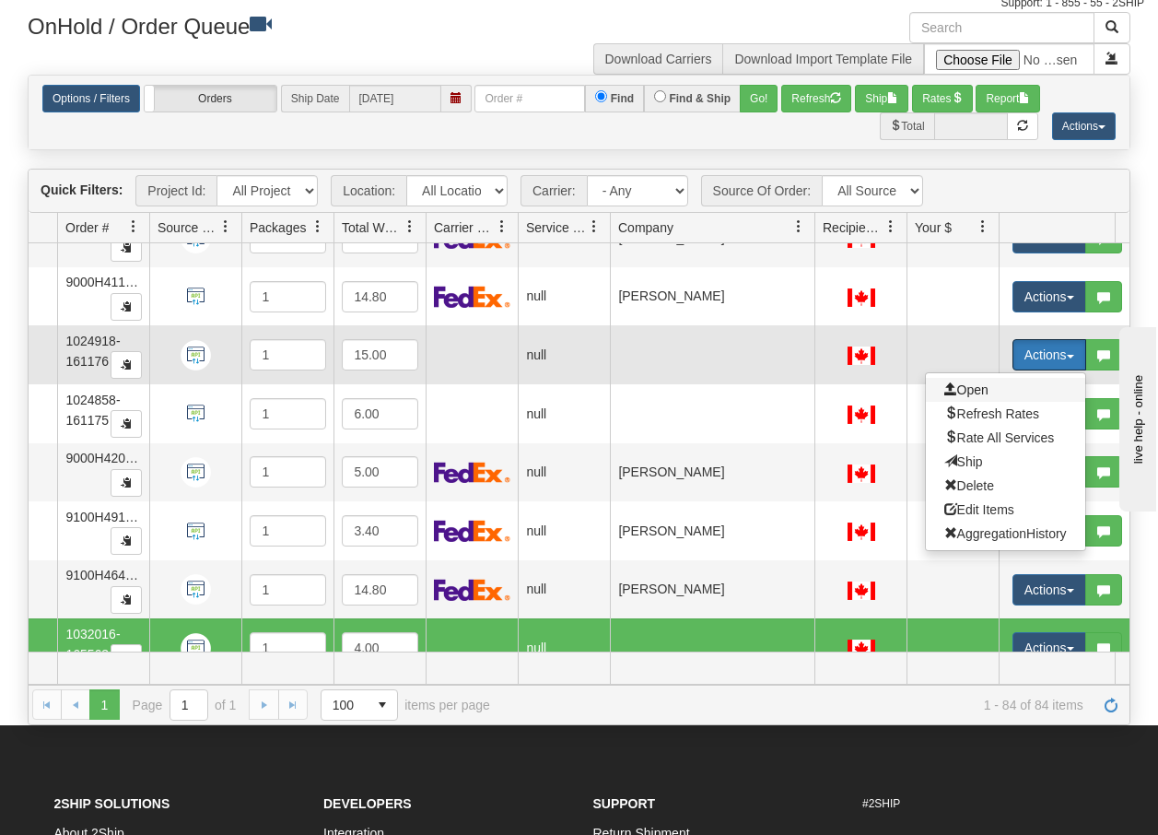
click at [975, 391] on span "Open" at bounding box center [966, 389] width 44 height 15
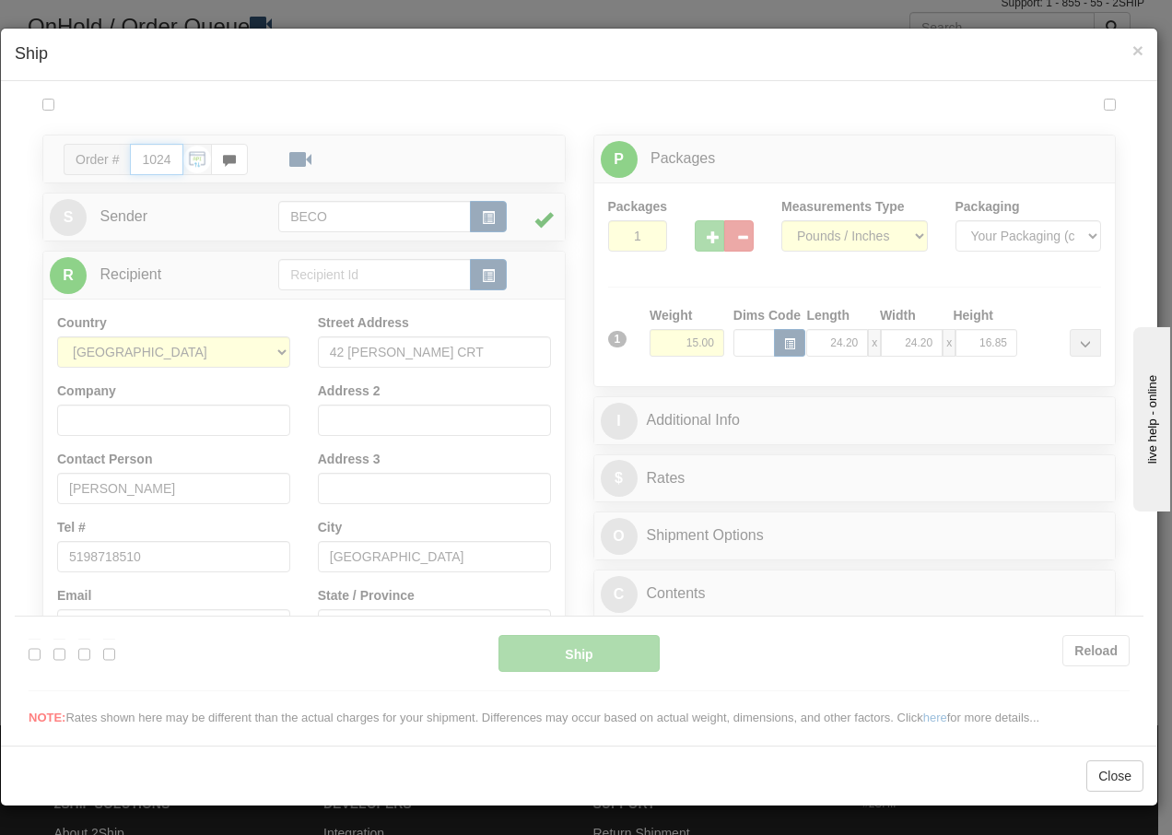
type input "13:24"
type input "16:00"
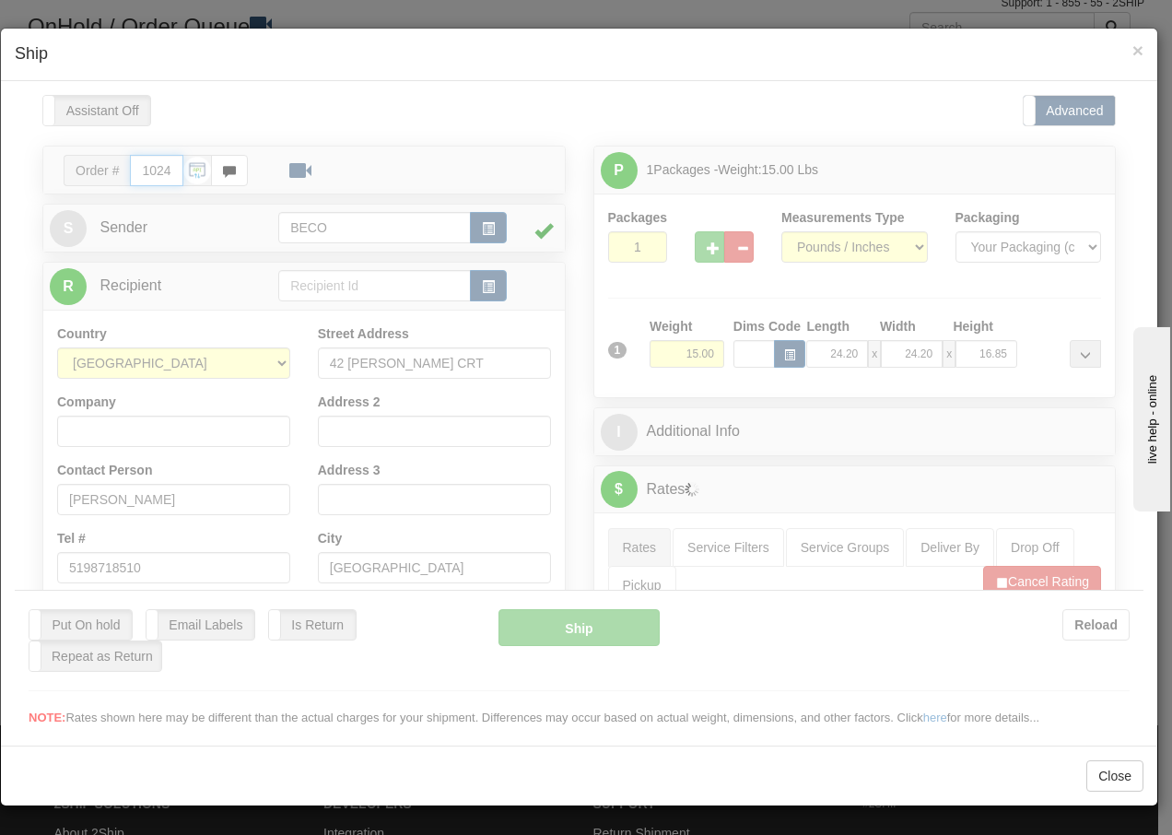
scroll to position [0, 0]
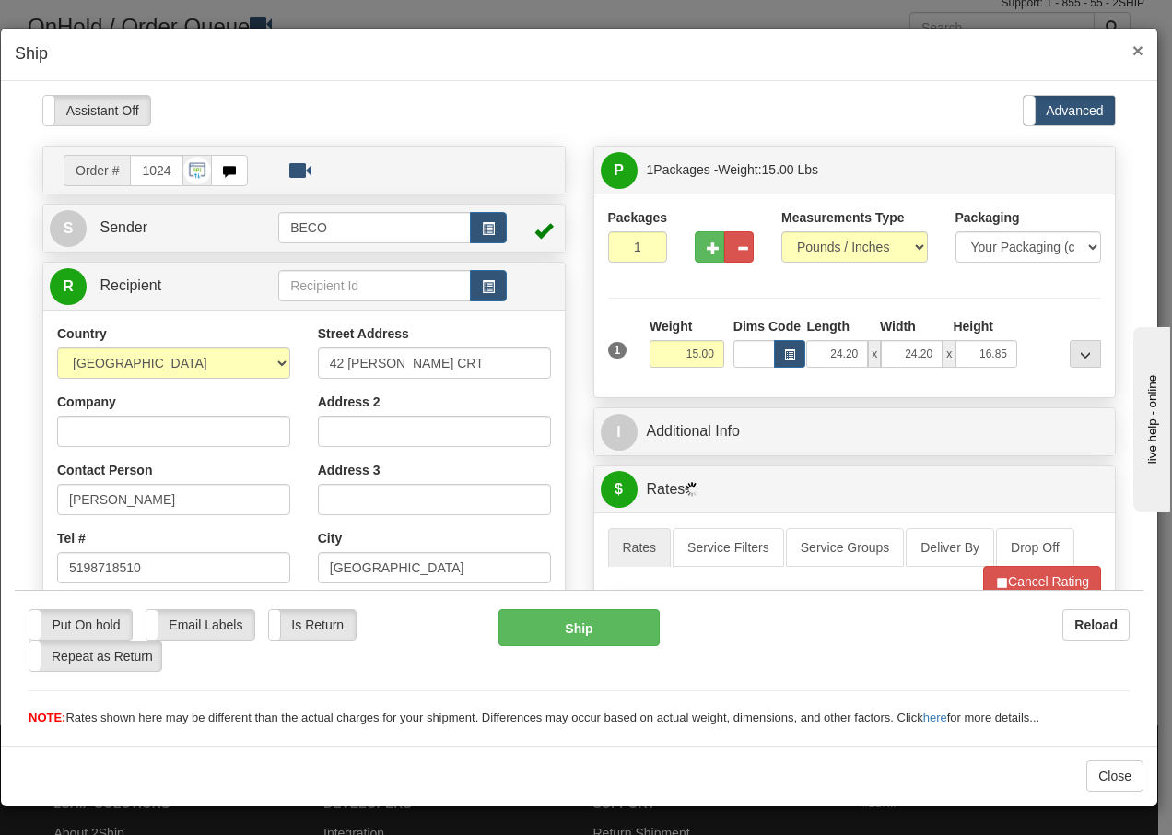
click at [1138, 47] on span "×" at bounding box center [1137, 50] width 11 height 21
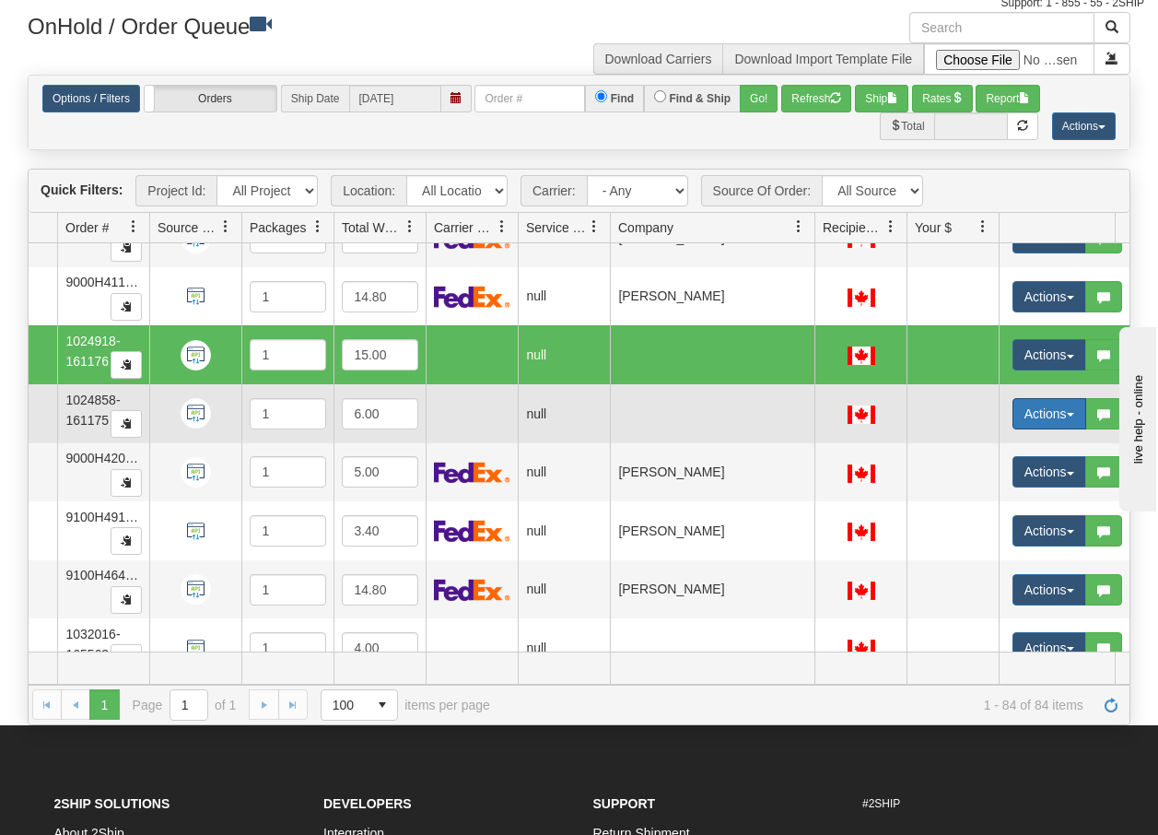
click at [1075, 417] on button "Actions" at bounding box center [1049, 413] width 74 height 31
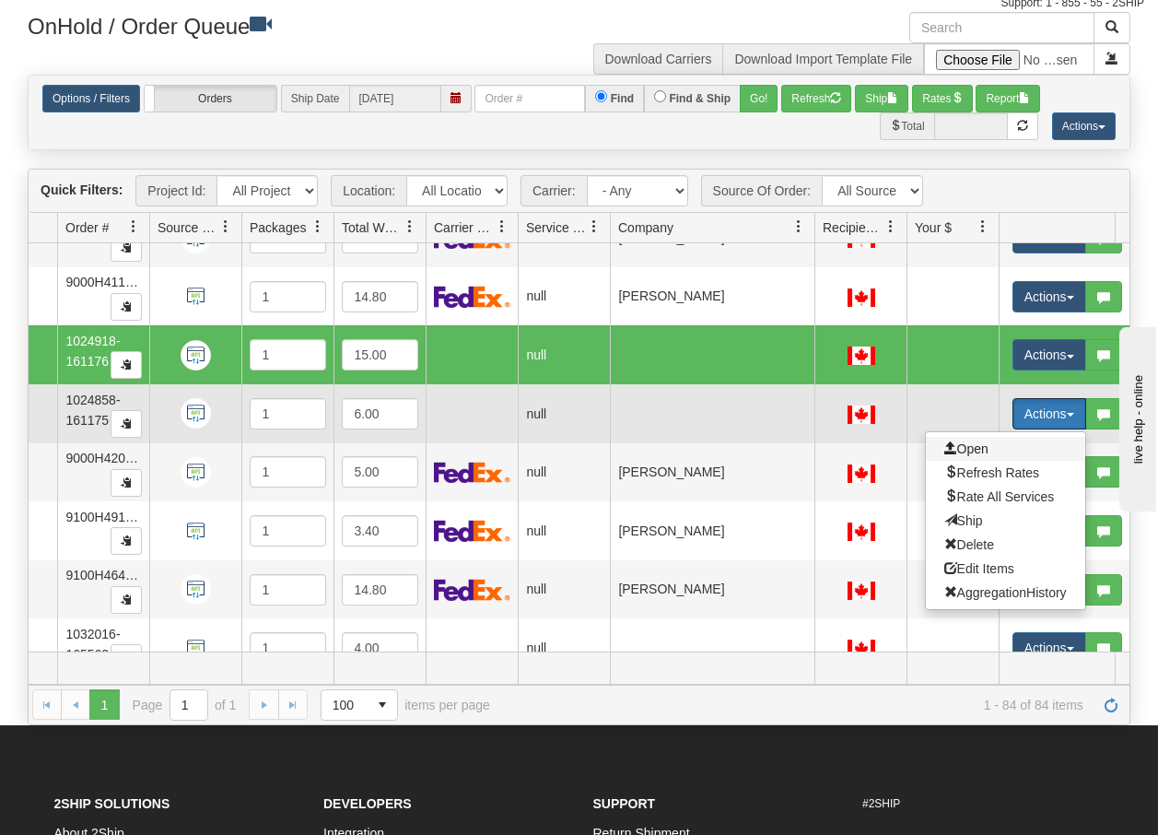
click at [982, 449] on span "Open" at bounding box center [966, 448] width 44 height 15
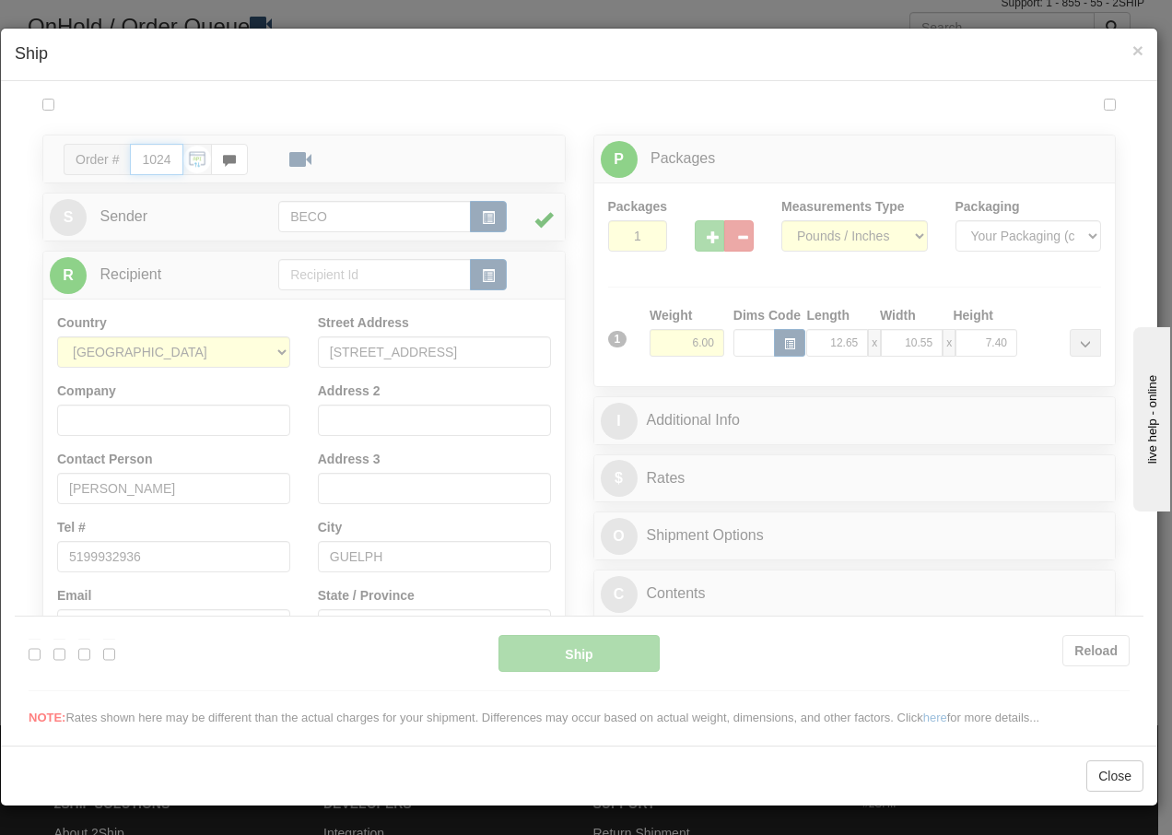
type input "13:25"
type input "16:00"
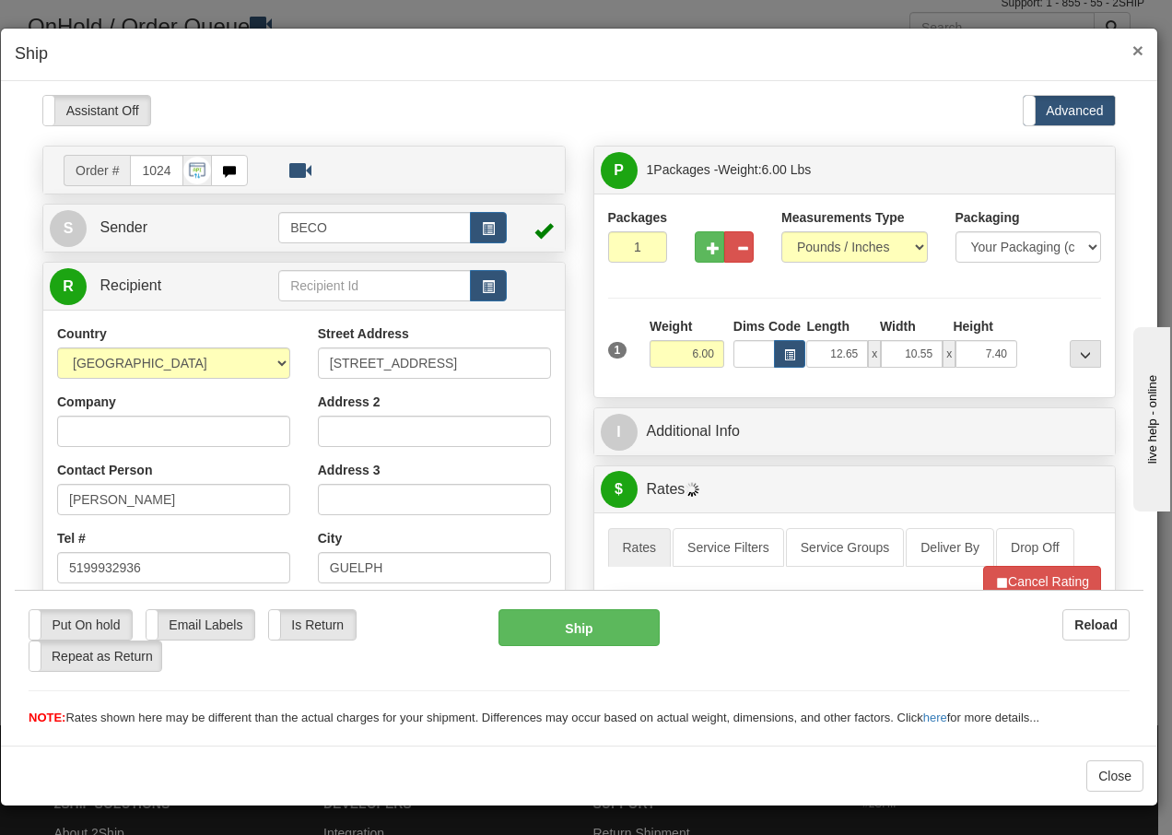
click at [1138, 49] on span "×" at bounding box center [1137, 50] width 11 height 21
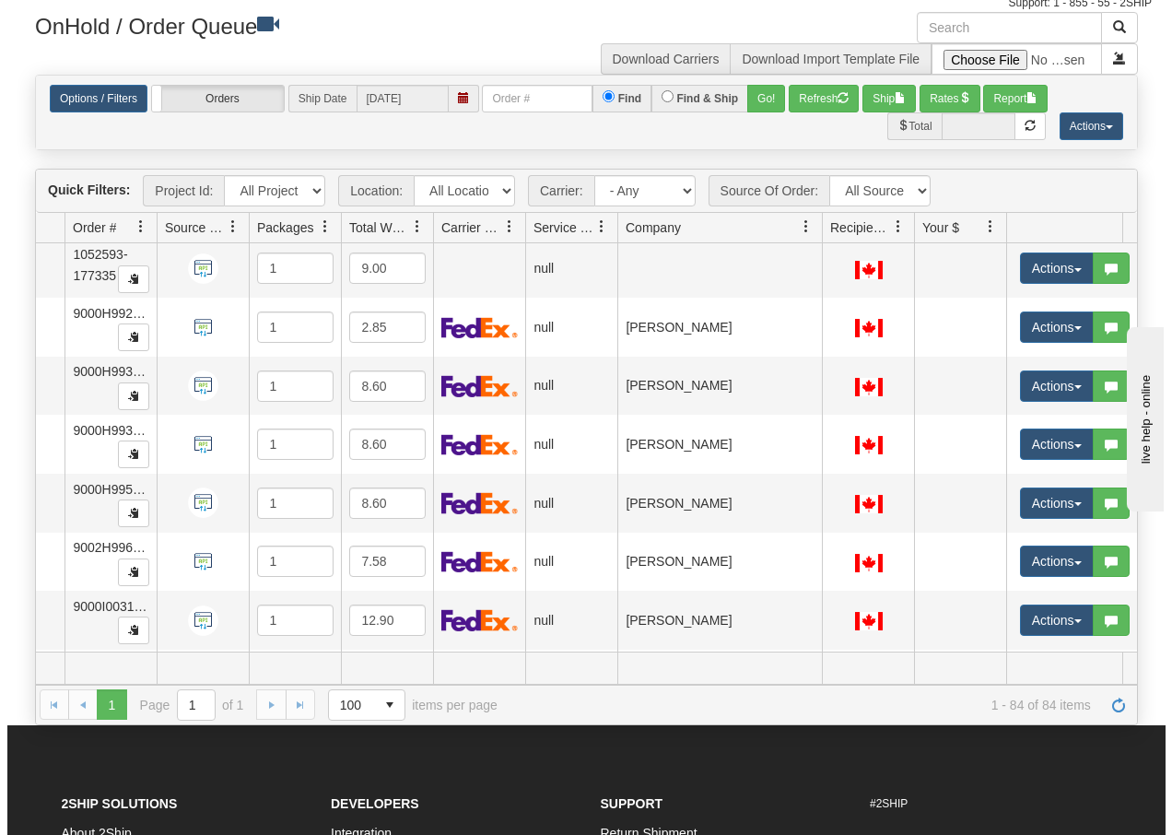
scroll to position [4526, 131]
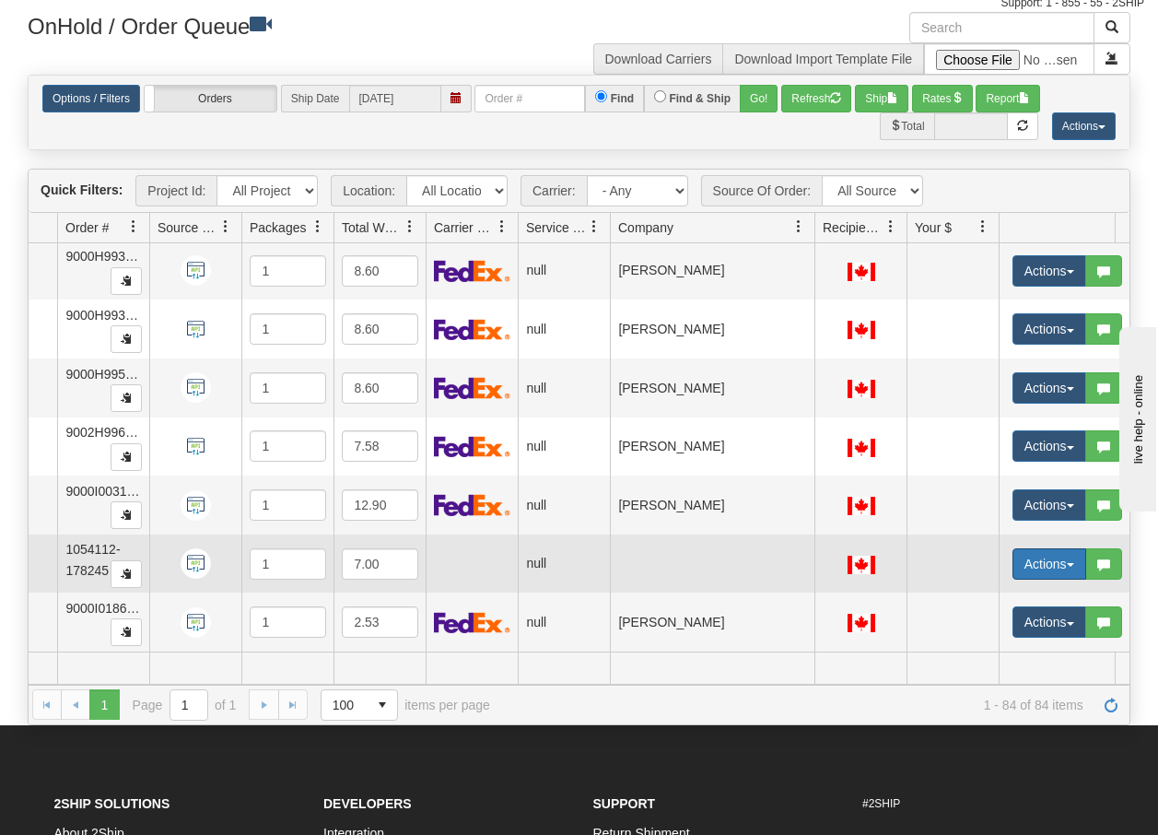
click at [1073, 555] on button "Actions" at bounding box center [1049, 563] width 74 height 31
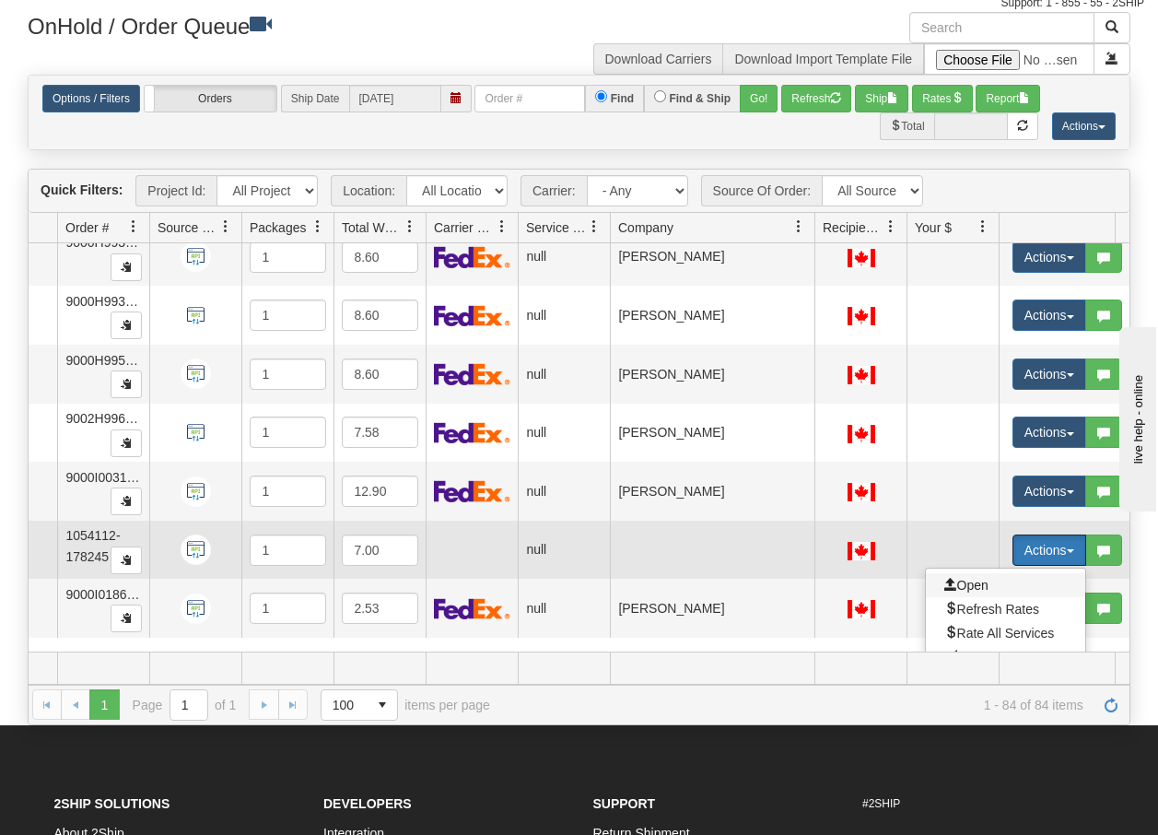
click at [969, 586] on span "Open" at bounding box center [966, 585] width 44 height 15
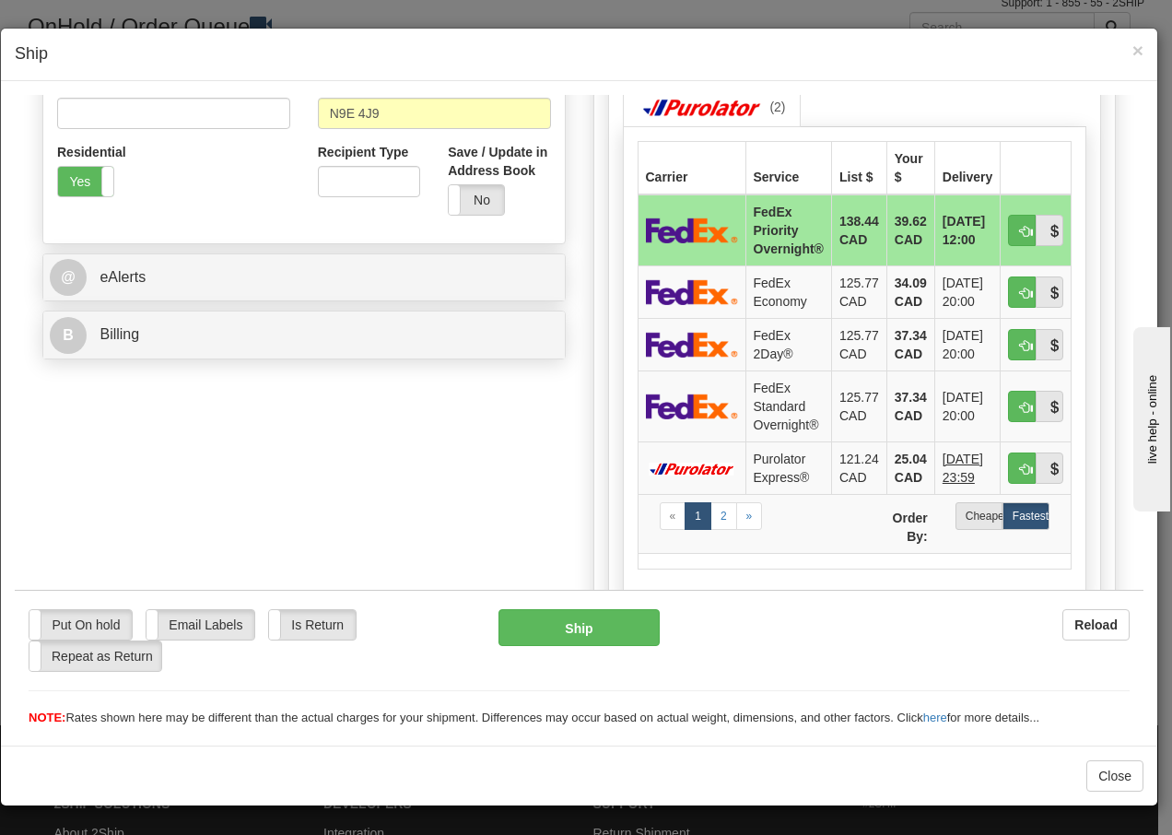
scroll to position [601, 0]
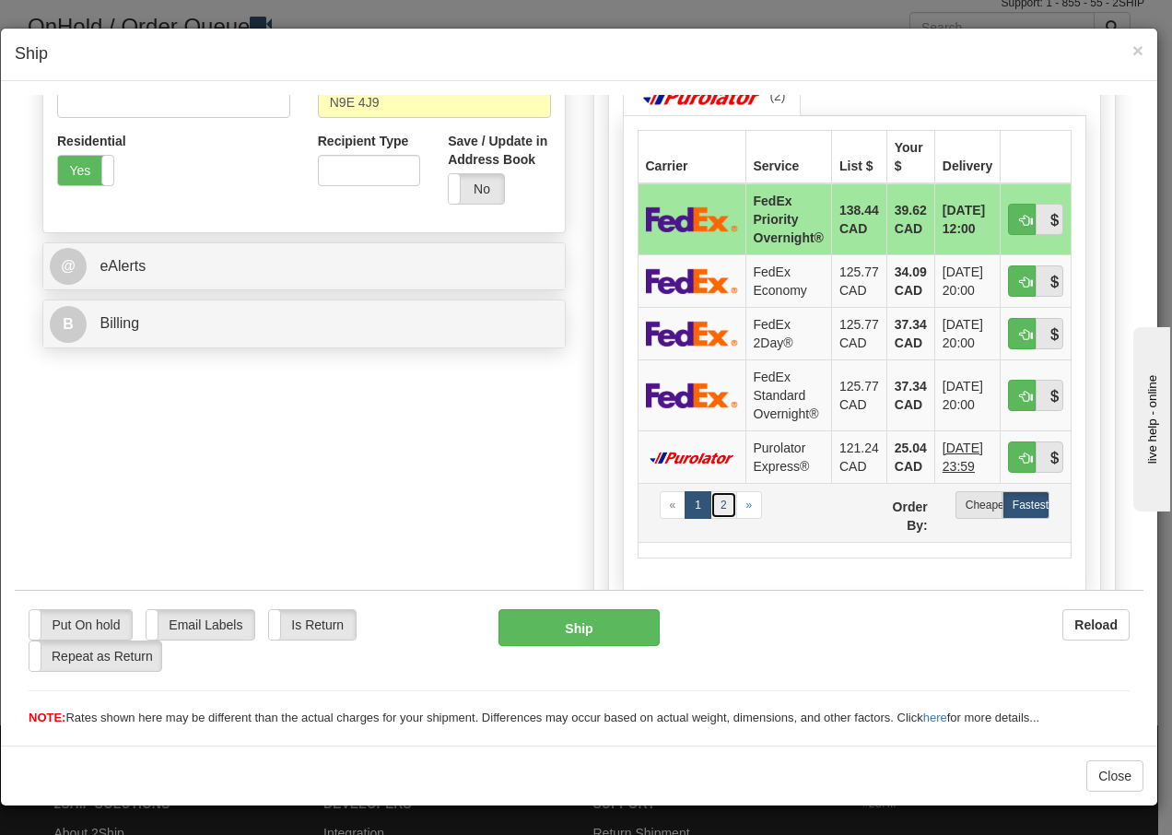
click at [714, 505] on link "2" at bounding box center [723, 504] width 27 height 28
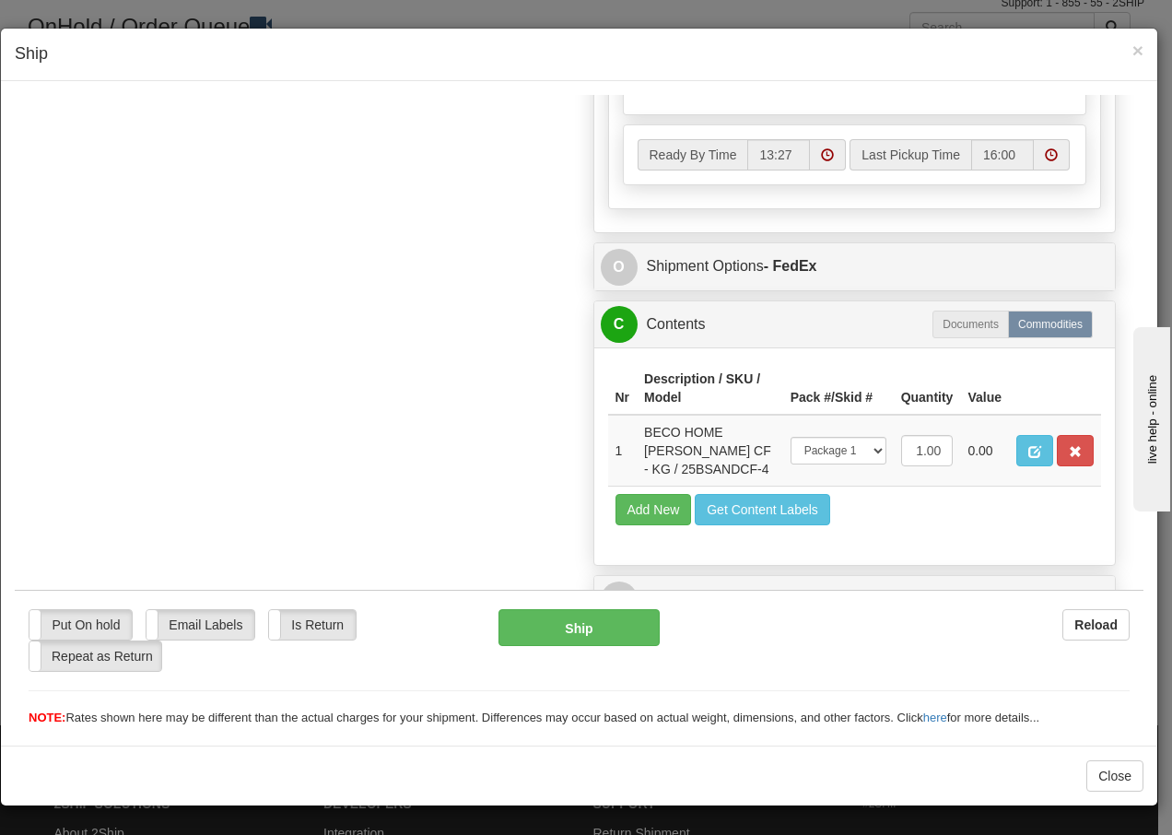
scroll to position [916, 0]
click at [607, 628] on button "Ship" at bounding box center [578, 626] width 160 height 37
type input "92"
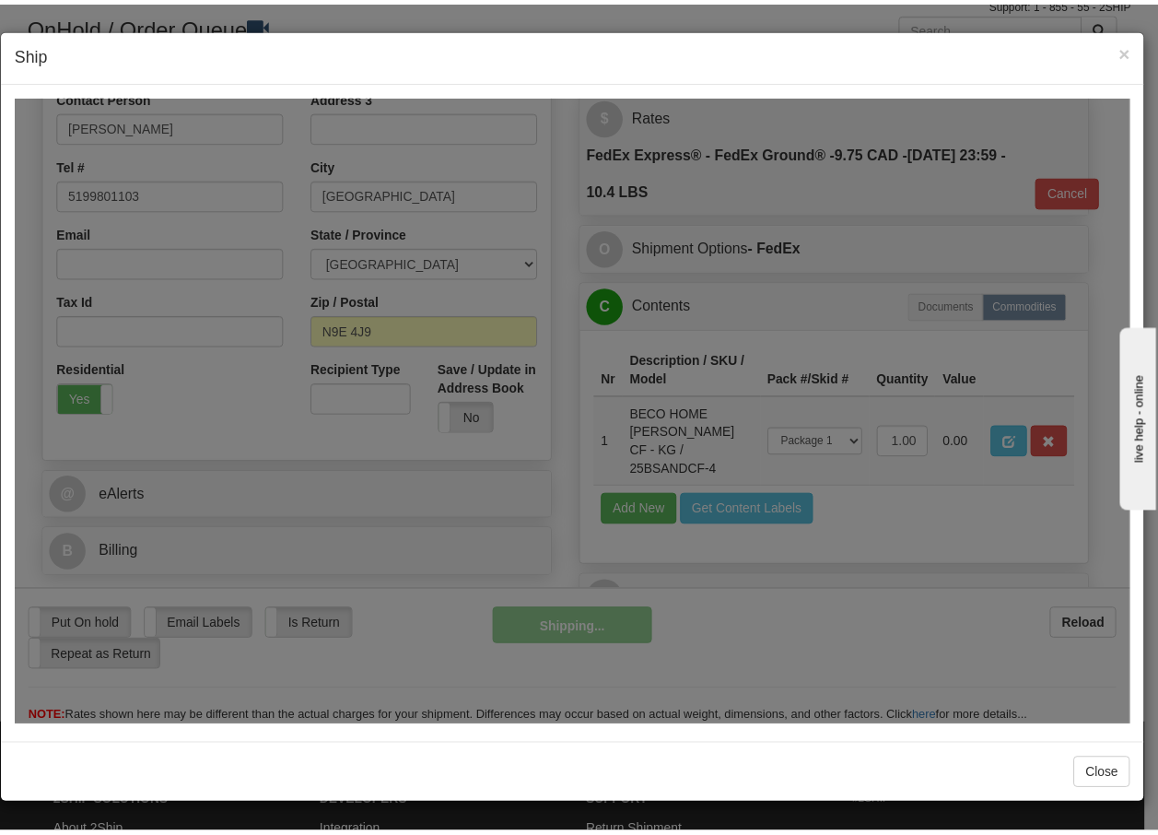
scroll to position [355, 0]
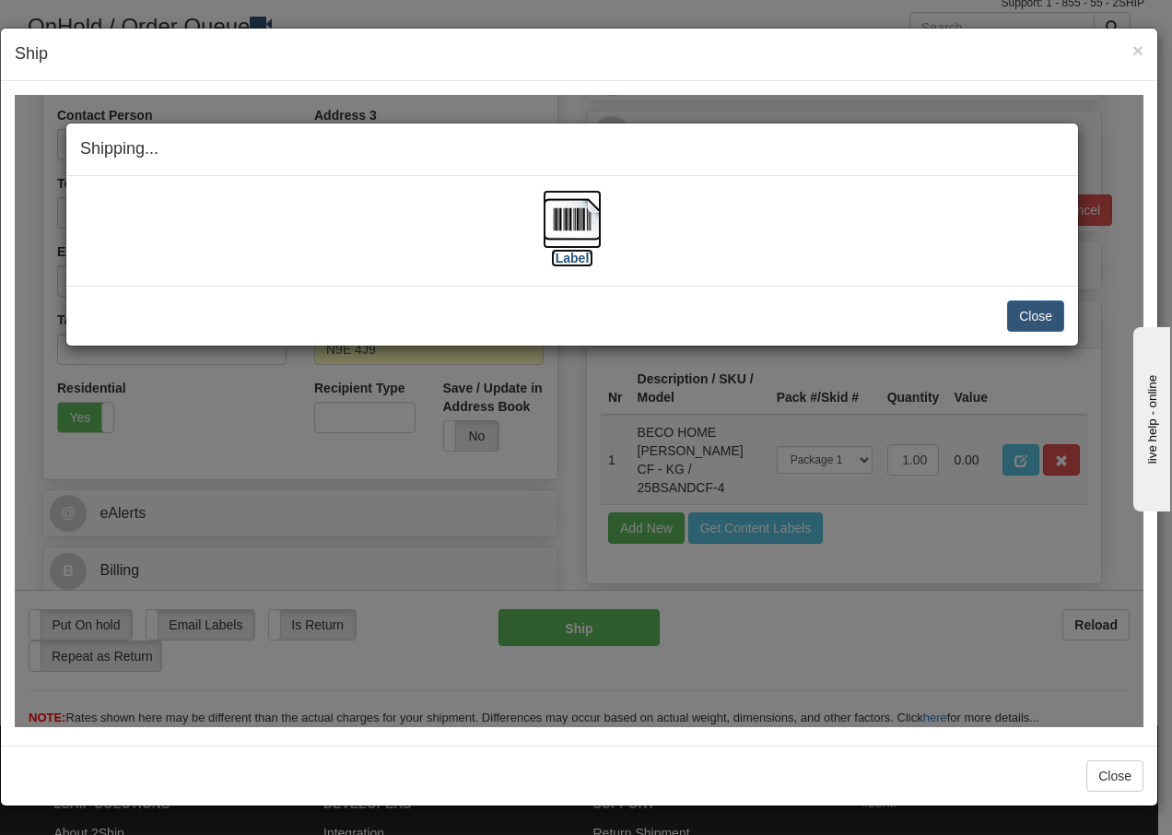
click at [572, 234] on img at bounding box center [572, 218] width 59 height 59
click at [1028, 314] on button "Close" at bounding box center [1035, 314] width 57 height 31
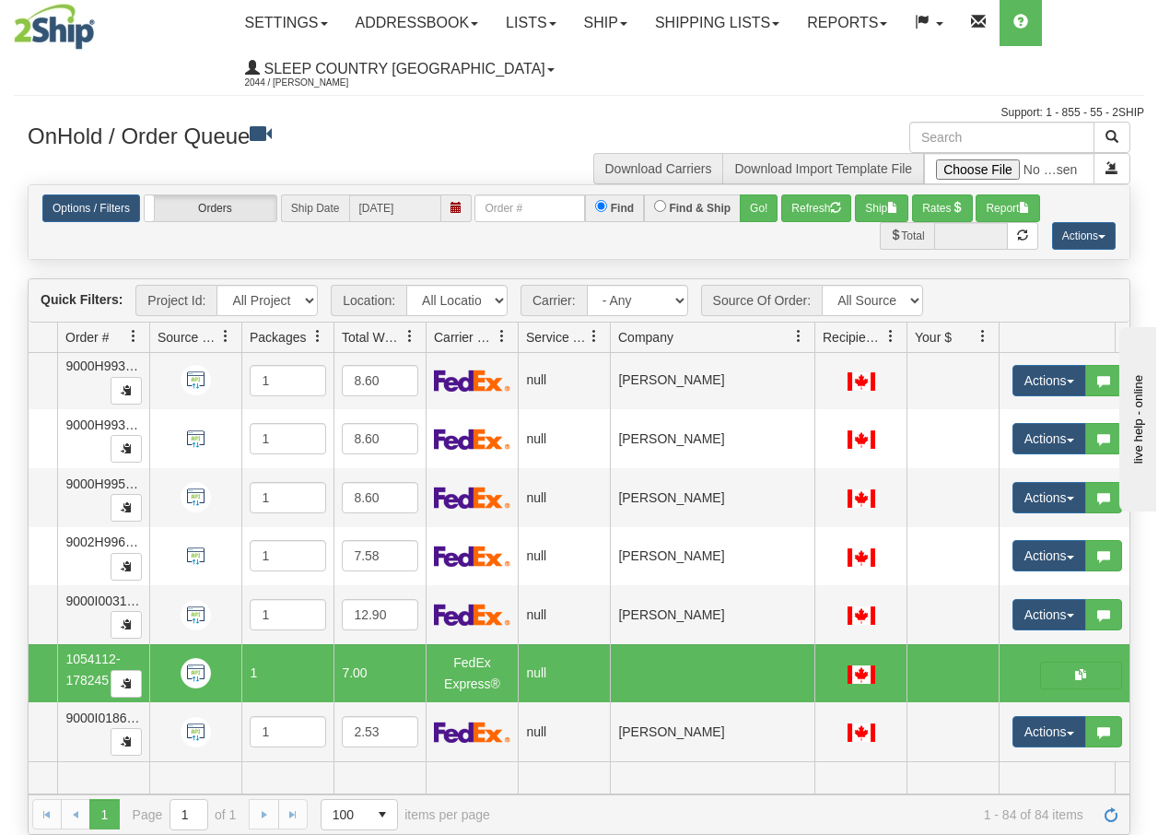
scroll to position [0, 0]
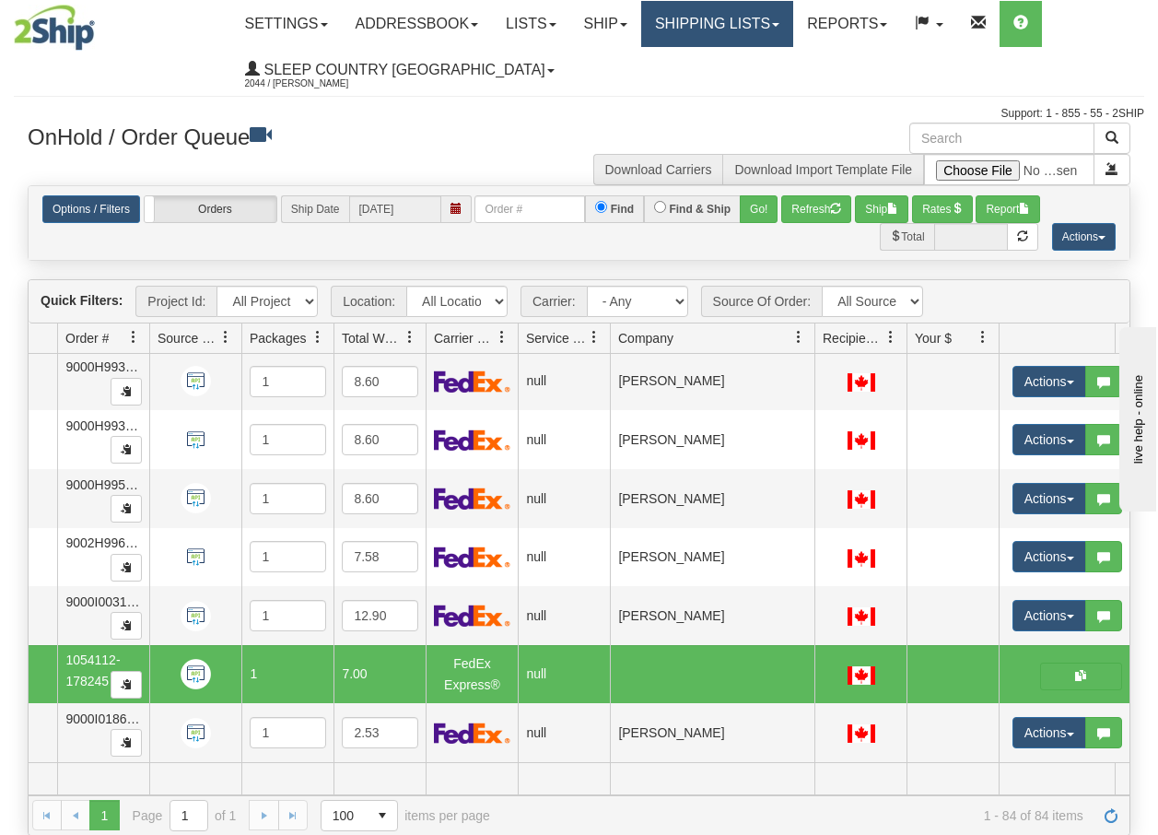
click at [743, 23] on link "Shipping lists" at bounding box center [717, 24] width 152 height 46
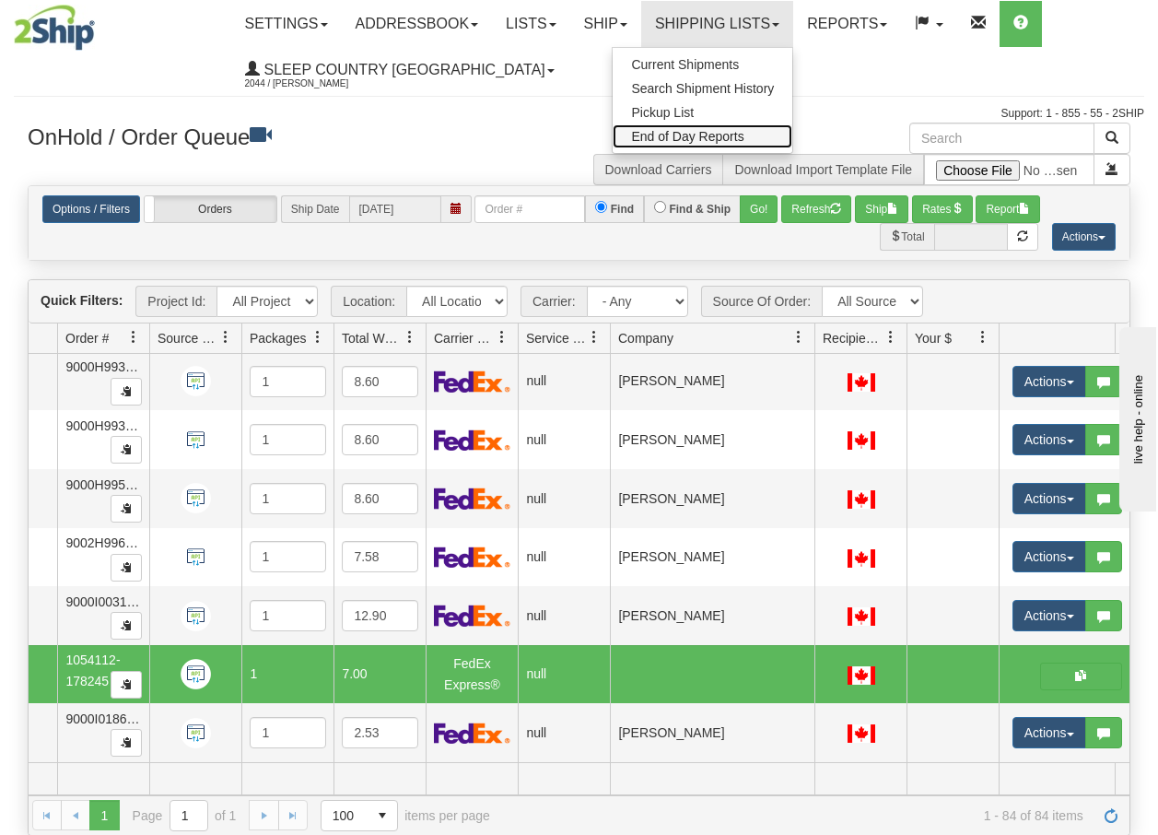
click at [706, 135] on span "End of Day Reports" at bounding box center [687, 136] width 112 height 15
